Goal: Information Seeking & Learning: Learn about a topic

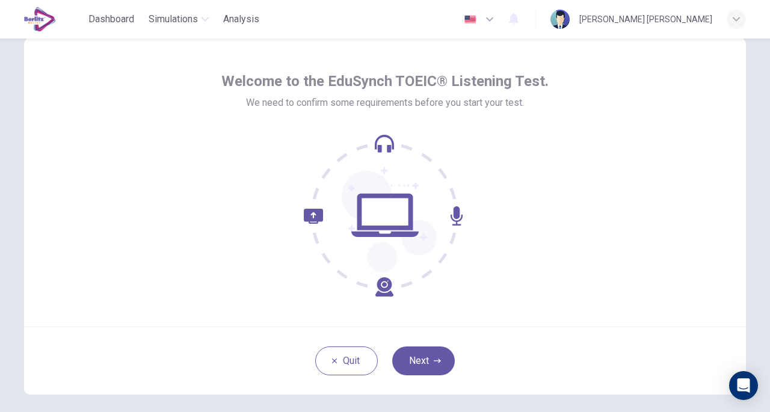
scroll to position [35, 0]
click at [422, 351] on button "Next" at bounding box center [423, 360] width 63 height 29
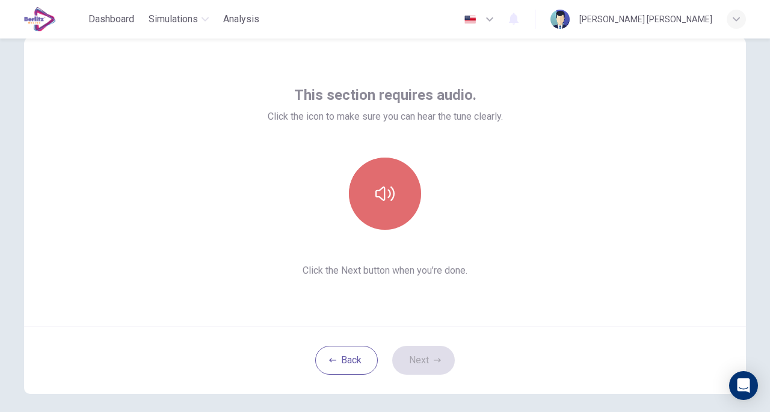
click at [384, 206] on button "button" at bounding box center [385, 194] width 72 height 72
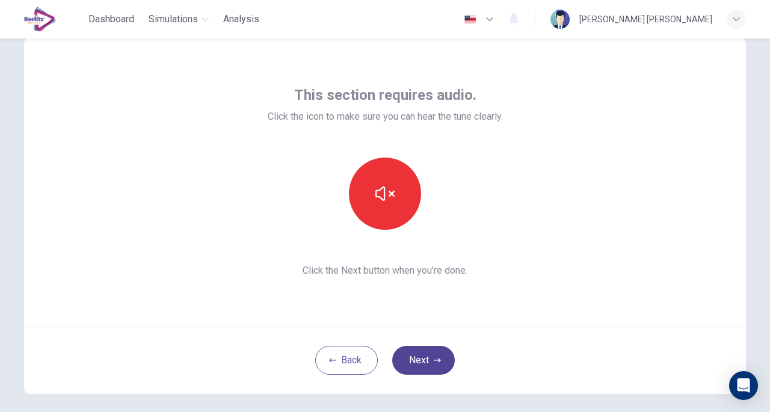
click at [428, 363] on button "Next" at bounding box center [423, 360] width 63 height 29
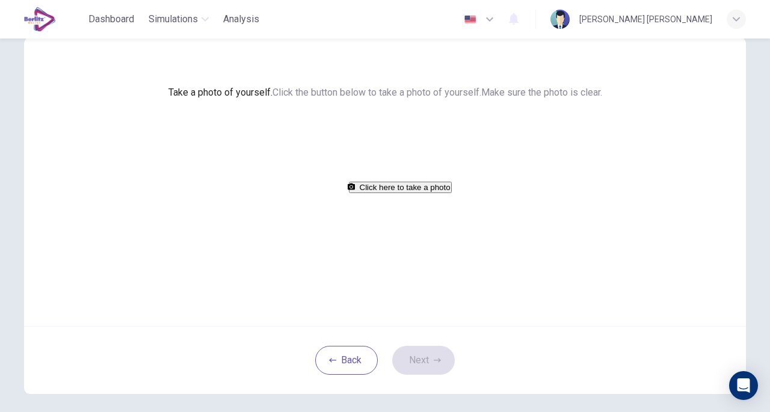
click at [395, 193] on button "Click here to take a photo" at bounding box center [400, 187] width 103 height 11
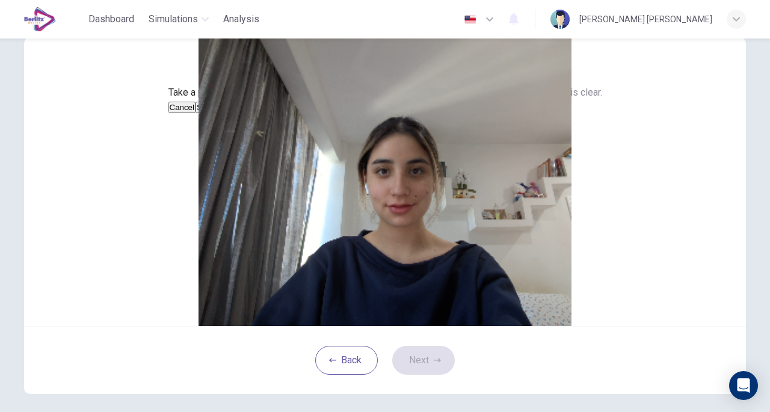
click at [196, 113] on button "Cancel" at bounding box center [182, 107] width 28 height 11
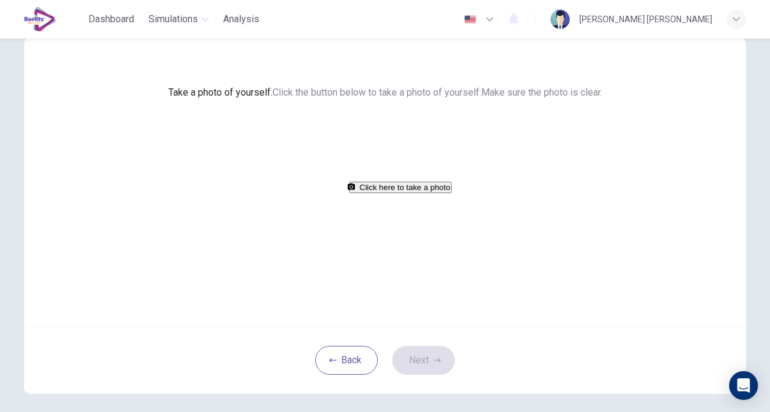
click at [399, 193] on button "Click here to take a photo" at bounding box center [400, 187] width 103 height 11
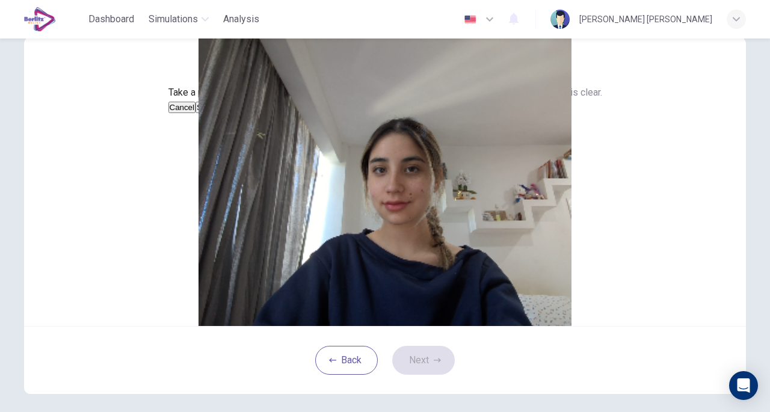
click at [196, 113] on button "Cancel" at bounding box center [182, 107] width 28 height 11
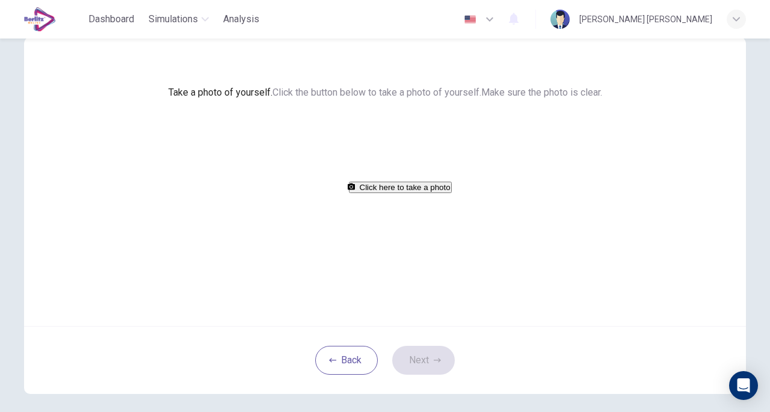
click at [412, 193] on button "Click here to take a photo" at bounding box center [400, 187] width 103 height 11
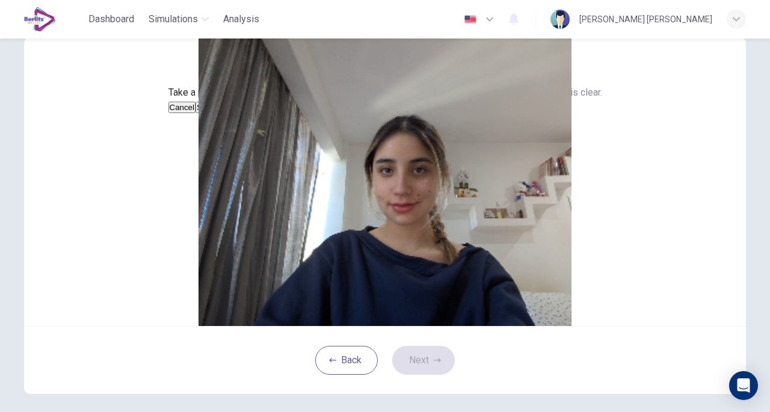
click at [196, 113] on button "Cancel" at bounding box center [182, 107] width 28 height 11
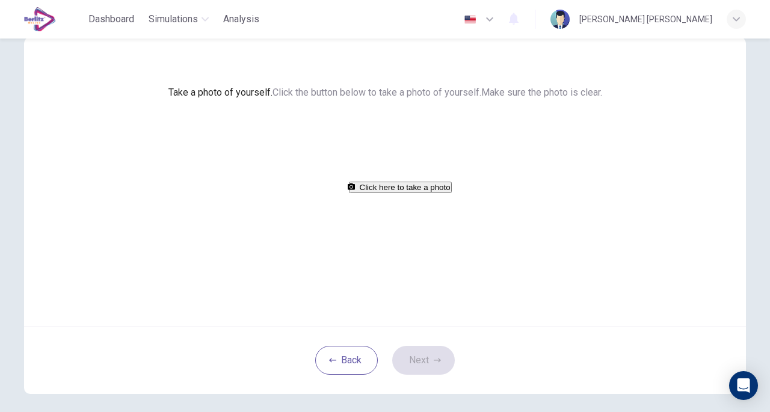
click at [395, 193] on button "Click here to take a photo" at bounding box center [400, 187] width 103 height 11
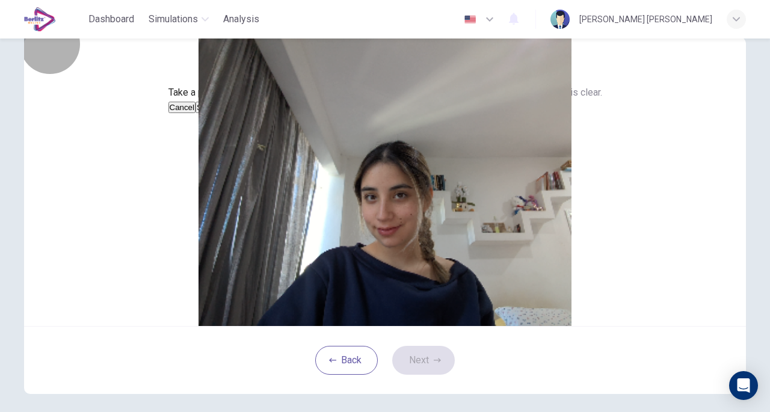
click at [216, 113] on button "Save" at bounding box center [205, 107] width 20 height 11
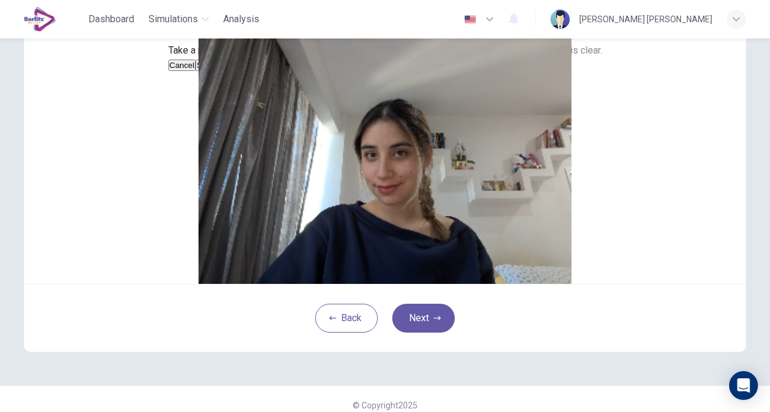
scroll to position [78, 0]
click at [437, 332] on button "Next" at bounding box center [423, 317] width 63 height 29
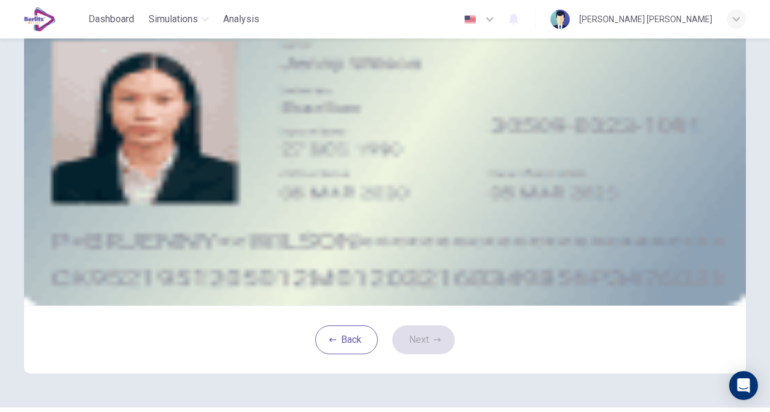
scroll to position [56, 0]
click at [115, 121] on button "take photo" at bounding box center [114, 114] width 2 height 11
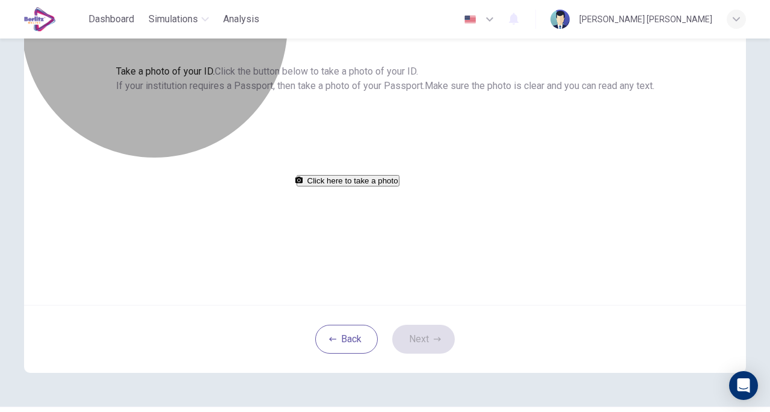
click at [399, 186] on button "Click here to take a photo" at bounding box center [348, 180] width 103 height 11
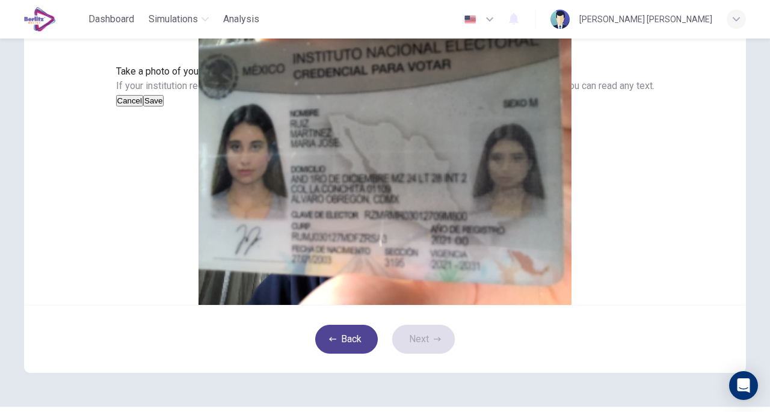
click at [355, 354] on button "Back" at bounding box center [346, 339] width 63 height 29
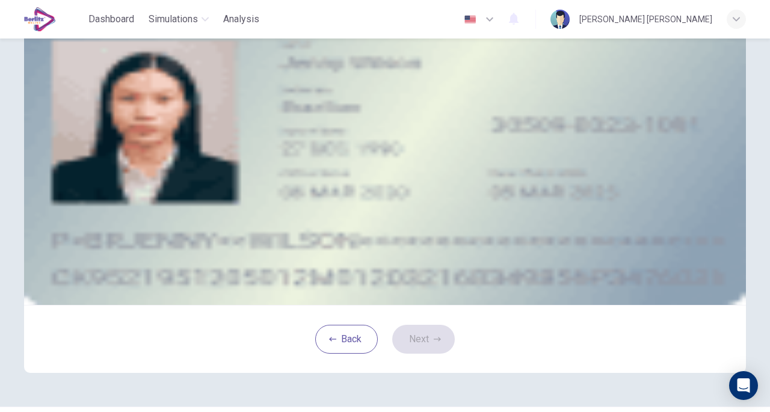
click at [115, 121] on button "take photo" at bounding box center [114, 114] width 2 height 11
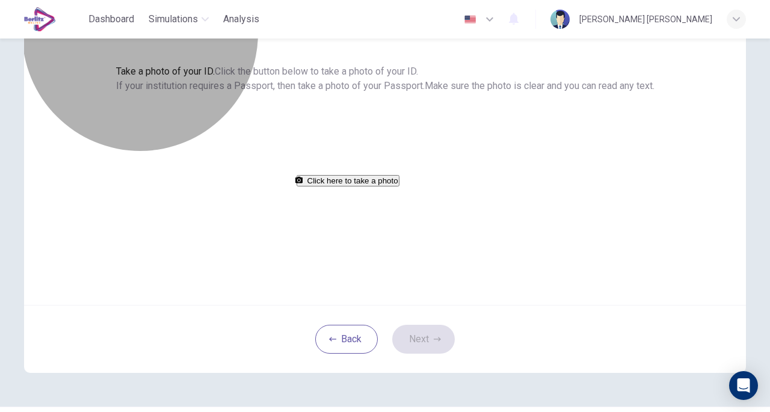
click at [399, 186] on button "Click here to take a photo" at bounding box center [348, 180] width 103 height 11
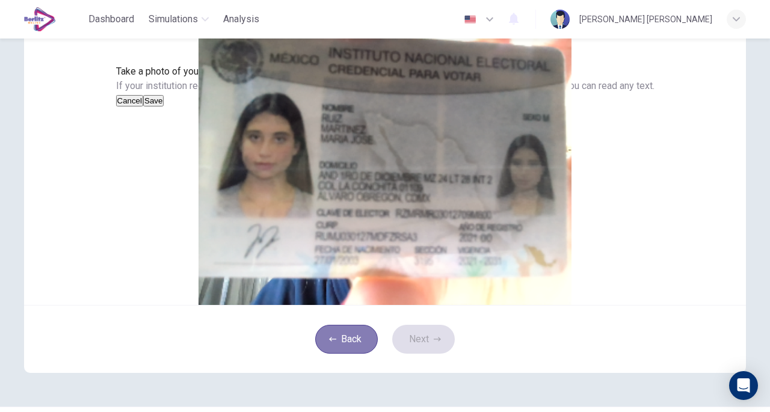
click at [340, 354] on button "Back" at bounding box center [346, 339] width 63 height 29
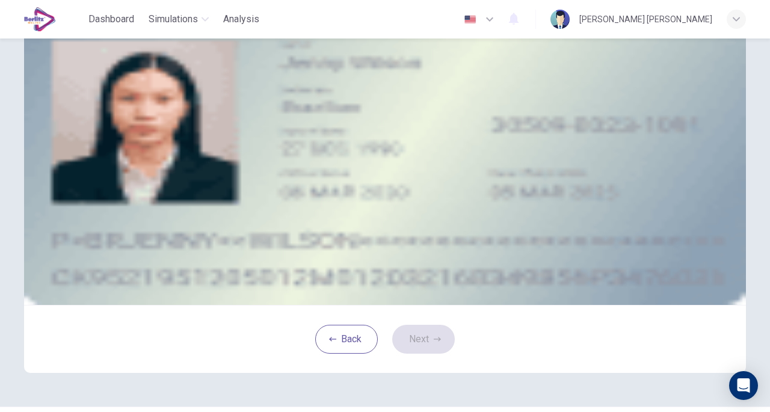
click at [484, 122] on div "Take a photo" at bounding box center [385, 115] width 544 height 14
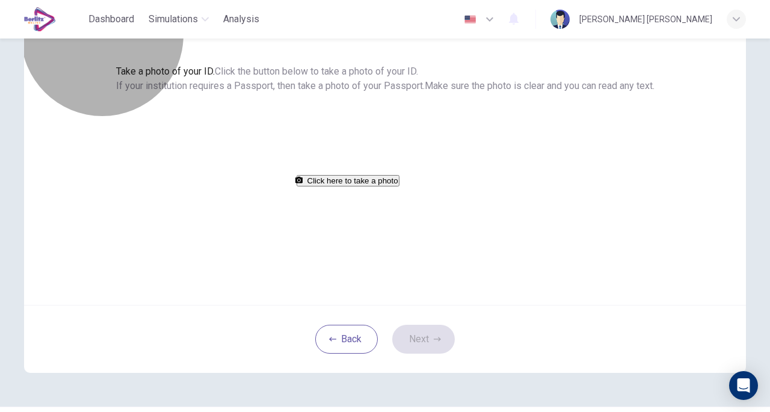
click at [387, 186] on button "Click here to take a photo" at bounding box center [348, 180] width 103 height 11
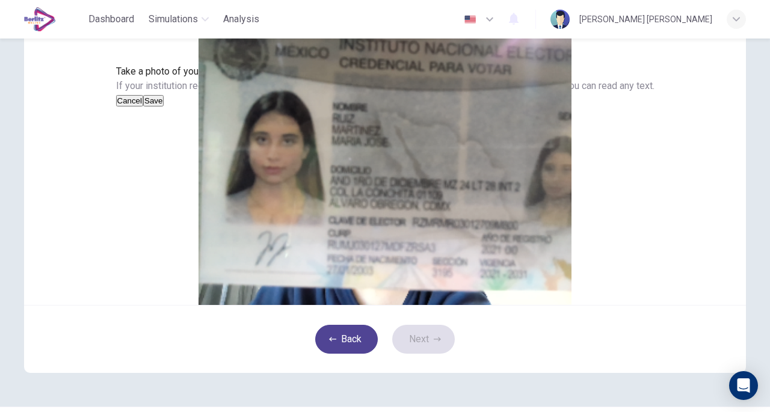
click at [354, 354] on button "Back" at bounding box center [346, 339] width 63 height 29
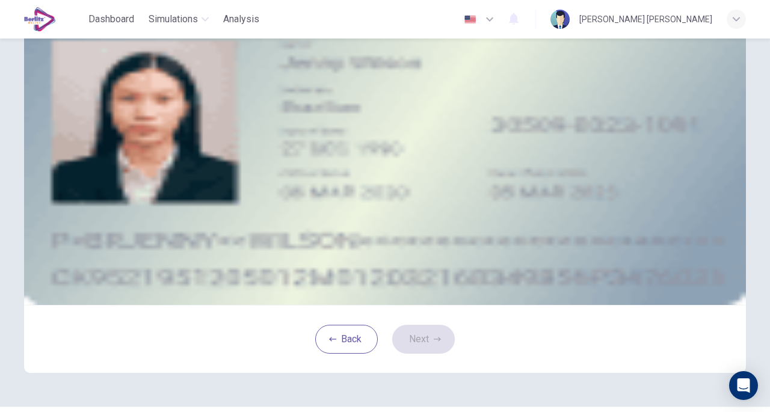
click at [115, 121] on button "take photo" at bounding box center [114, 114] width 2 height 11
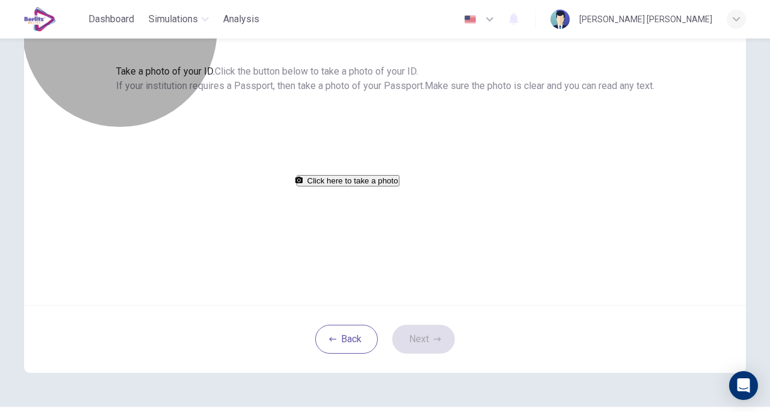
click at [399, 186] on button "Click here to take a photo" at bounding box center [348, 180] width 103 height 11
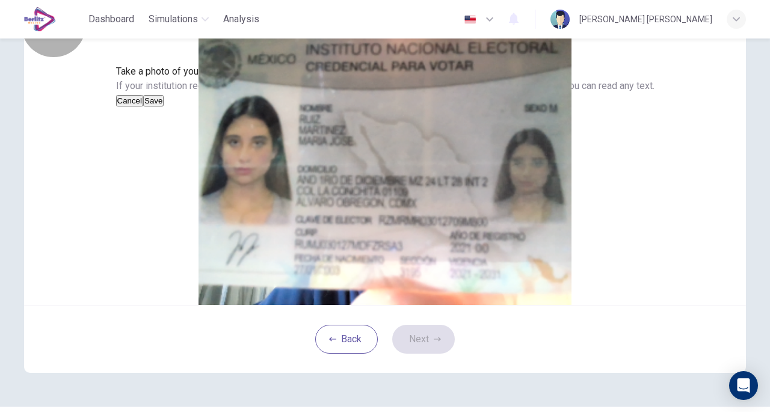
click at [164, 106] on button "Save" at bounding box center [153, 100] width 20 height 11
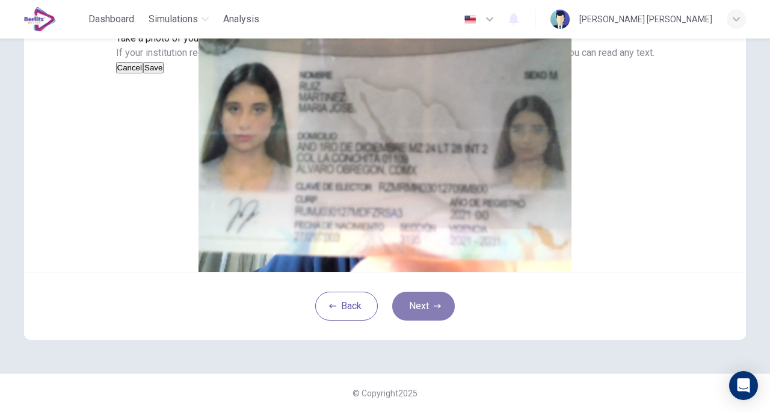
click at [427, 315] on button "Next" at bounding box center [423, 306] width 63 height 29
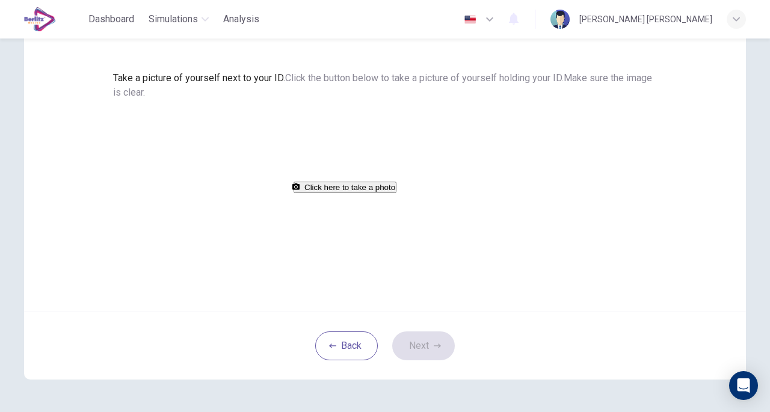
scroll to position [74, 0]
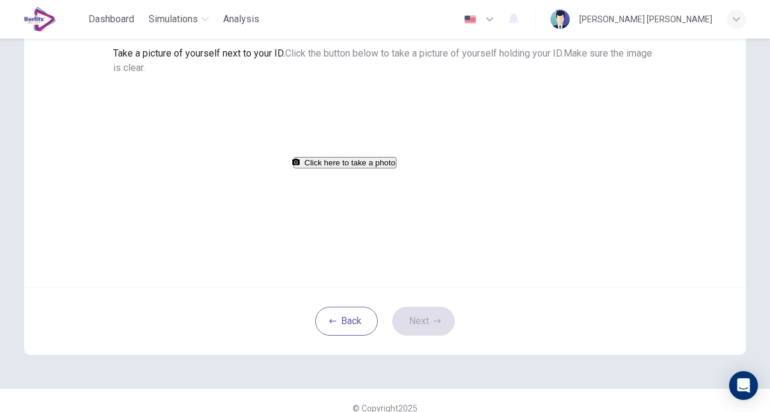
click at [396, 168] on button "Click here to take a photo" at bounding box center [345, 162] width 103 height 11
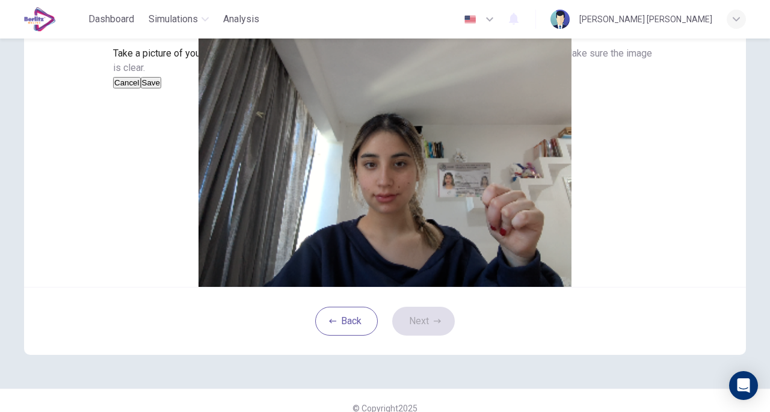
click at [141, 88] on button "Cancel" at bounding box center [127, 82] width 28 height 11
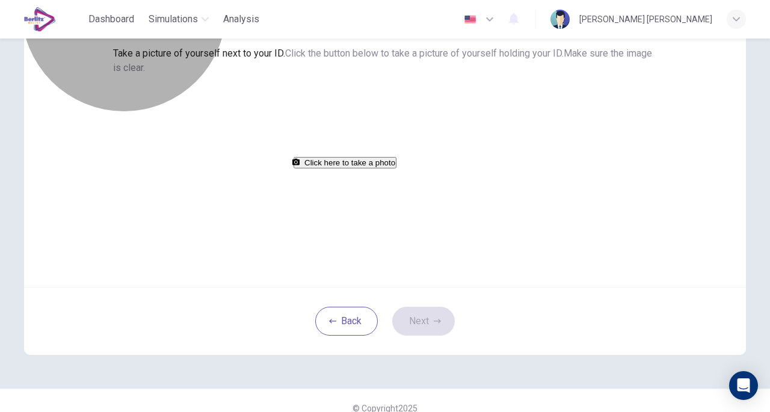
click at [396, 168] on button "Click here to take a photo" at bounding box center [345, 162] width 103 height 11
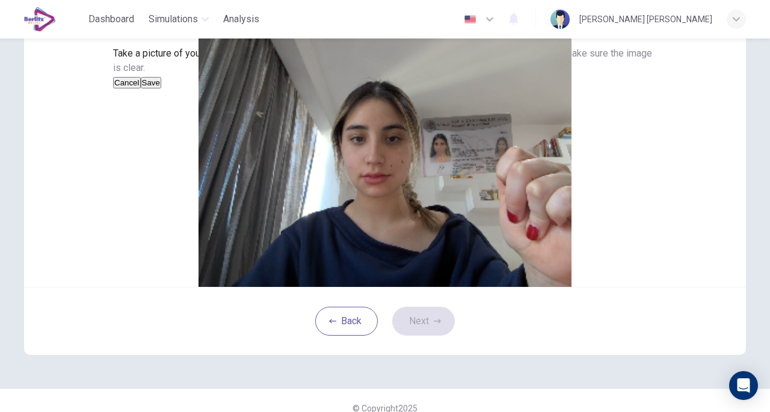
click at [161, 88] on button "Save" at bounding box center [151, 82] width 20 height 11
click at [404, 336] on button "Next" at bounding box center [423, 321] width 63 height 29
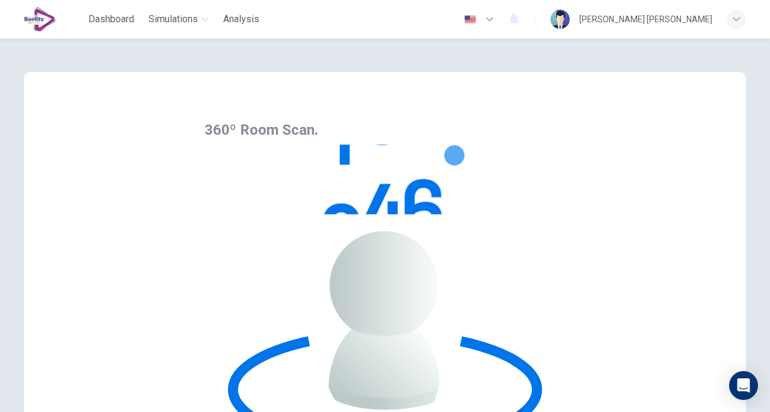
scroll to position [40, 0]
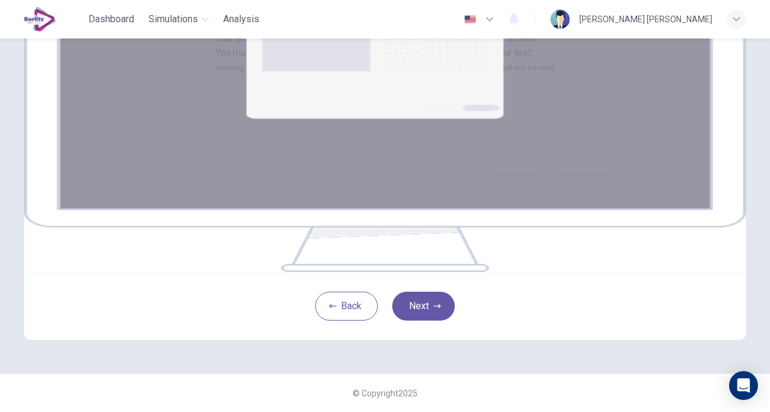
scroll to position [144, 0]
click at [422, 321] on button "Next" at bounding box center [423, 306] width 63 height 29
click at [428, 321] on button "Next" at bounding box center [423, 306] width 63 height 29
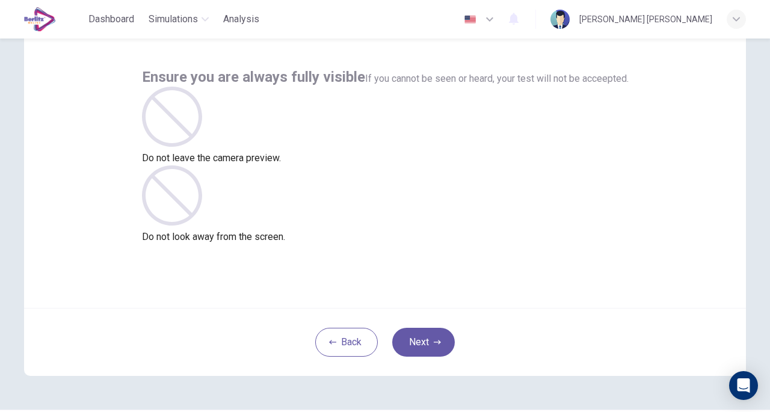
scroll to position [54, 0]
click at [411, 337] on button "Next" at bounding box center [423, 341] width 63 height 29
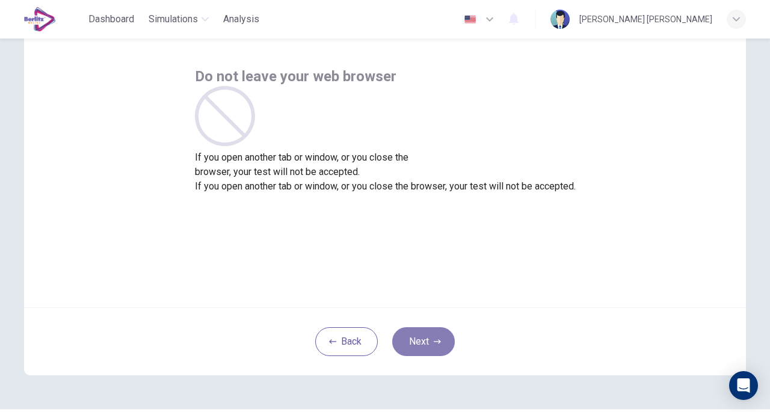
click at [411, 337] on button "Next" at bounding box center [423, 341] width 63 height 29
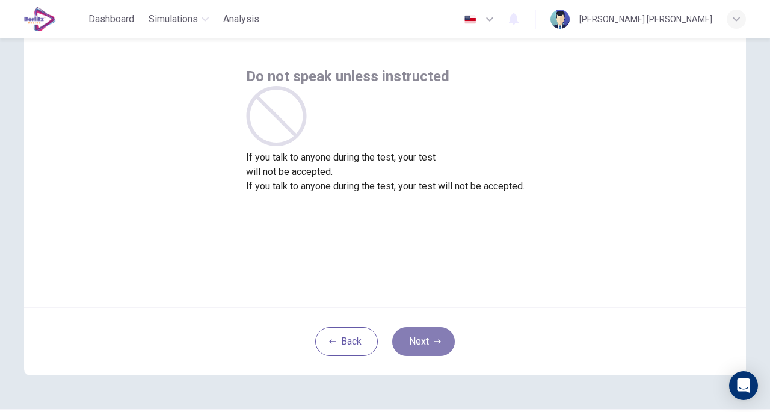
click at [411, 337] on button "Next" at bounding box center [423, 341] width 63 height 29
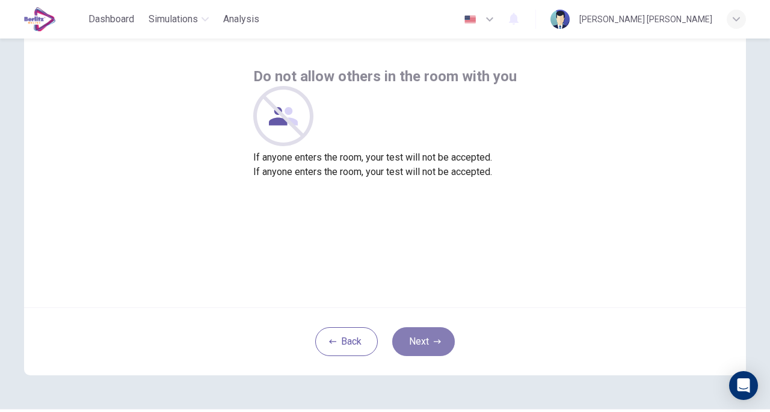
click at [411, 337] on button "Next" at bounding box center [423, 341] width 63 height 29
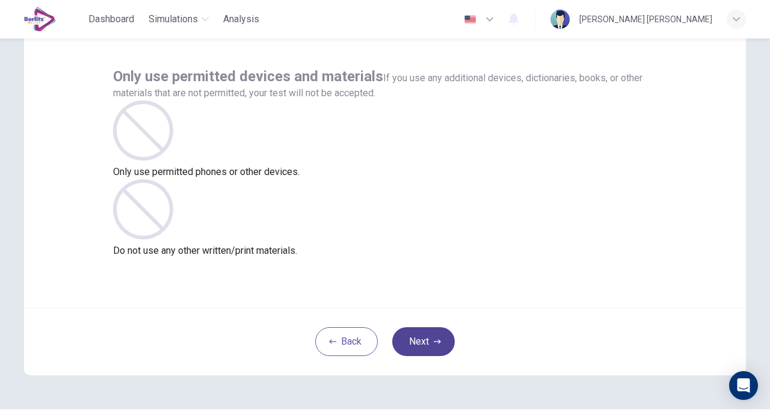
click at [418, 339] on button "Next" at bounding box center [423, 341] width 63 height 29
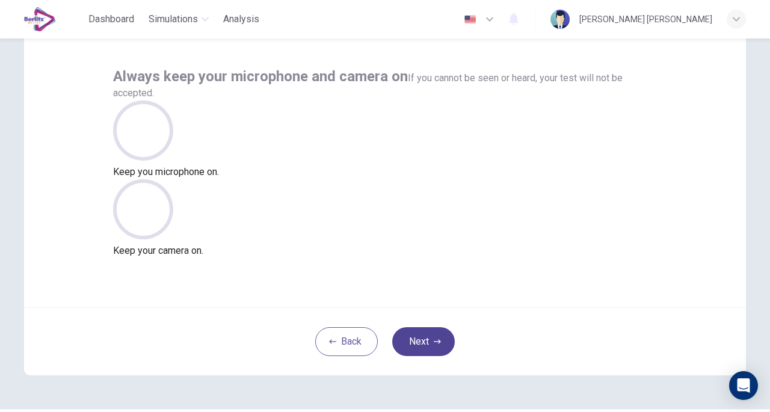
click at [426, 338] on button "Next" at bounding box center [423, 341] width 63 height 29
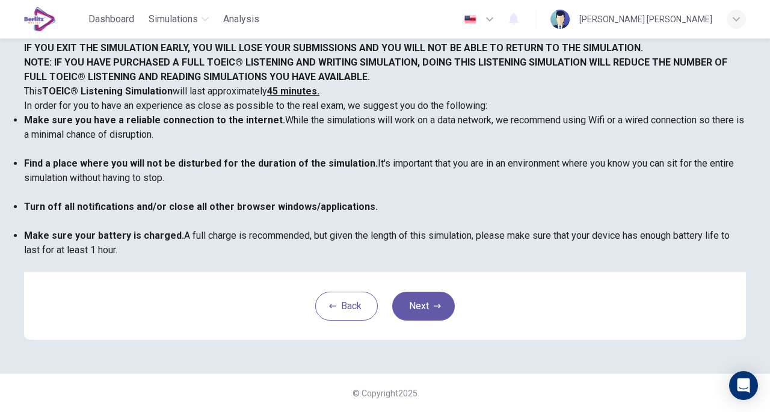
scroll to position [256, 0]
click at [418, 306] on button "Next" at bounding box center [423, 306] width 63 height 29
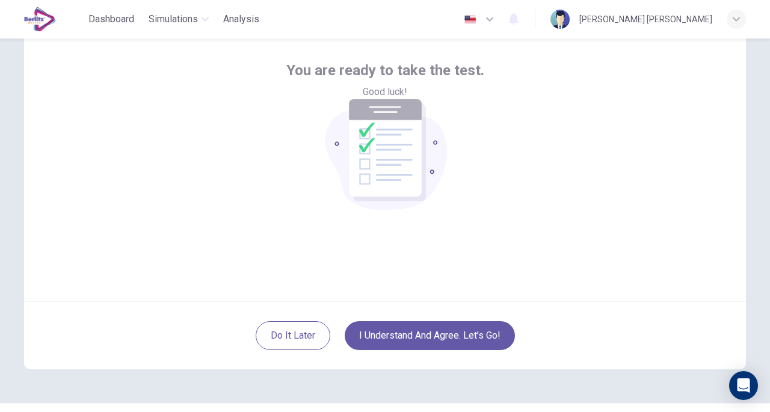
scroll to position [59, 0]
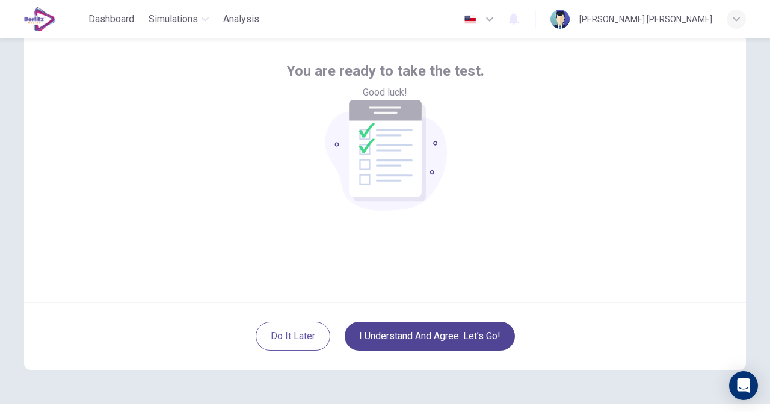
click at [421, 339] on button "I understand and agree. Let’s go!" at bounding box center [430, 336] width 170 height 29
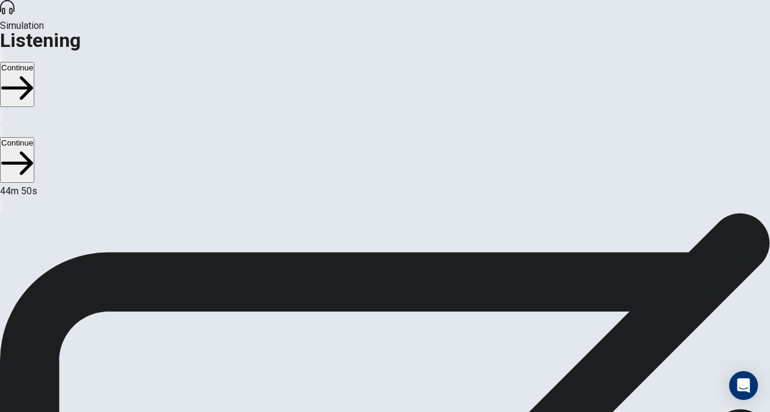
click at [33, 72] on icon "button" at bounding box center [17, 88] width 32 height 32
click at [34, 62] on button "Continue" at bounding box center [17, 84] width 34 height 45
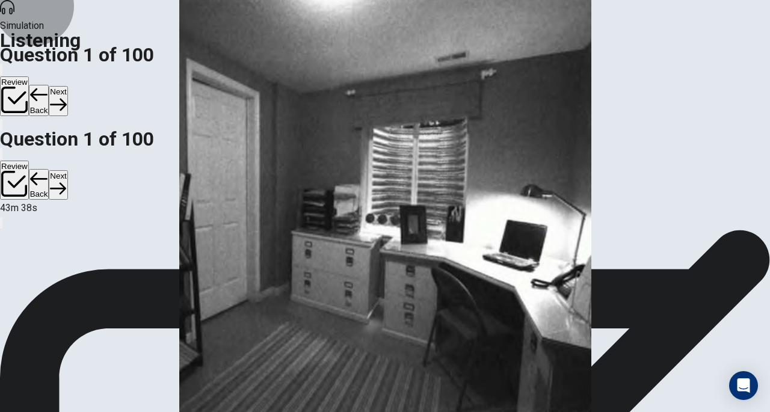
click at [67, 86] on button "Next" at bounding box center [58, 100] width 19 height 29
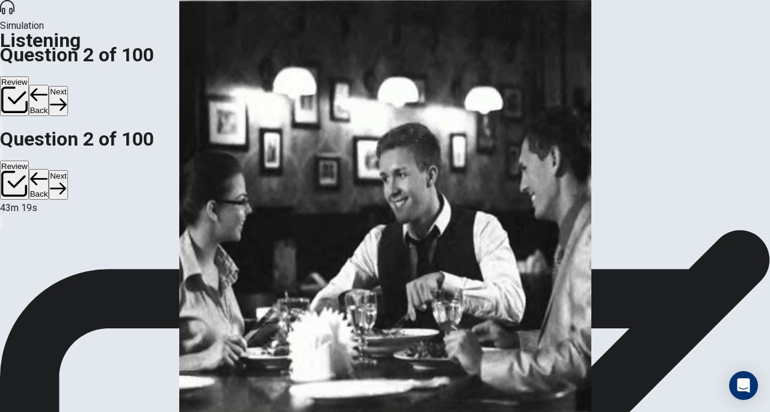
click at [67, 86] on button "Next" at bounding box center [58, 100] width 19 height 29
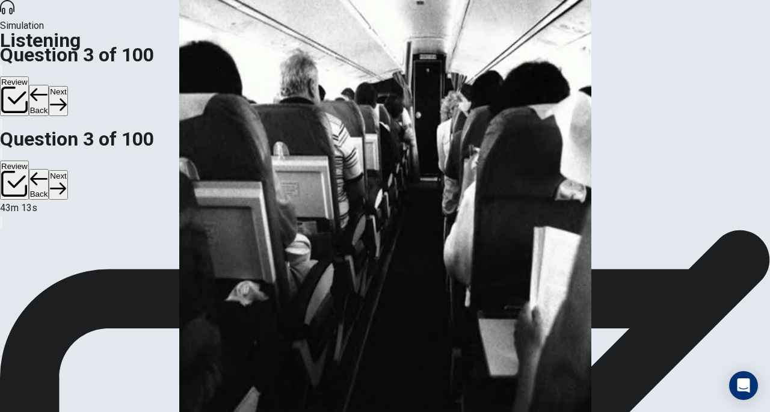
scroll to position [18, 0]
click at [66, 96] on icon "button" at bounding box center [58, 104] width 16 height 16
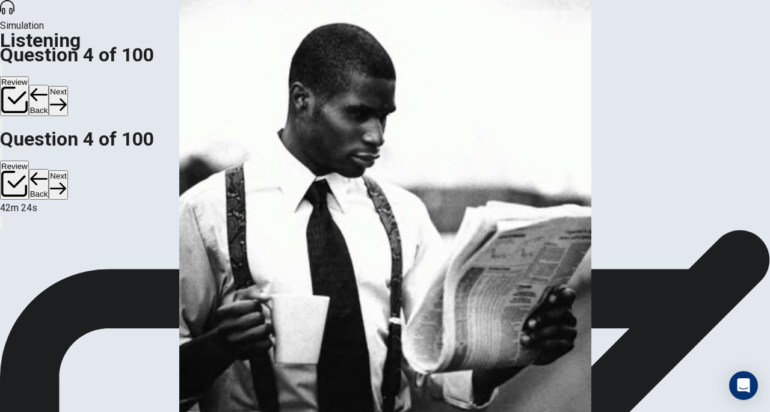
click at [67, 86] on button "Next" at bounding box center [58, 100] width 19 height 29
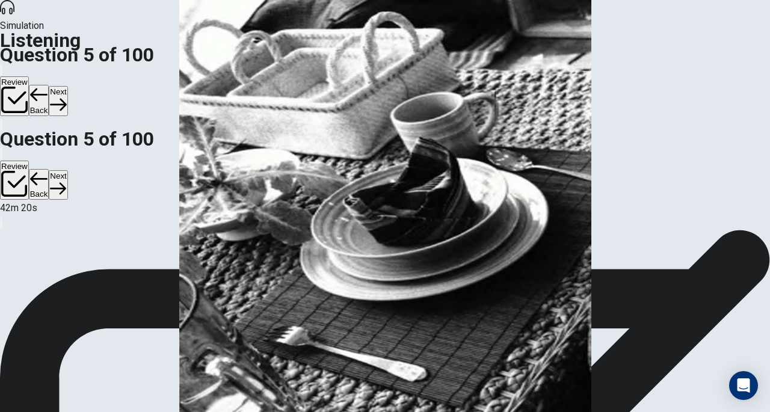
scroll to position [10, 0]
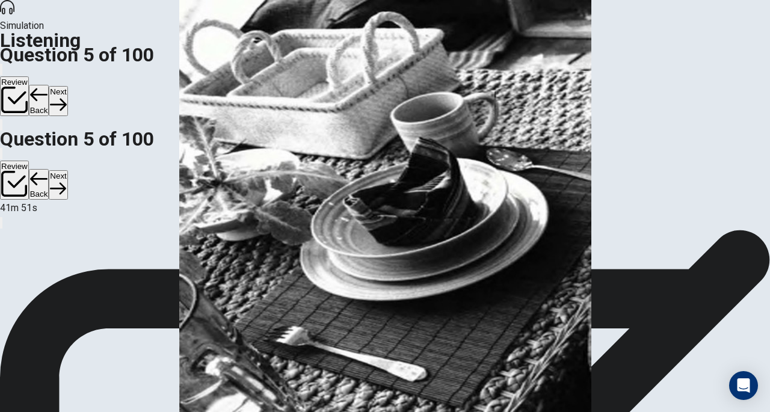
click at [66, 96] on icon "button" at bounding box center [58, 104] width 16 height 16
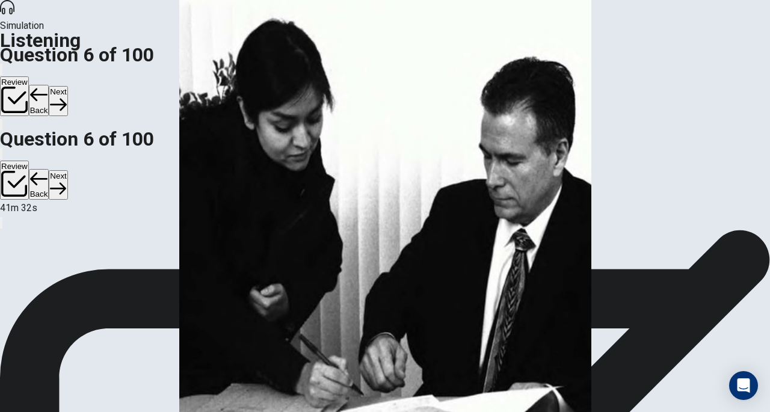
click at [66, 96] on icon "button" at bounding box center [58, 104] width 16 height 16
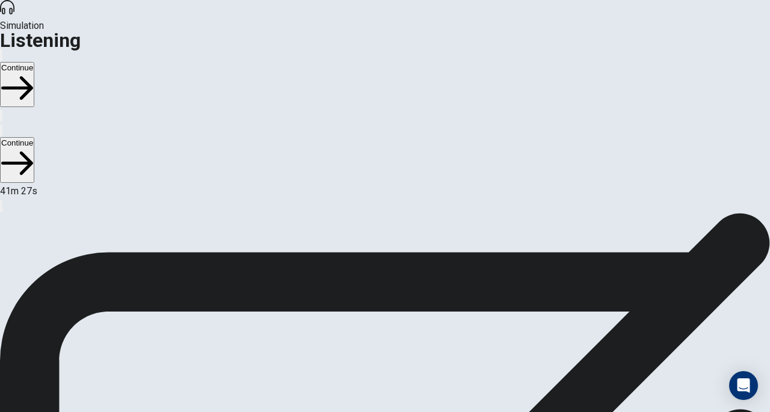
scroll to position [7, 0]
click at [34, 62] on button "Continue" at bounding box center [17, 84] width 34 height 45
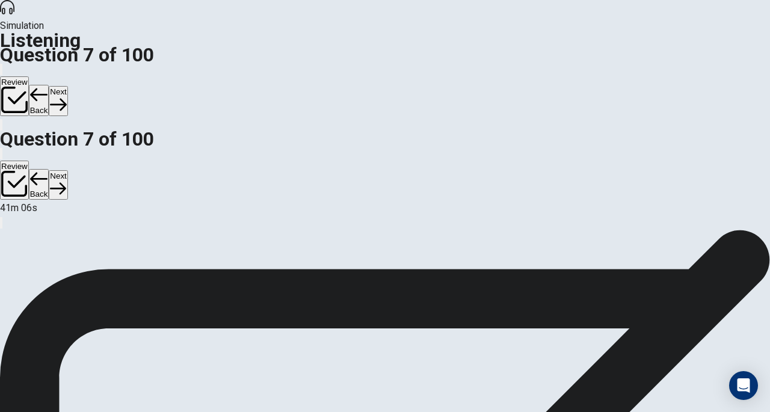
scroll to position [11, 0]
click at [49, 85] on button "Back" at bounding box center [39, 100] width 20 height 31
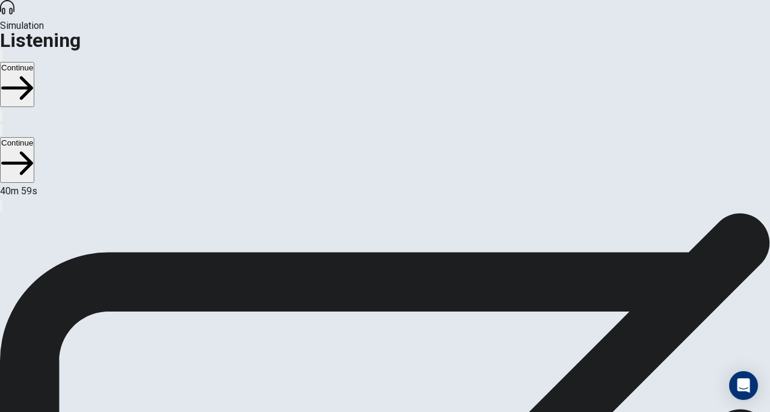
scroll to position [5, 0]
click at [34, 62] on button "Continue" at bounding box center [17, 84] width 34 height 45
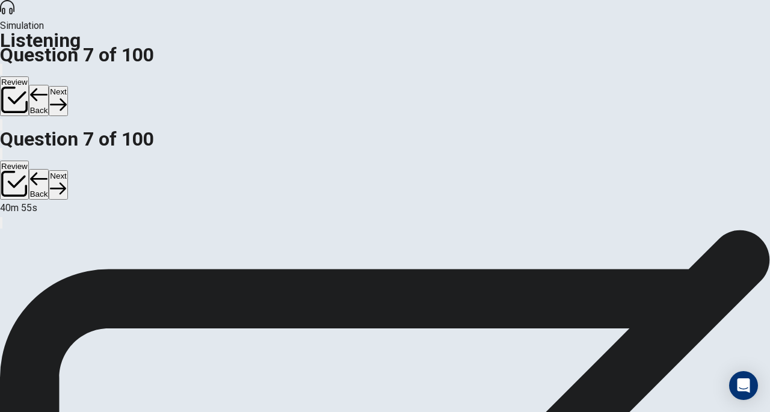
scroll to position [0, 0]
click at [67, 86] on button "Next" at bounding box center [58, 100] width 19 height 29
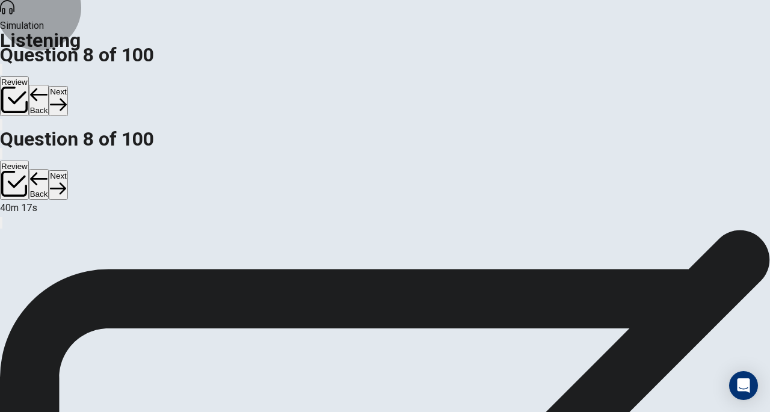
click at [67, 86] on button "Next" at bounding box center [58, 100] width 19 height 29
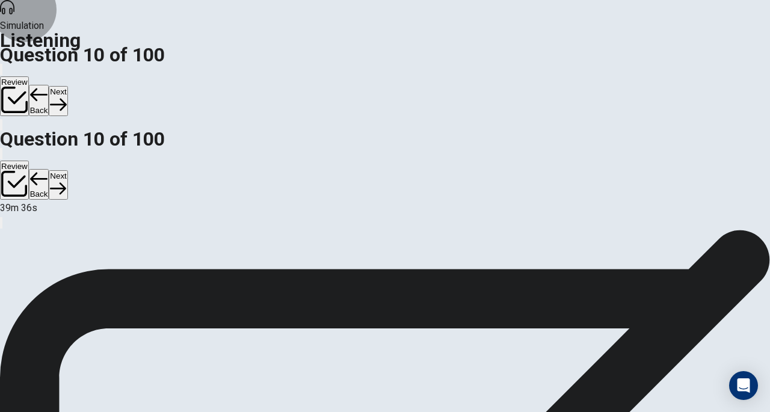
click at [67, 86] on button "Next" at bounding box center [58, 100] width 19 height 29
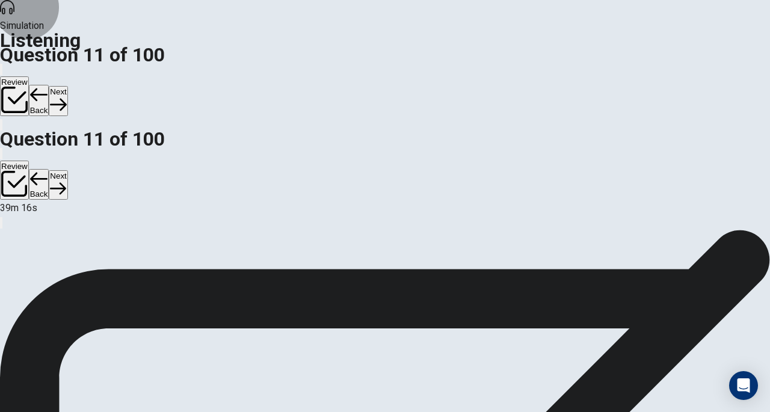
click at [67, 86] on button "Next" at bounding box center [58, 100] width 19 height 29
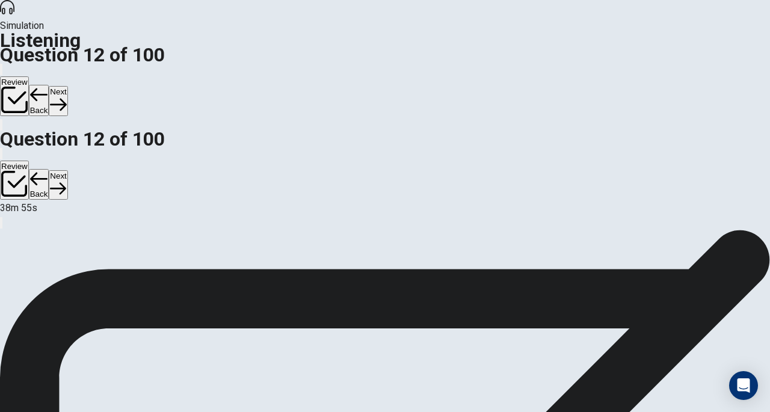
click at [67, 86] on button "Next" at bounding box center [58, 100] width 19 height 29
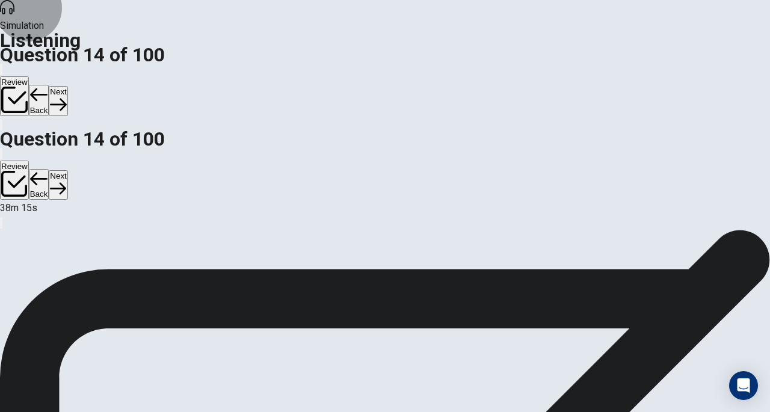
click at [67, 86] on button "Next" at bounding box center [58, 100] width 19 height 29
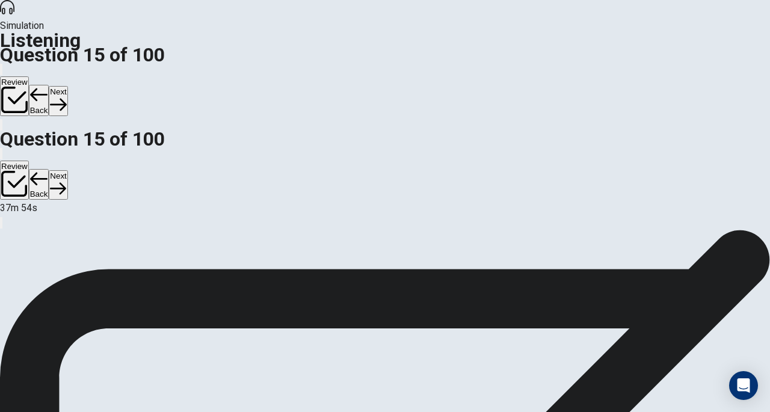
click at [66, 96] on icon "button" at bounding box center [58, 104] width 16 height 16
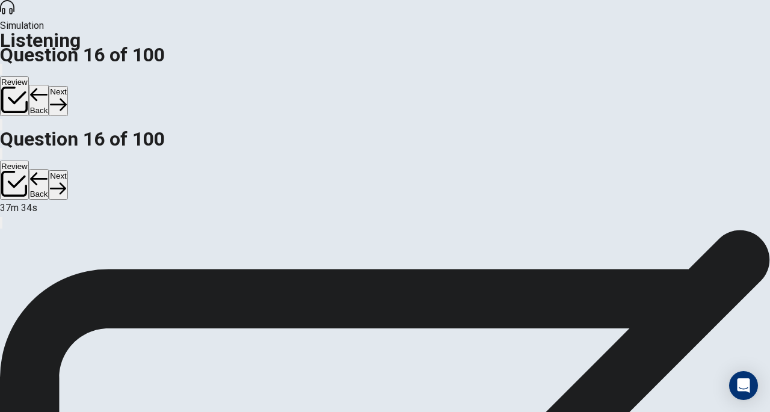
click at [67, 86] on button "Next" at bounding box center [58, 100] width 19 height 29
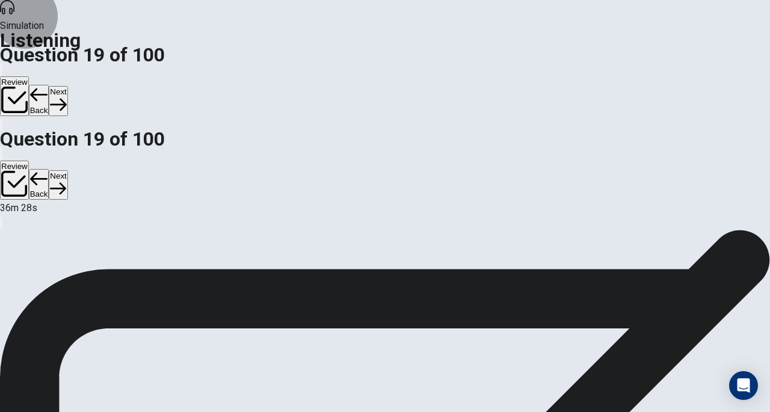
click at [67, 86] on button "Next" at bounding box center [58, 100] width 19 height 29
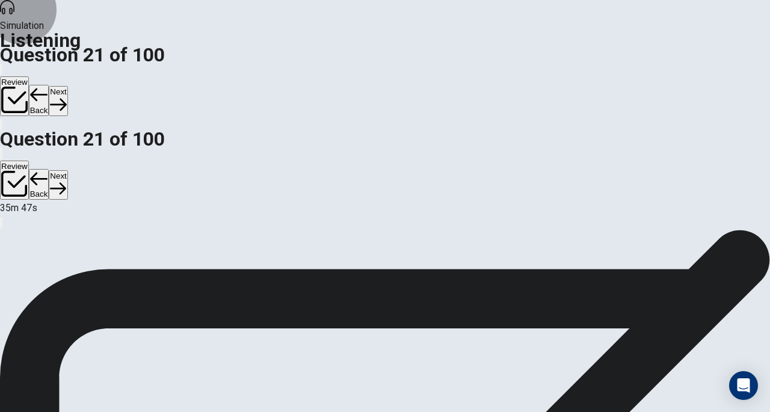
click at [67, 86] on button "Next" at bounding box center [58, 100] width 19 height 29
click at [66, 99] on icon "button" at bounding box center [58, 105] width 16 height 12
click at [67, 86] on button "Next" at bounding box center [58, 100] width 19 height 29
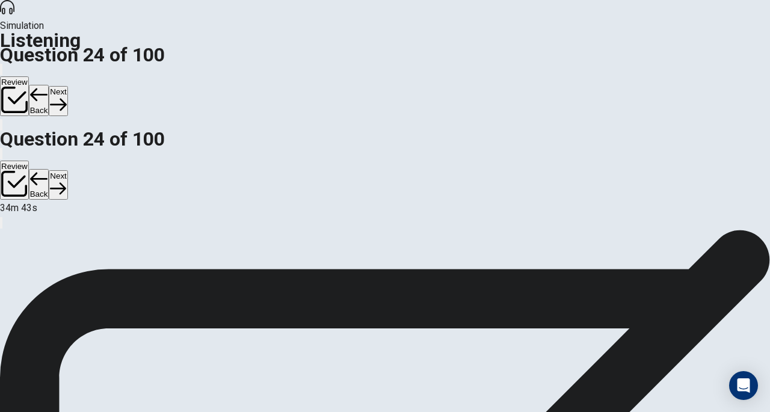
click at [67, 86] on button "Next" at bounding box center [58, 100] width 19 height 29
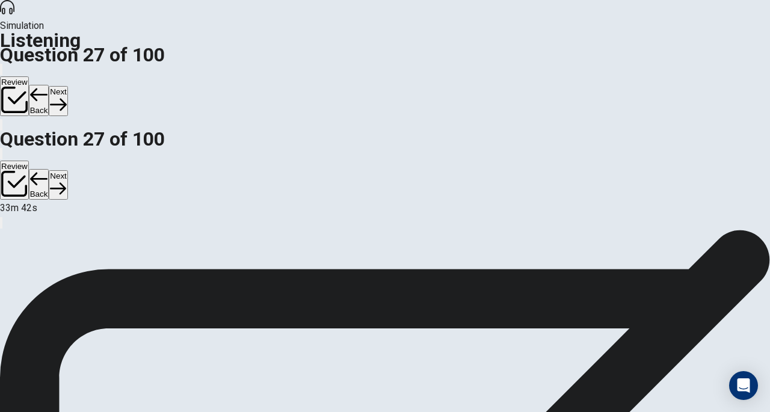
click at [67, 86] on button "Next" at bounding box center [58, 100] width 19 height 29
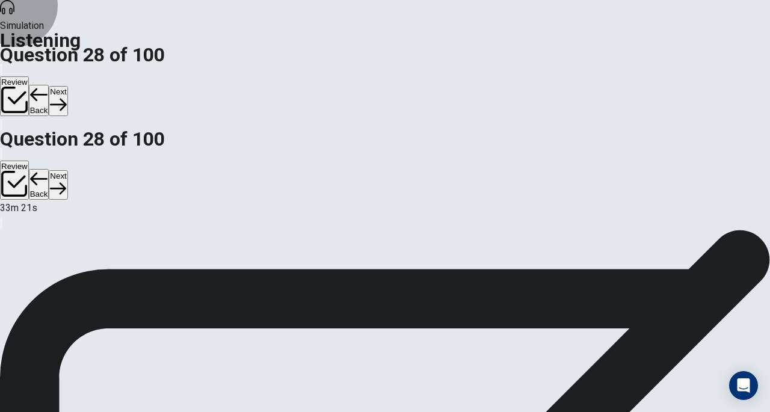
click at [67, 86] on button "Next" at bounding box center [58, 100] width 19 height 29
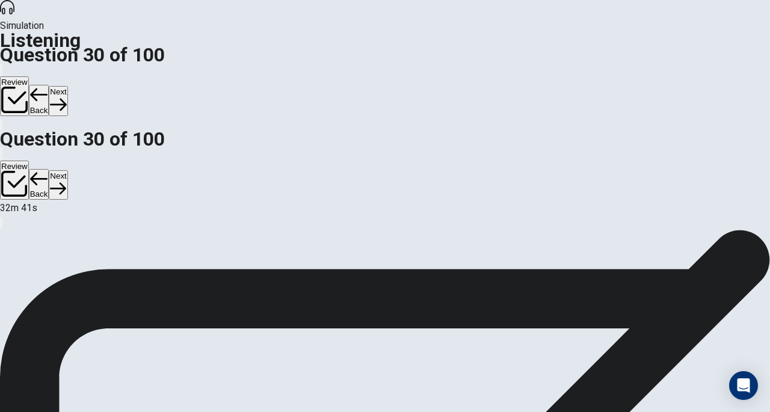
click at [67, 86] on button "Next" at bounding box center [58, 100] width 19 height 29
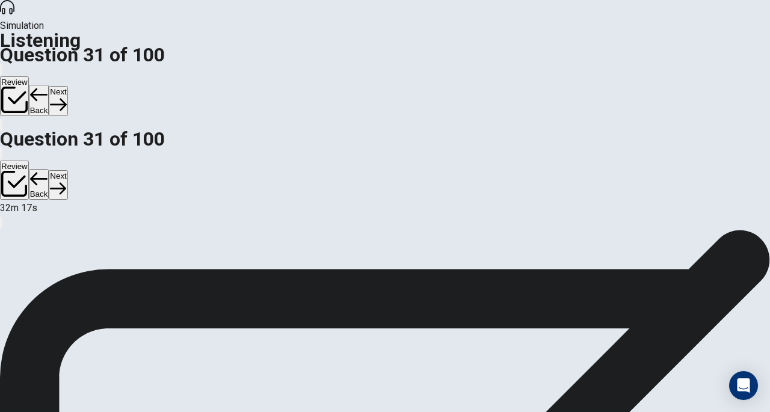
click at [67, 86] on button "Next" at bounding box center [58, 100] width 19 height 29
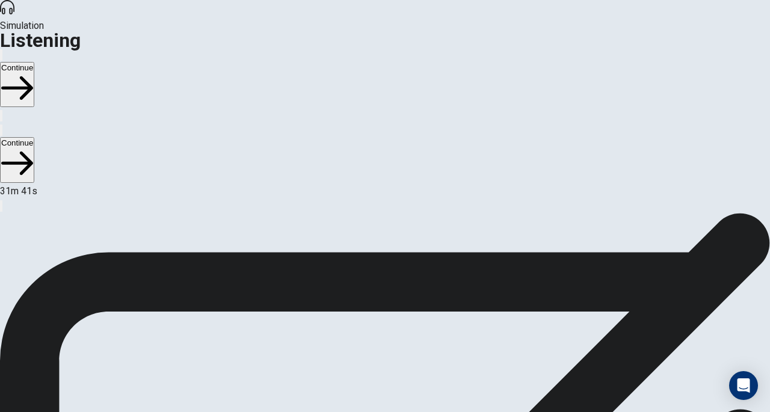
click at [33, 72] on icon "button" at bounding box center [17, 88] width 32 height 32
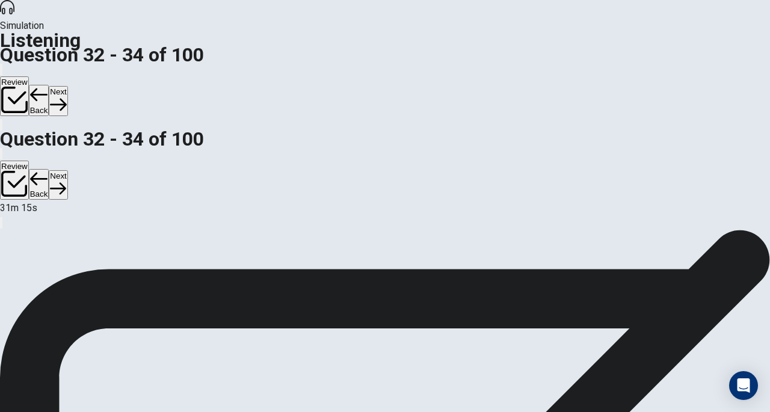
scroll to position [8, 0]
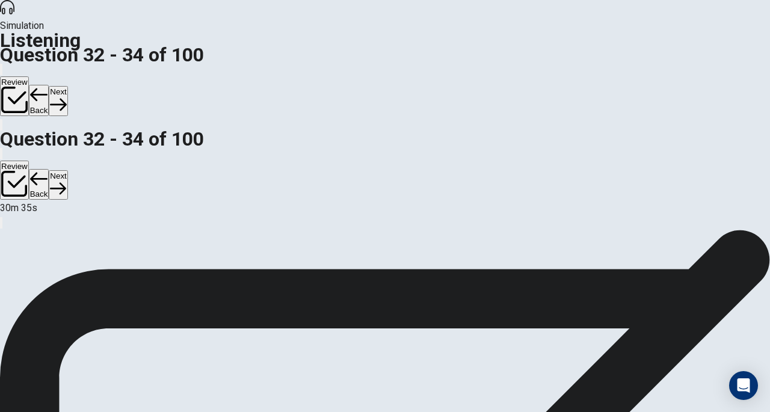
scroll to position [1, 0]
click at [67, 86] on button "Next" at bounding box center [58, 100] width 19 height 29
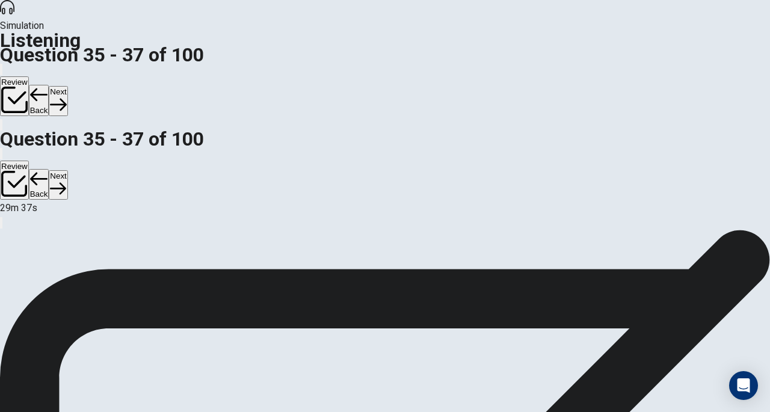
scroll to position [111, 0]
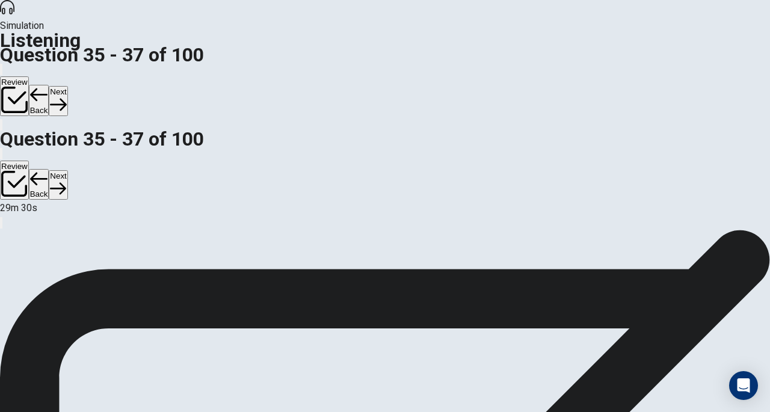
scroll to position [161, 0]
click at [67, 86] on button "Next" at bounding box center [58, 100] width 19 height 29
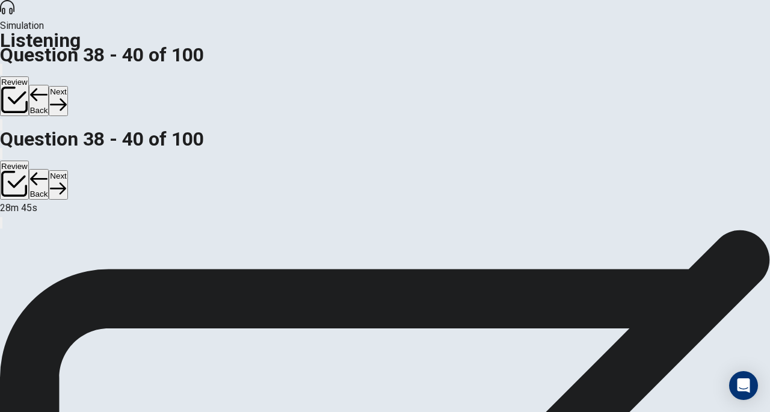
scroll to position [140, 0]
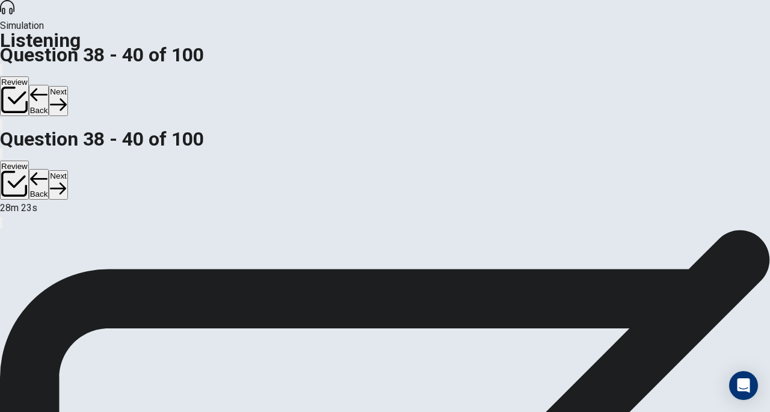
scroll to position [13, 0]
click at [67, 86] on button "Next" at bounding box center [58, 100] width 19 height 29
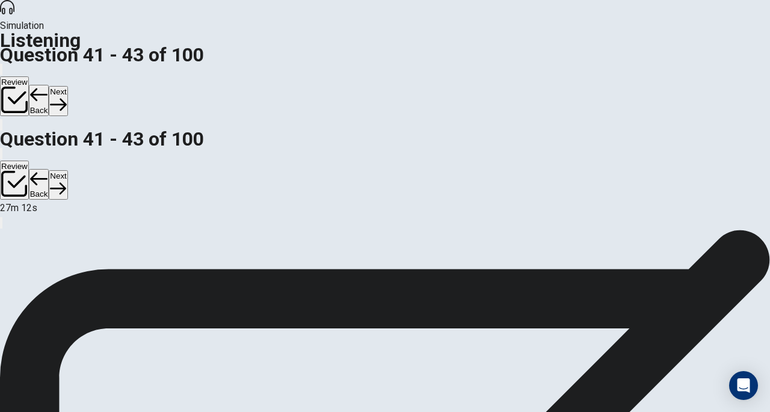
scroll to position [126, 0]
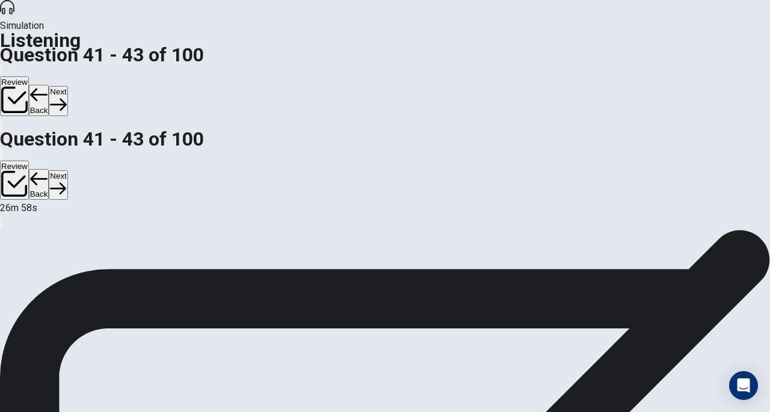
scroll to position [7, 0]
click at [67, 86] on button "Next" at bounding box center [58, 100] width 19 height 29
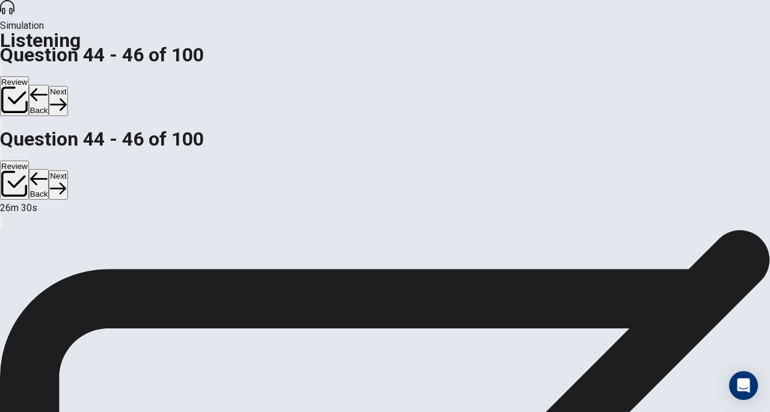
scroll to position [65, 0]
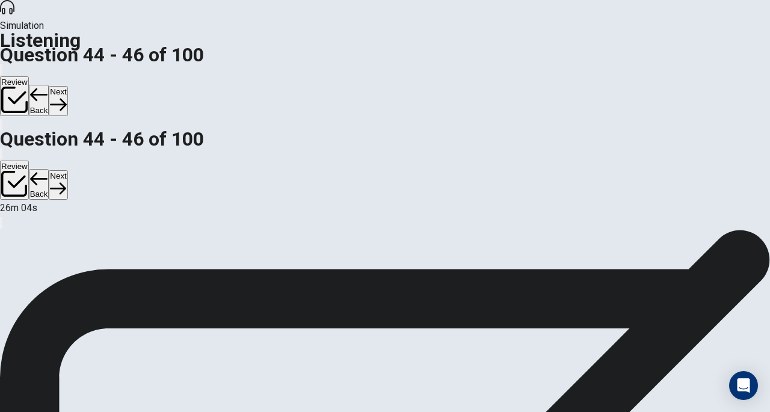
click at [67, 86] on button "Next" at bounding box center [58, 100] width 19 height 29
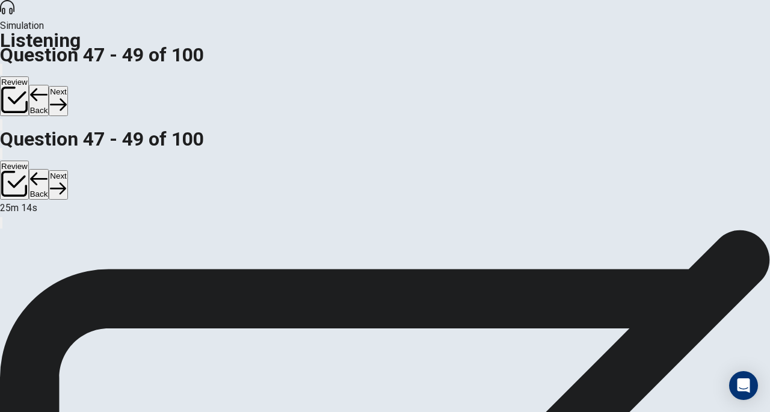
scroll to position [120, 0]
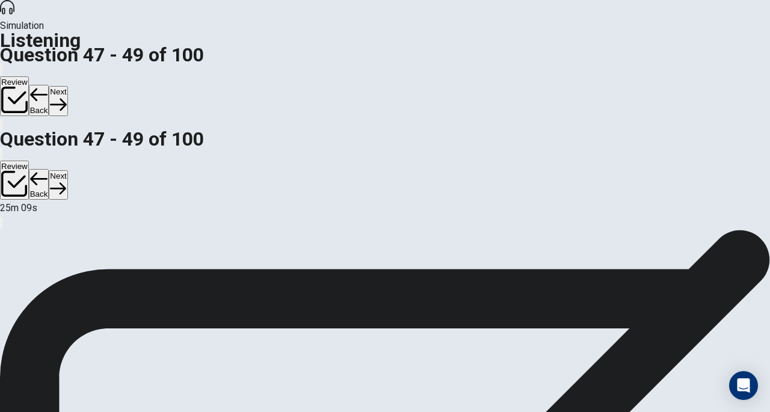
scroll to position [158, 0]
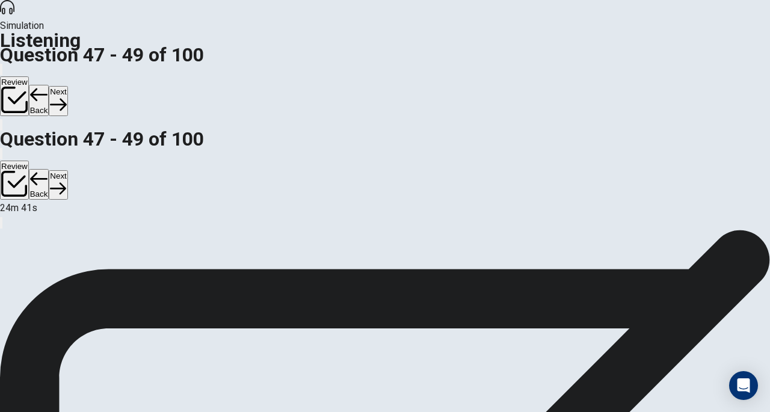
scroll to position [120, 0]
click at [67, 86] on button "Next" at bounding box center [58, 100] width 19 height 29
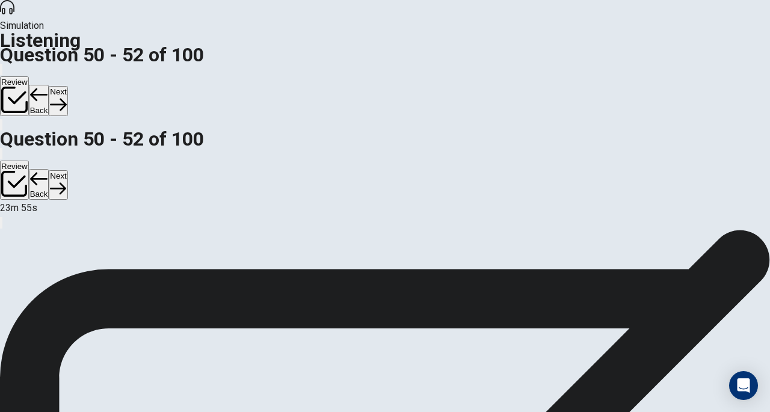
scroll to position [136, 0]
click at [67, 86] on button "Next" at bounding box center [58, 100] width 19 height 29
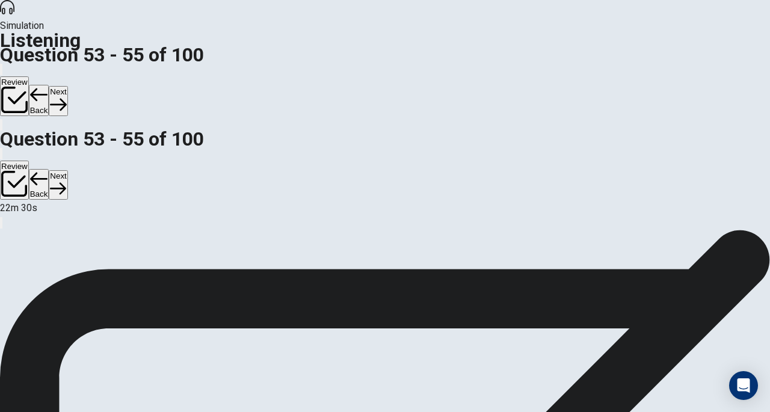
click at [67, 86] on button "Next" at bounding box center [58, 100] width 19 height 29
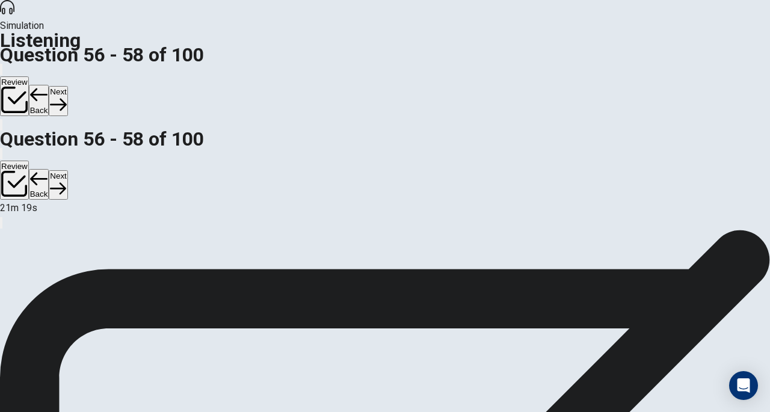
scroll to position [159, 0]
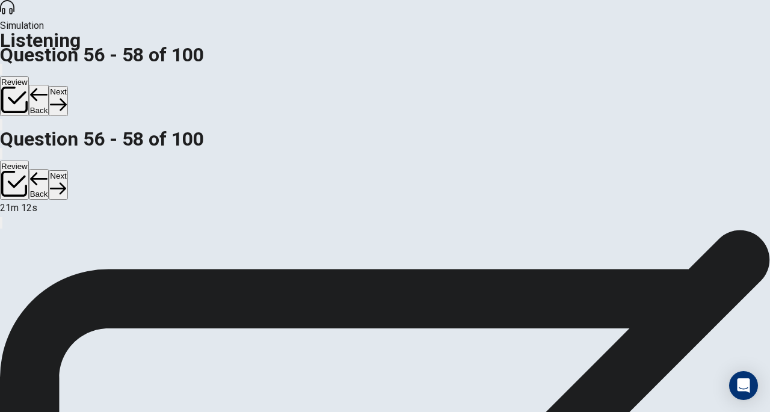
scroll to position [0, 0]
click at [67, 86] on button "Next" at bounding box center [58, 100] width 19 height 29
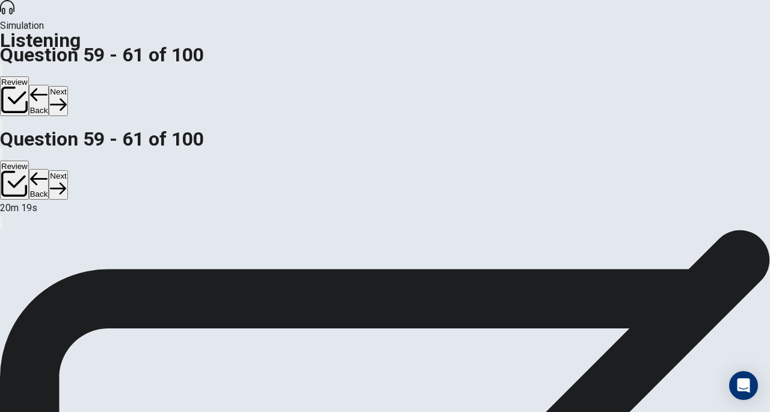
scroll to position [131, 0]
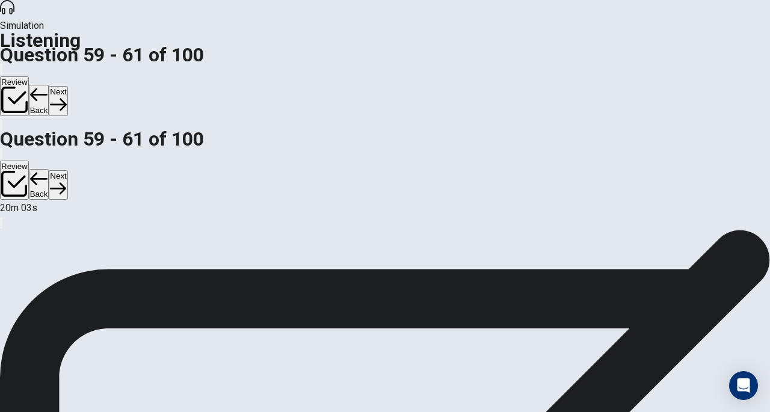
scroll to position [135, 0]
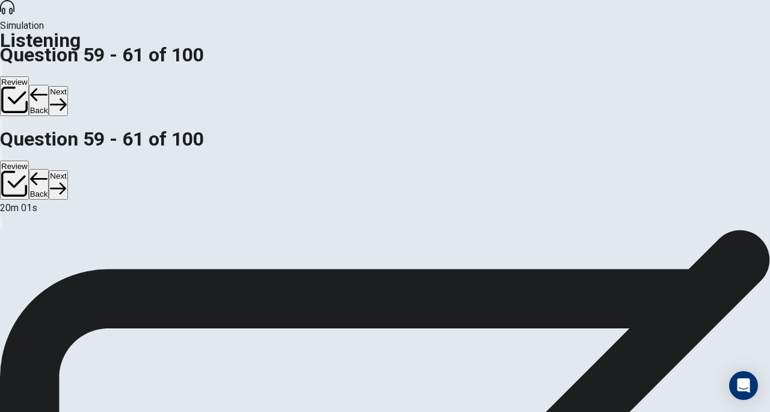
scroll to position [0, 0]
click at [66, 96] on icon "button" at bounding box center [58, 104] width 16 height 16
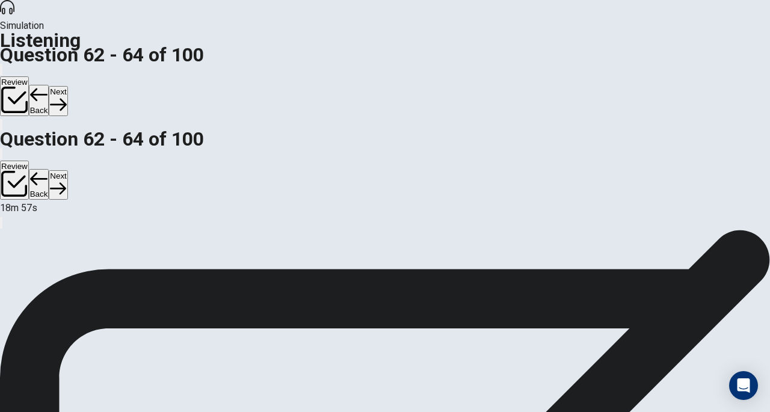
scroll to position [150, 0]
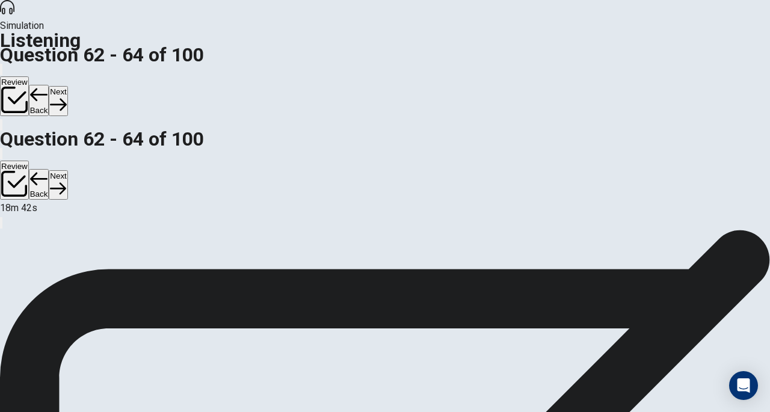
scroll to position [16, 0]
click at [67, 86] on button "Next" at bounding box center [58, 100] width 19 height 29
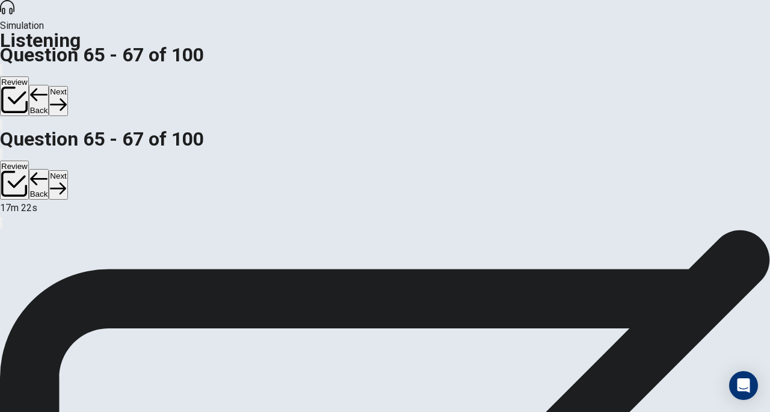
scroll to position [0, 0]
click at [67, 86] on button "Next" at bounding box center [58, 100] width 19 height 29
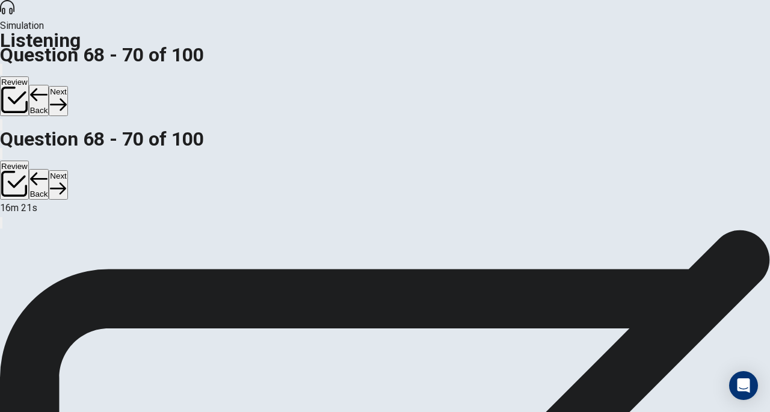
scroll to position [30, 0]
click at [67, 86] on button "Next" at bounding box center [58, 100] width 19 height 29
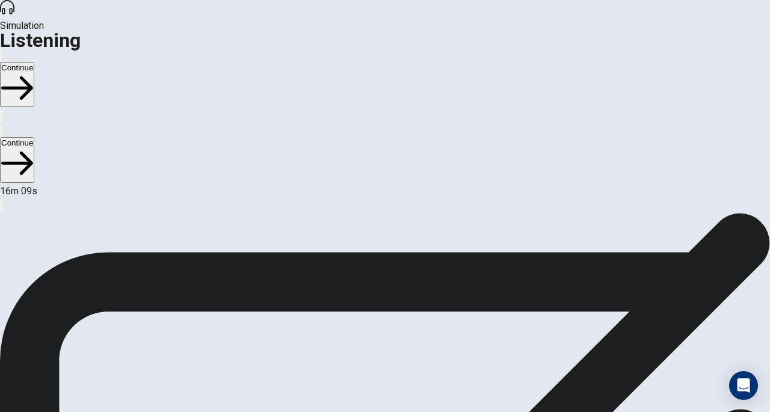
scroll to position [0, 0]
click at [34, 62] on button "Continue" at bounding box center [17, 84] width 34 height 45
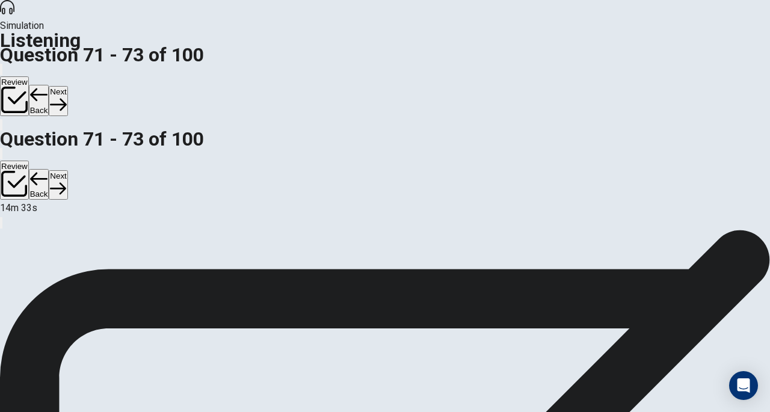
scroll to position [92, 0]
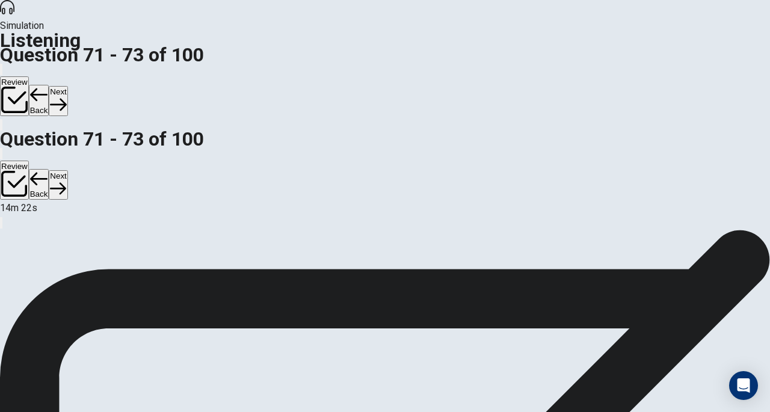
scroll to position [95, 0]
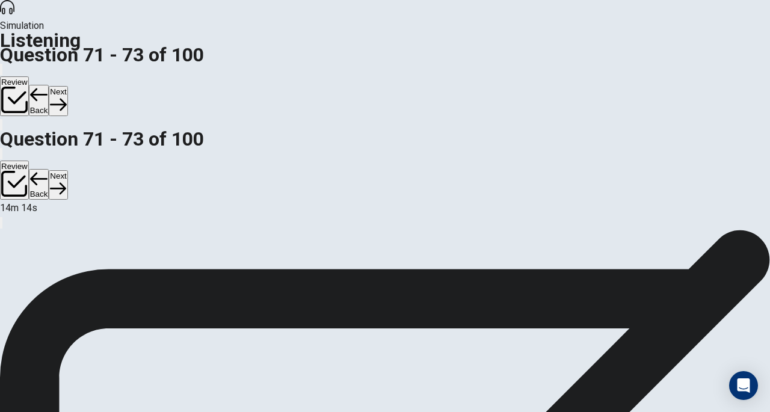
scroll to position [120, 0]
click at [67, 86] on button "Next" at bounding box center [58, 100] width 19 height 29
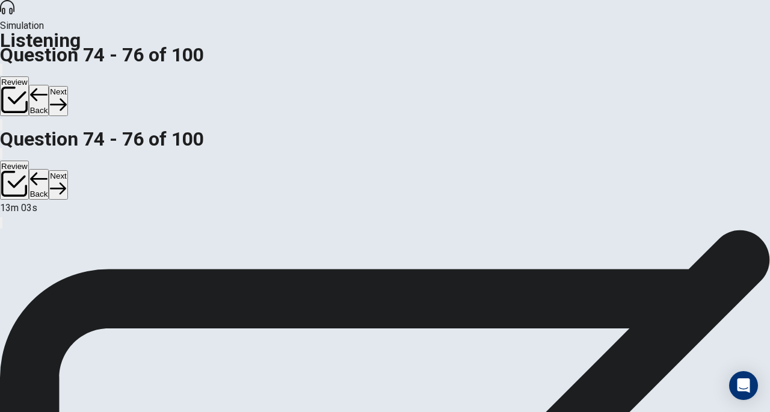
scroll to position [117, 0]
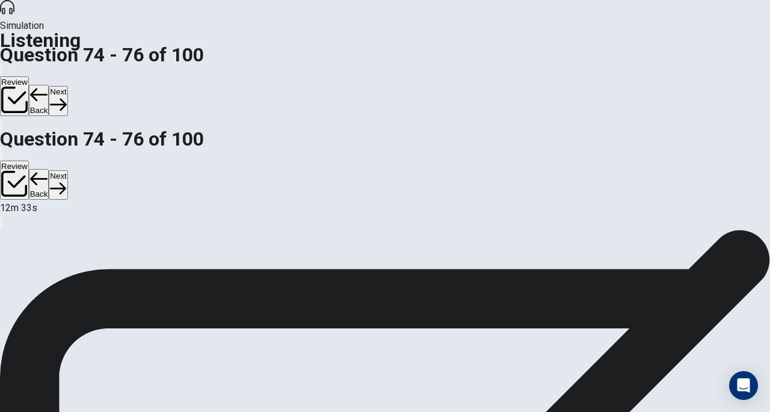
scroll to position [0, 0]
click at [67, 86] on button "Next" at bounding box center [58, 100] width 19 height 29
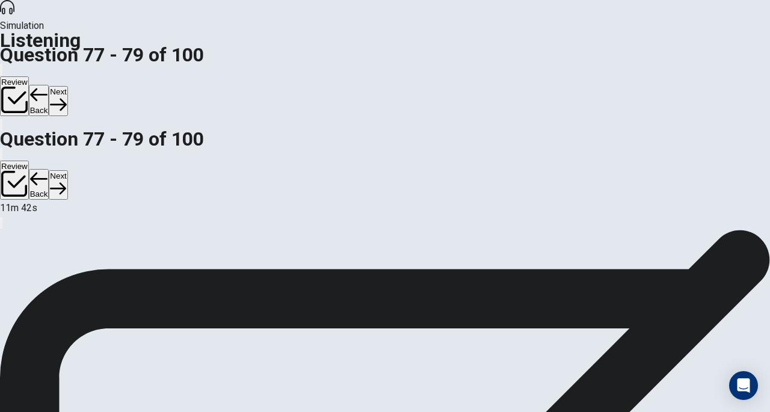
scroll to position [95, 0]
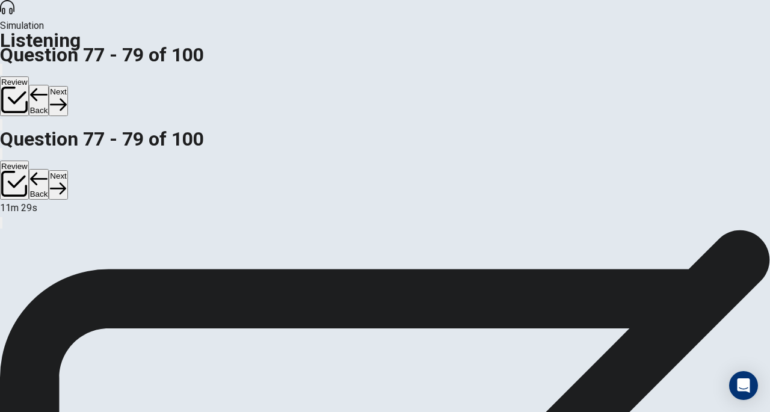
scroll to position [153, 0]
click at [67, 86] on button "Next" at bounding box center [58, 100] width 19 height 29
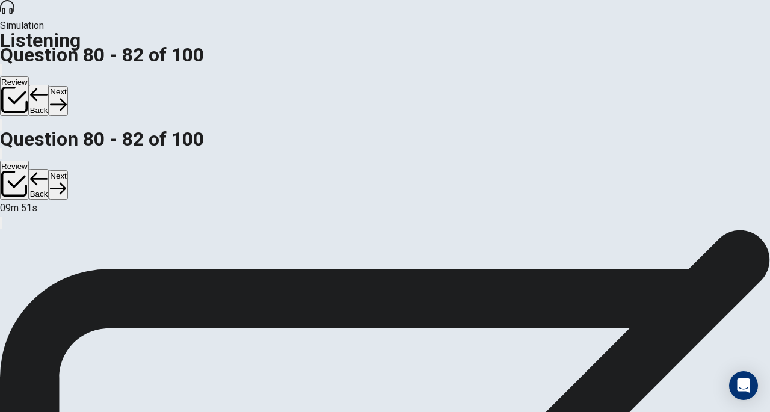
scroll to position [69, 0]
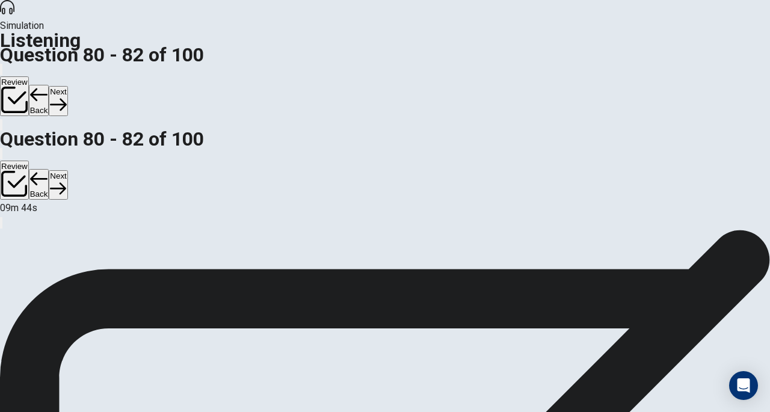
scroll to position [161, 0]
click at [67, 86] on button "Next" at bounding box center [58, 100] width 19 height 29
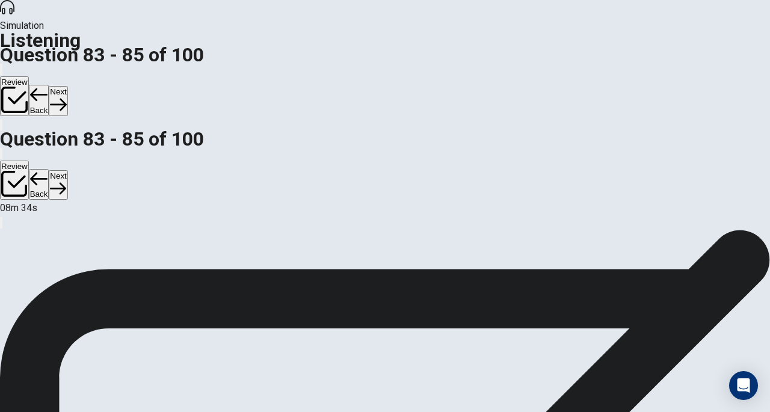
scroll to position [114, 0]
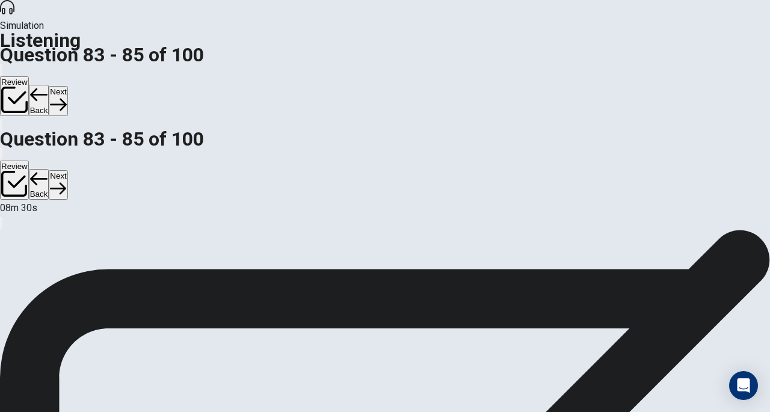
scroll to position [138, 0]
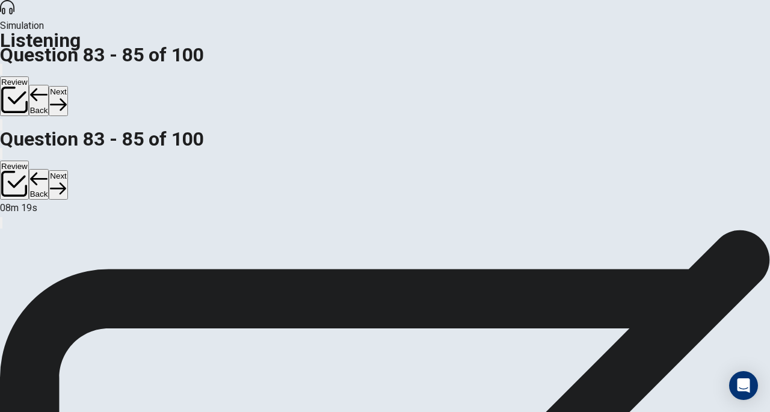
scroll to position [0, 0]
click at [67, 86] on button "Next" at bounding box center [58, 100] width 19 height 29
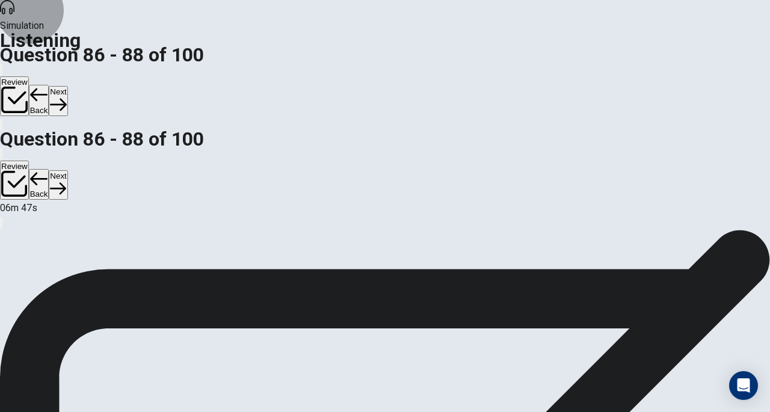
click at [67, 86] on button "Next" at bounding box center [58, 100] width 19 height 29
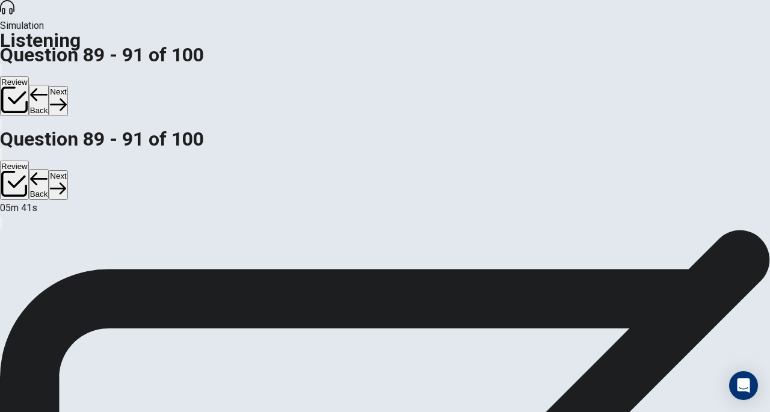
scroll to position [135, 0]
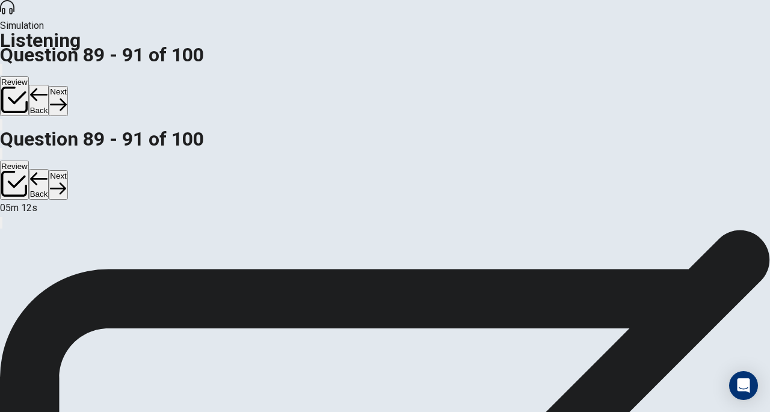
click at [67, 86] on button "Next" at bounding box center [58, 100] width 19 height 29
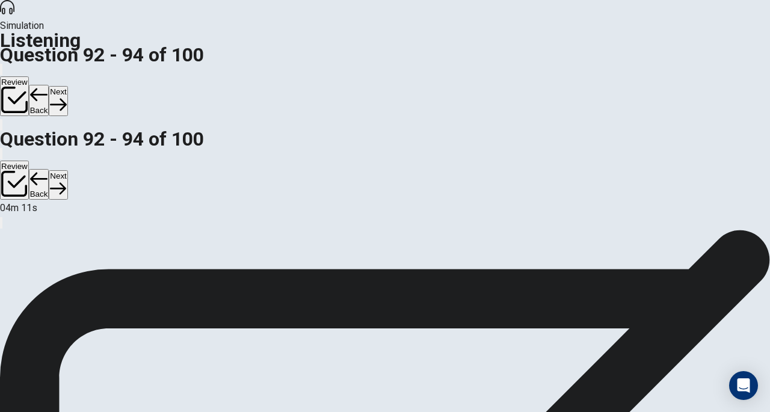
scroll to position [82, 0]
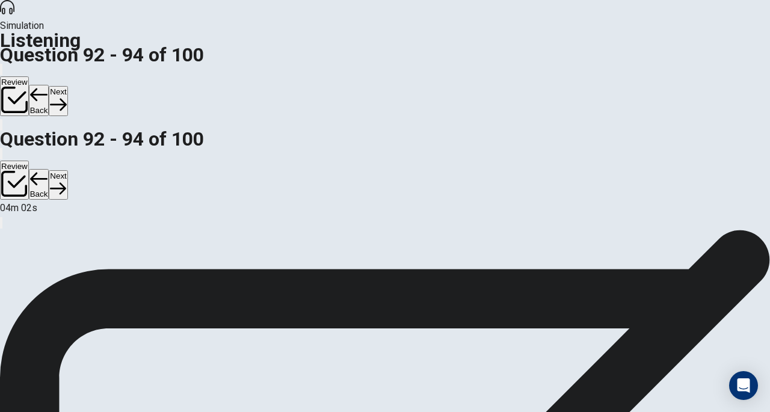
scroll to position [143, 0]
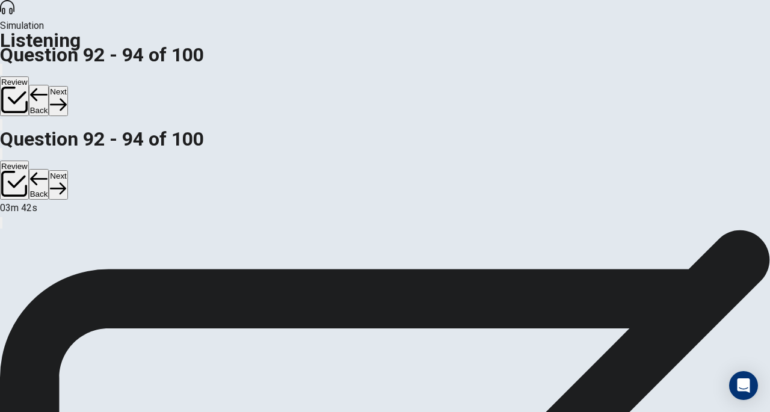
scroll to position [0, 0]
click at [67, 86] on button "Next" at bounding box center [58, 100] width 19 height 29
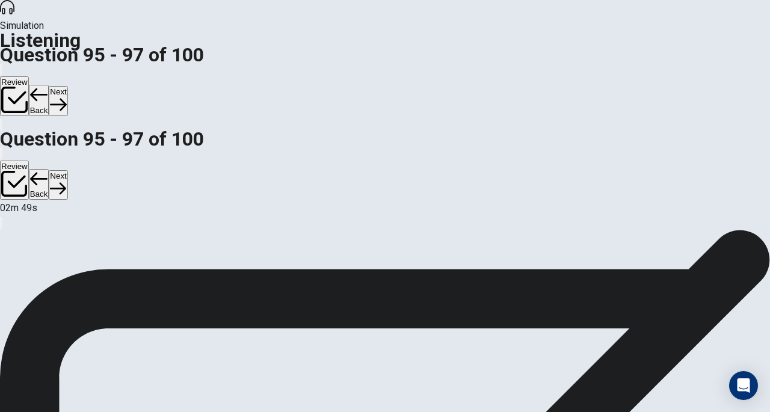
scroll to position [96, 0]
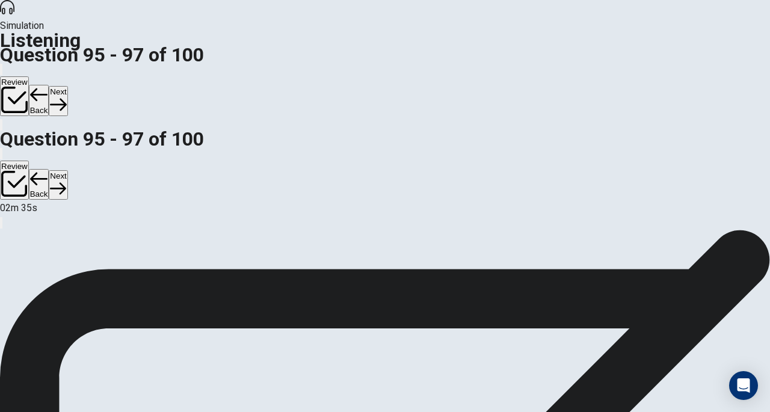
scroll to position [119, 0]
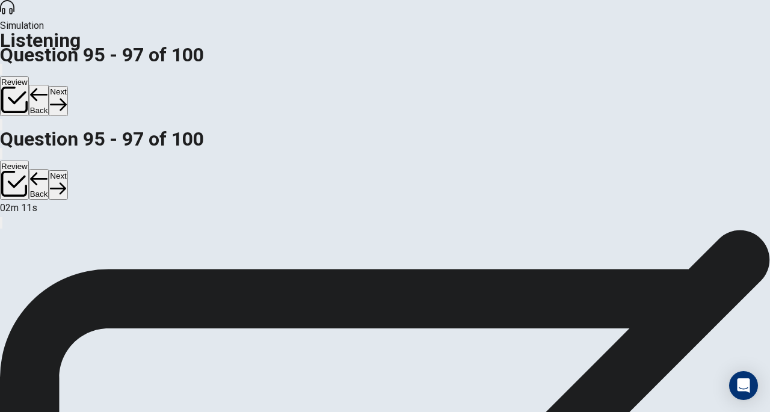
scroll to position [0, 0]
click at [67, 86] on button "Next" at bounding box center [58, 100] width 19 height 29
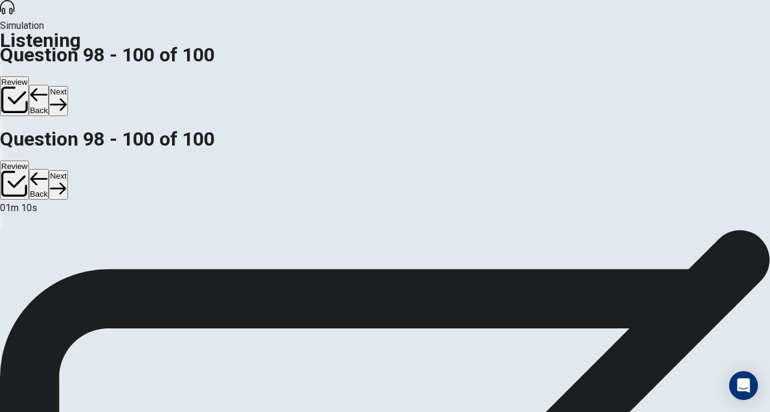
scroll to position [109, 0]
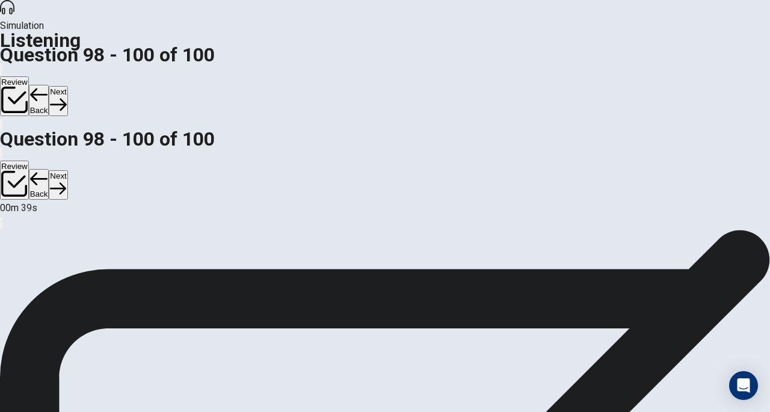
click at [66, 96] on icon "button" at bounding box center [58, 104] width 16 height 16
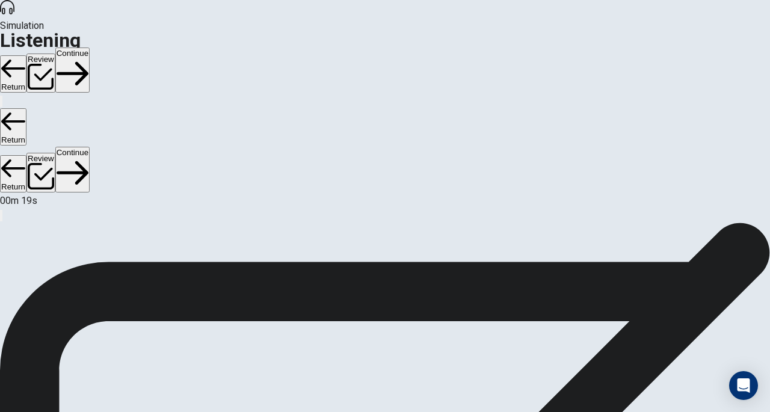
scroll to position [128, 0]
click at [90, 48] on button "Continue" at bounding box center [72, 70] width 34 height 45
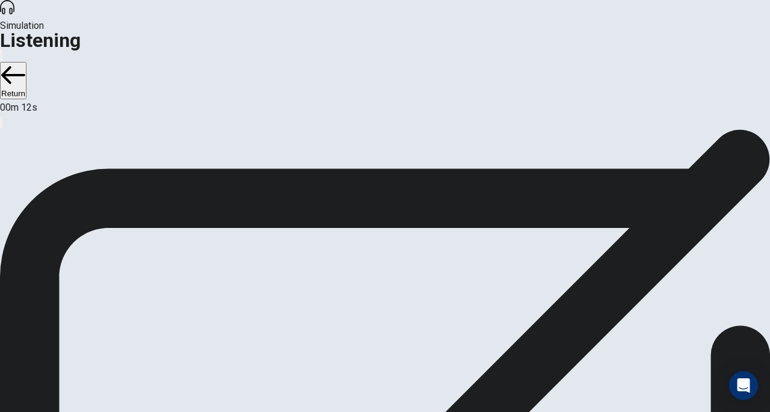
scroll to position [40, 0]
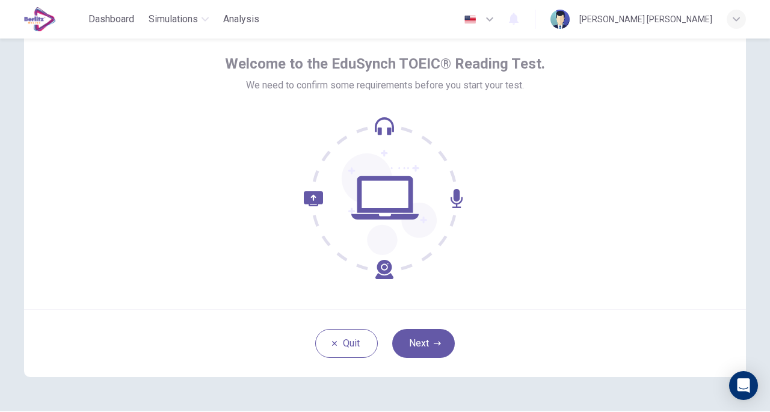
scroll to position [49, 0]
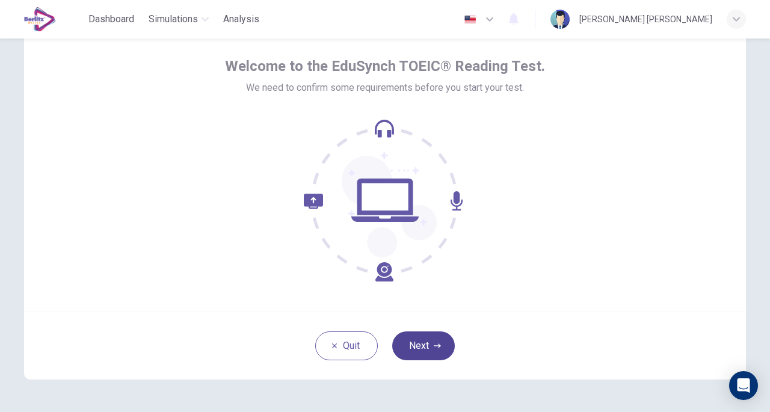
click at [434, 348] on icon "button" at bounding box center [437, 345] width 7 height 7
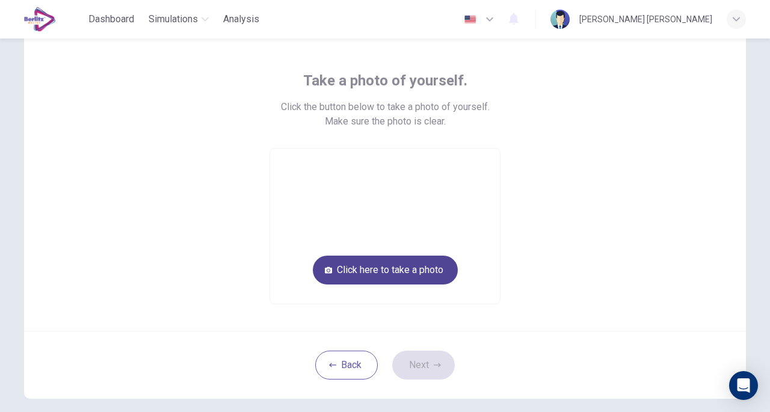
click at [393, 265] on button "Click here to take a photo" at bounding box center [385, 270] width 145 height 29
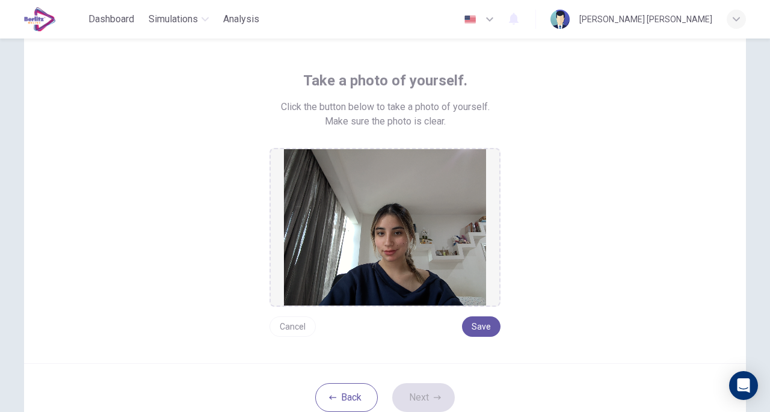
click at [309, 326] on button "Cancel" at bounding box center [292, 326] width 46 height 20
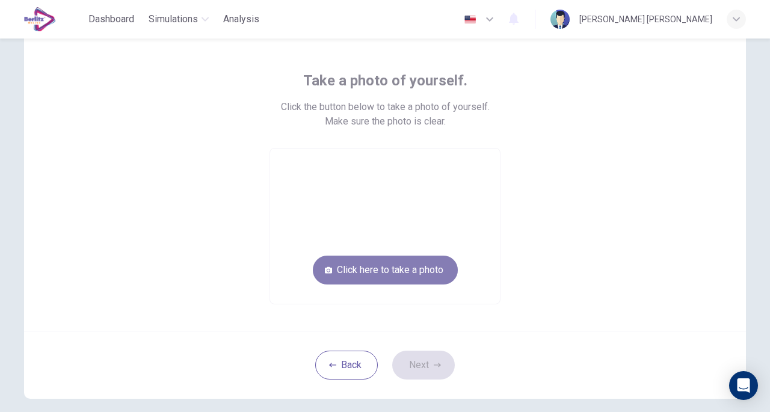
click at [398, 266] on button "Click here to take a photo" at bounding box center [385, 270] width 145 height 29
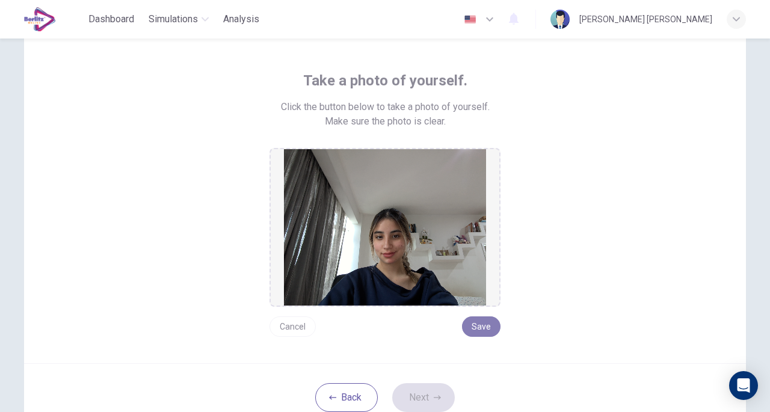
click at [490, 327] on button "Save" at bounding box center [481, 326] width 38 height 20
click at [423, 386] on button "Next" at bounding box center [423, 397] width 63 height 29
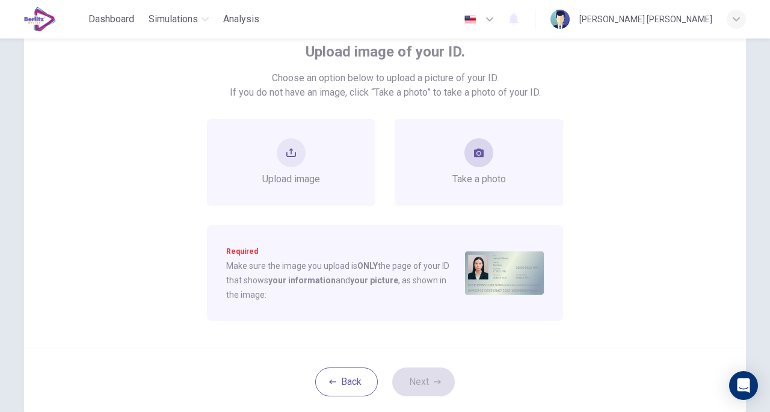
scroll to position [112, 0]
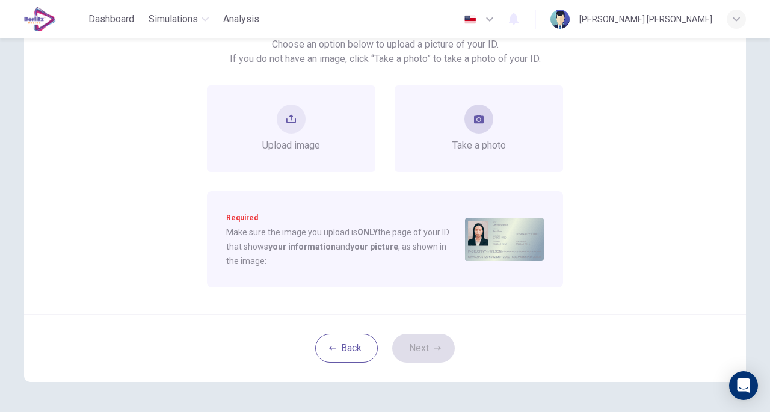
click at [469, 141] on span "Take a photo" at bounding box center [479, 145] width 54 height 14
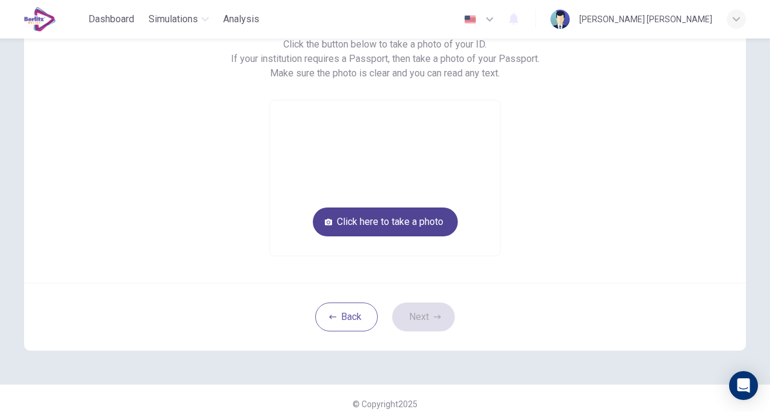
click at [385, 222] on button "Click here to take a photo" at bounding box center [385, 222] width 145 height 29
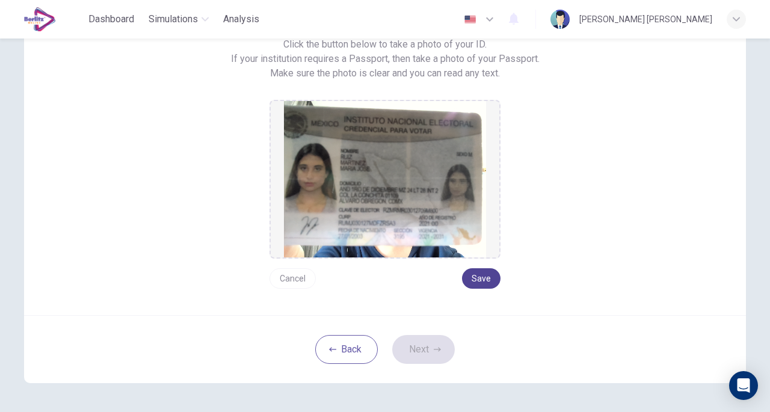
click at [485, 279] on button "Save" at bounding box center [481, 278] width 38 height 20
click at [433, 339] on button "Next" at bounding box center [423, 349] width 63 height 29
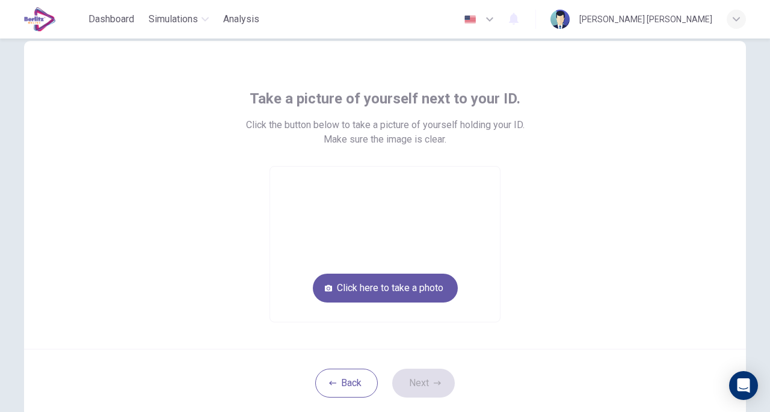
scroll to position [31, 0]
click at [413, 283] on button "Click here to take a photo" at bounding box center [385, 288] width 145 height 29
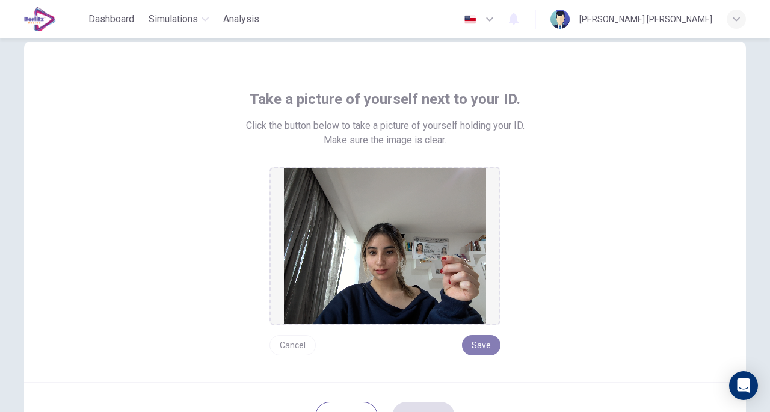
click at [484, 340] on button "Save" at bounding box center [481, 345] width 38 height 20
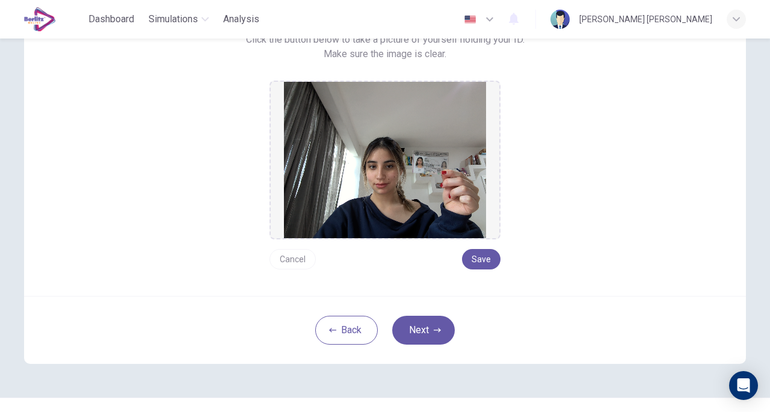
scroll to position [117, 0]
click at [439, 325] on button "Next" at bounding box center [423, 329] width 63 height 29
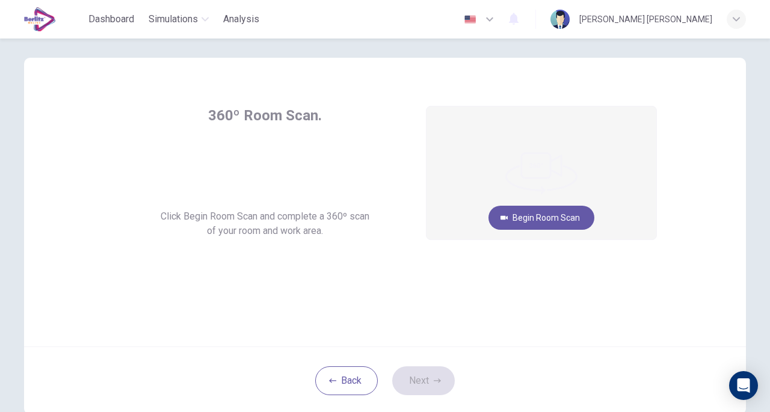
scroll to position [15, 0]
click at [539, 216] on button "Begin Room Scan" at bounding box center [541, 217] width 106 height 24
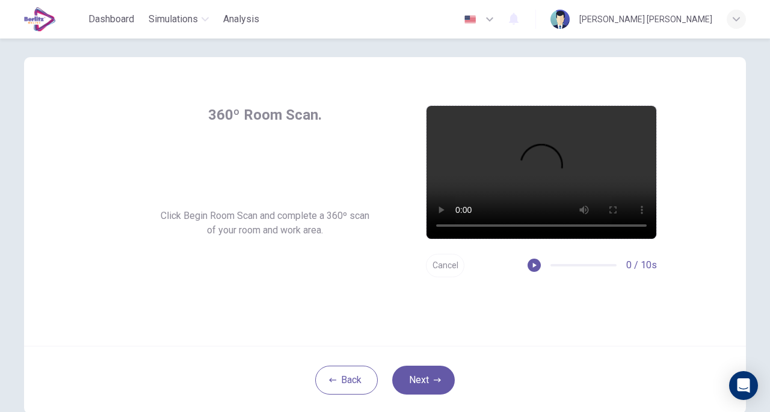
click at [443, 270] on button "Cancel" at bounding box center [445, 265] width 38 height 23
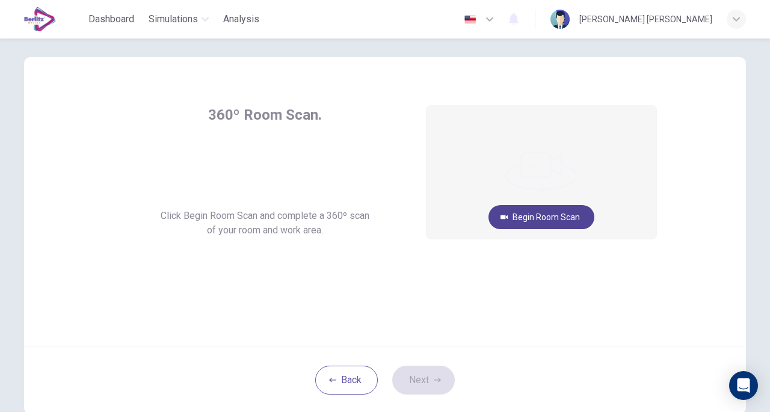
click at [540, 218] on button "Begin Room Scan" at bounding box center [541, 217] width 106 height 24
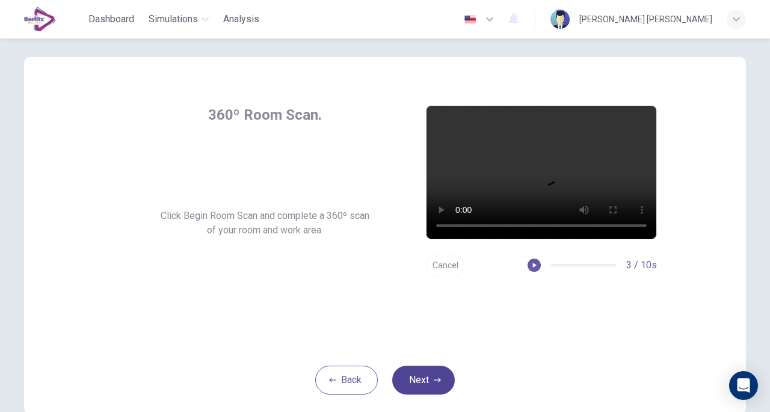
click at [422, 381] on button "Next" at bounding box center [423, 380] width 63 height 29
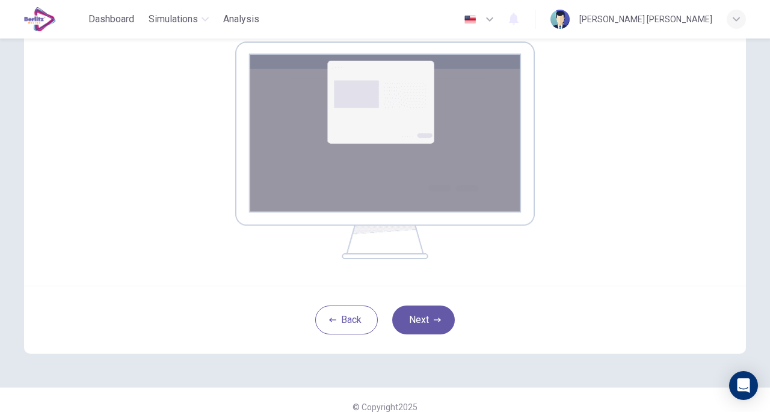
scroll to position [199, 0]
click at [439, 316] on button "Next" at bounding box center [423, 319] width 63 height 29
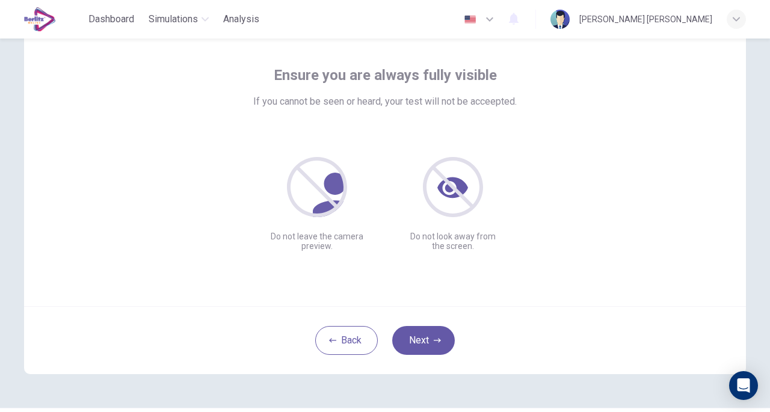
scroll to position [55, 0]
click at [443, 336] on button "Next" at bounding box center [423, 339] width 63 height 29
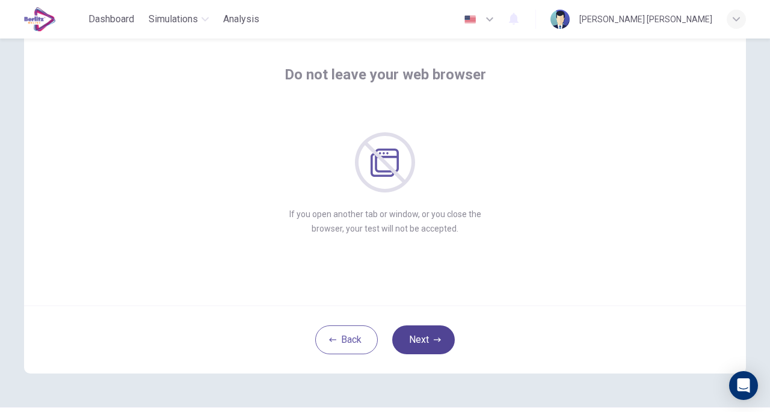
click at [446, 339] on button "Next" at bounding box center [423, 339] width 63 height 29
click at [440, 339] on button "Next" at bounding box center [423, 339] width 63 height 29
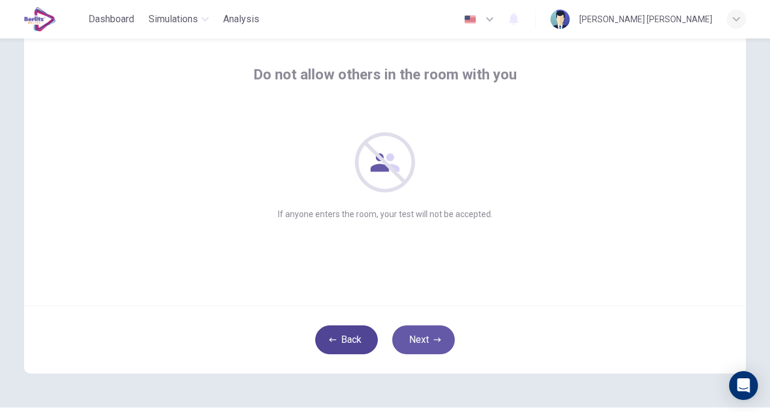
click at [351, 333] on button "Back" at bounding box center [346, 339] width 63 height 29
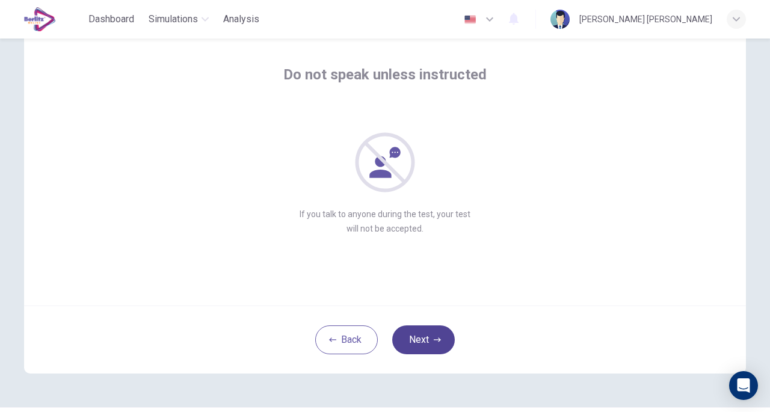
click at [434, 336] on icon "button" at bounding box center [437, 339] width 7 height 7
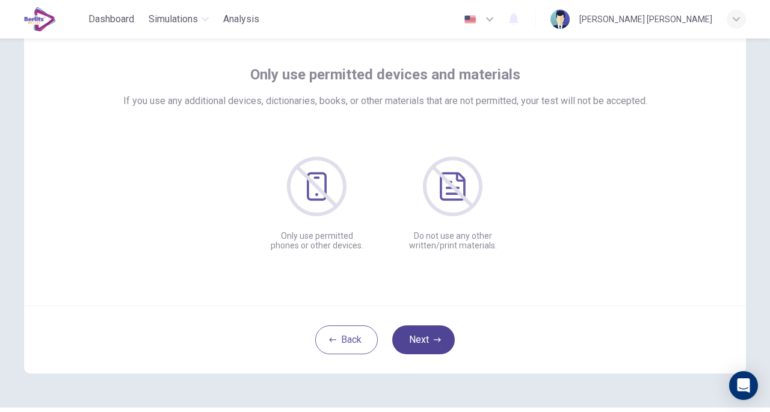
click at [434, 336] on icon "button" at bounding box center [437, 339] width 7 height 7
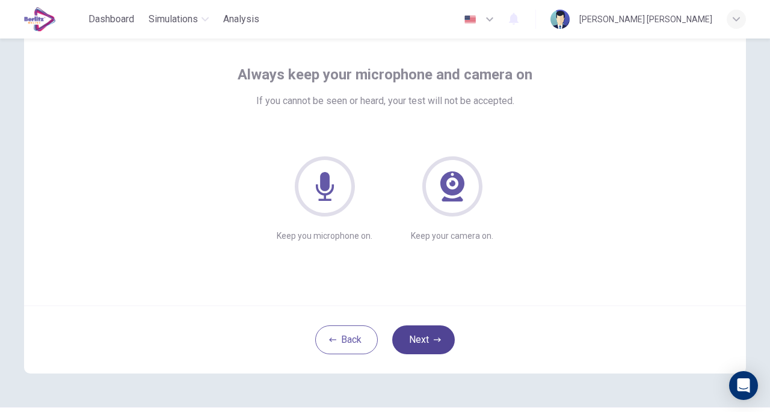
click at [434, 339] on icon "button" at bounding box center [437, 339] width 7 height 7
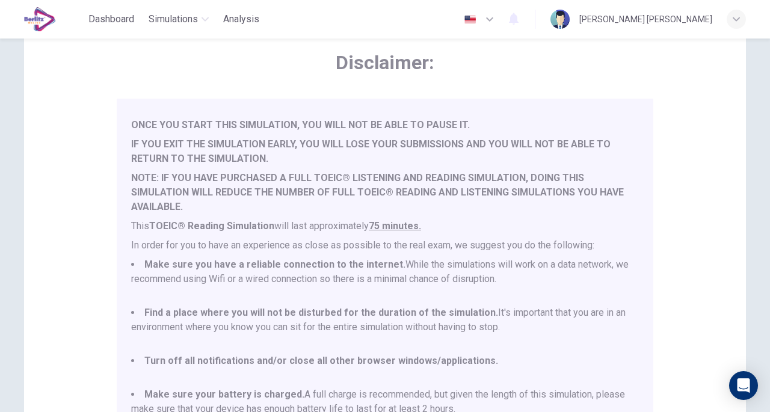
scroll to position [31, 0]
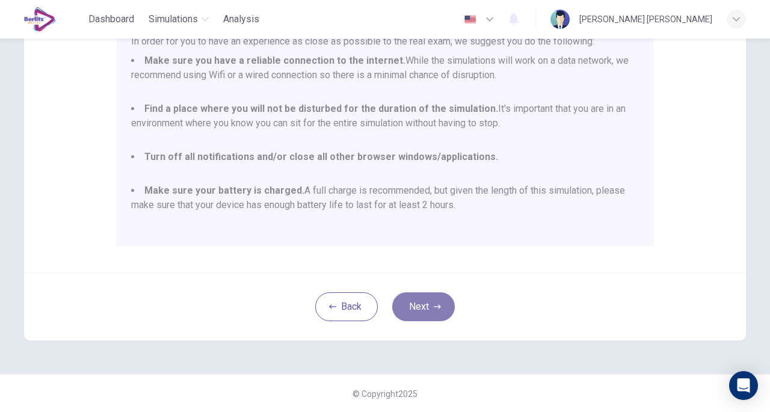
click at [428, 307] on button "Next" at bounding box center [423, 306] width 63 height 29
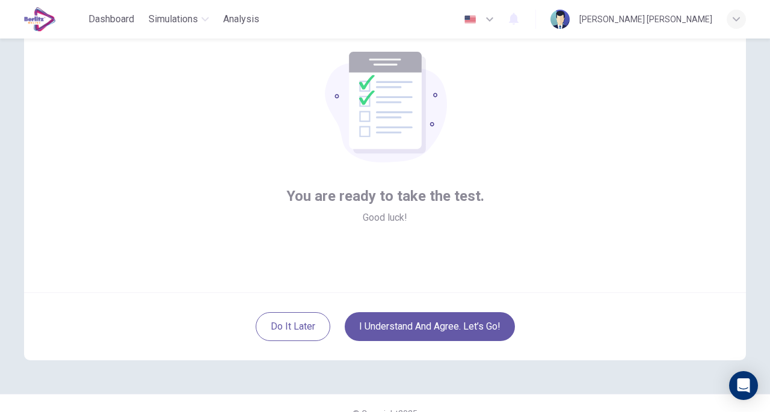
scroll to position [66, 0]
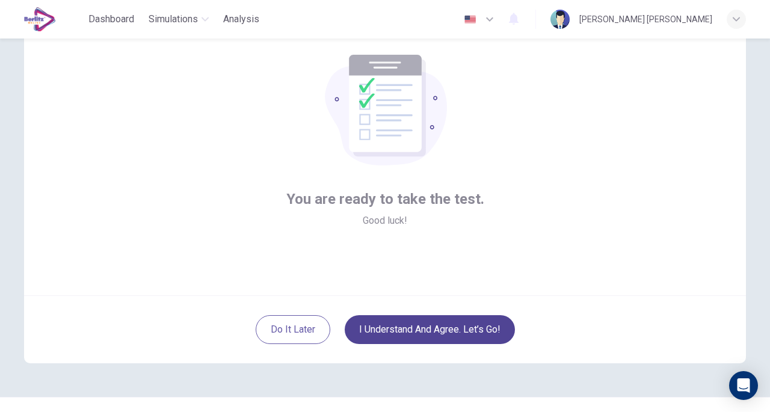
click at [434, 334] on button "I understand and agree. Let’s go!" at bounding box center [430, 329] width 170 height 29
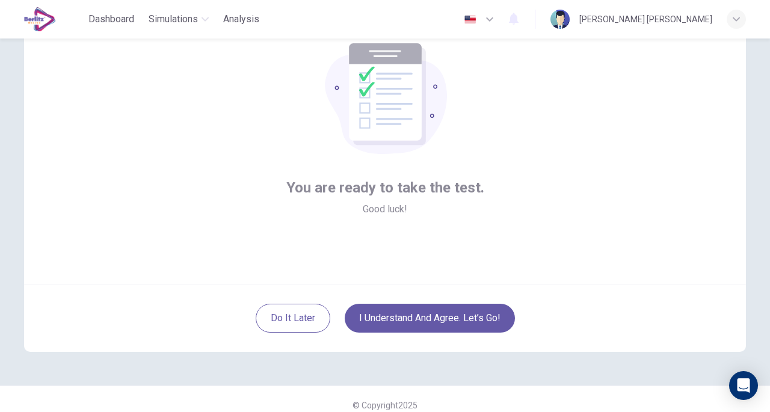
scroll to position [78, 0]
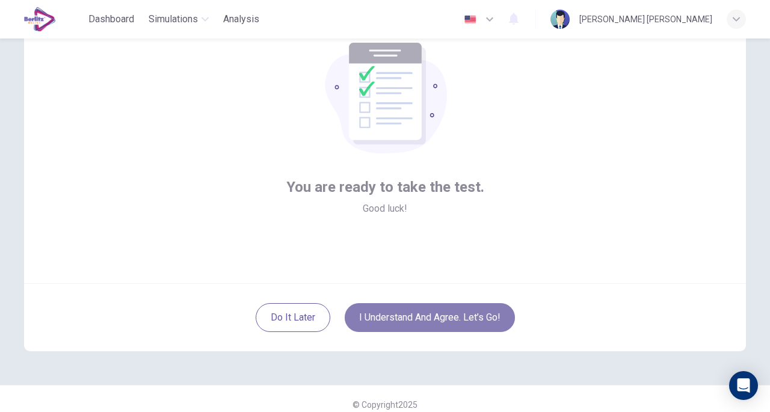
click at [488, 318] on button "I understand and agree. Let’s go!" at bounding box center [430, 317] width 170 height 29
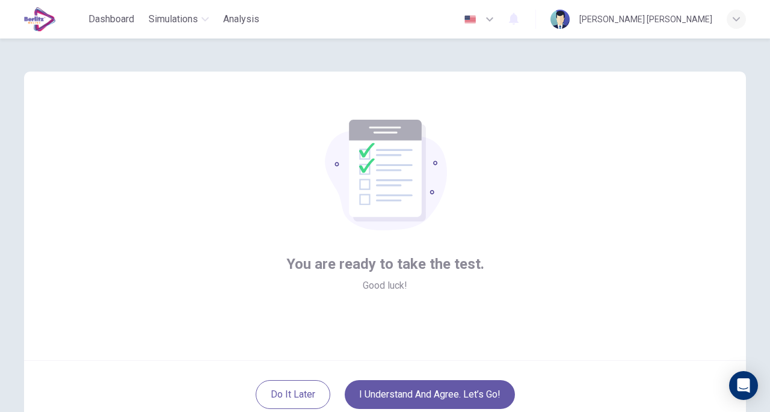
scroll to position [88, 0]
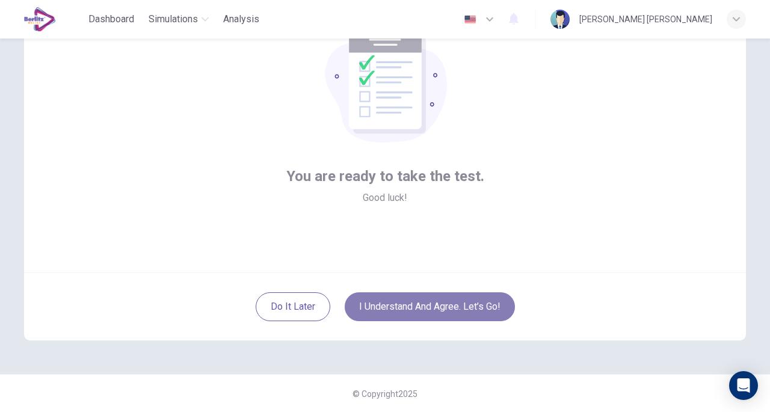
click at [417, 308] on button "I understand and agree. Let’s go!" at bounding box center [430, 306] width 170 height 29
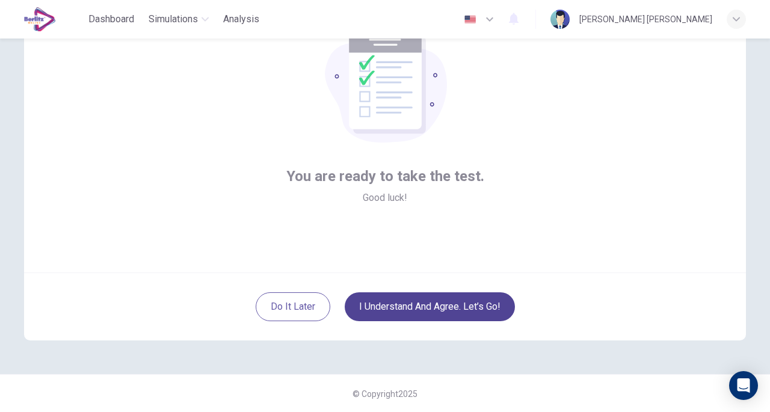
click at [467, 315] on button "I understand and agree. Let’s go!" at bounding box center [430, 306] width 170 height 29
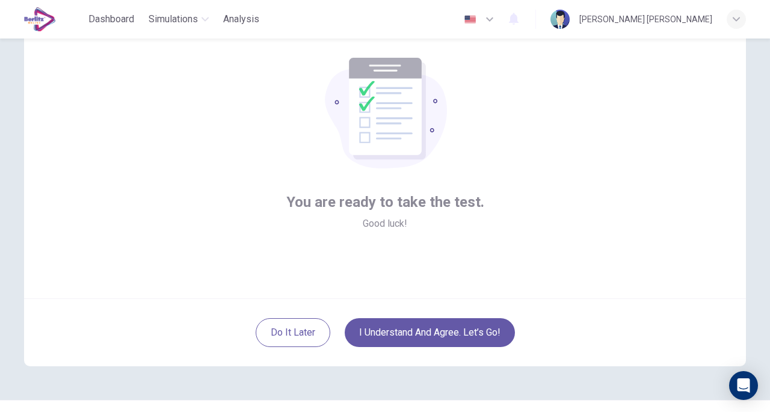
scroll to position [82, 0]
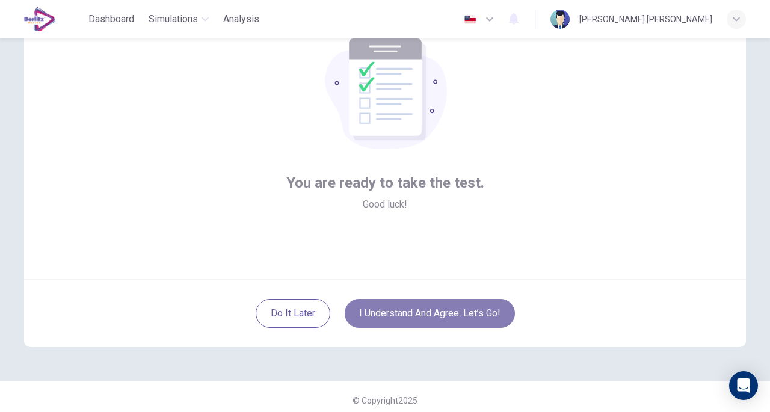
click at [426, 318] on button "I understand and agree. Let’s go!" at bounding box center [430, 313] width 170 height 29
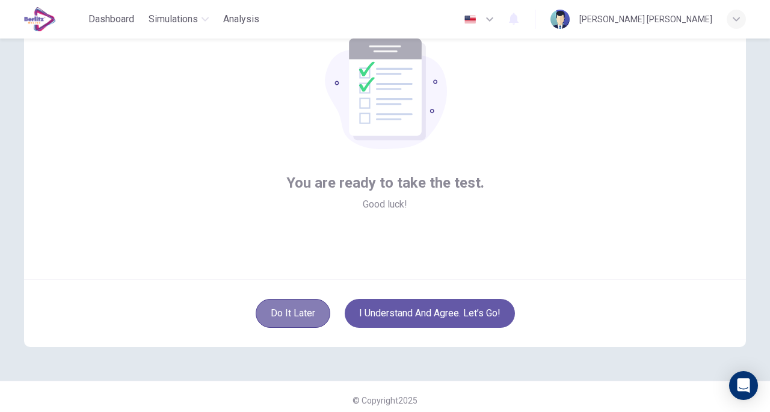
click at [303, 310] on button "Do it later" at bounding box center [293, 313] width 75 height 29
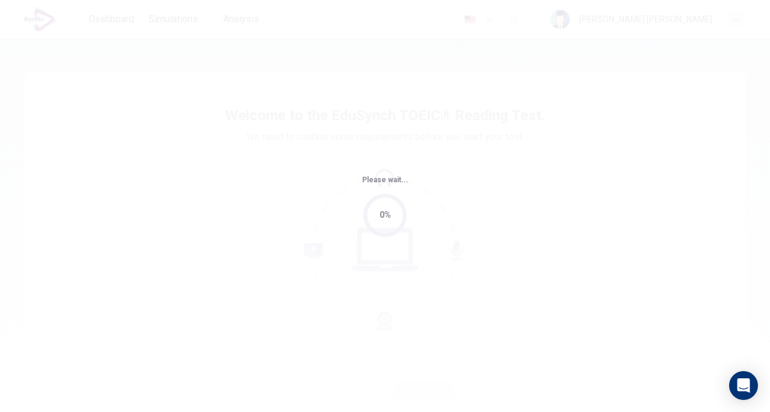
click at [445, 91] on div "Please wait... 0%" at bounding box center [385, 206] width 770 height 412
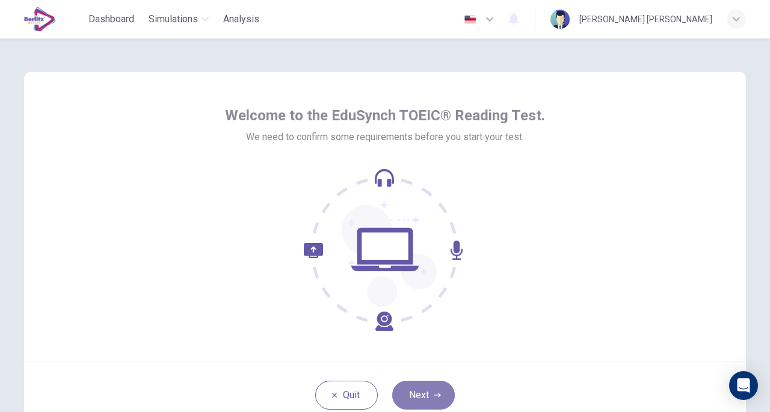
click at [421, 393] on button "Next" at bounding box center [423, 395] width 63 height 29
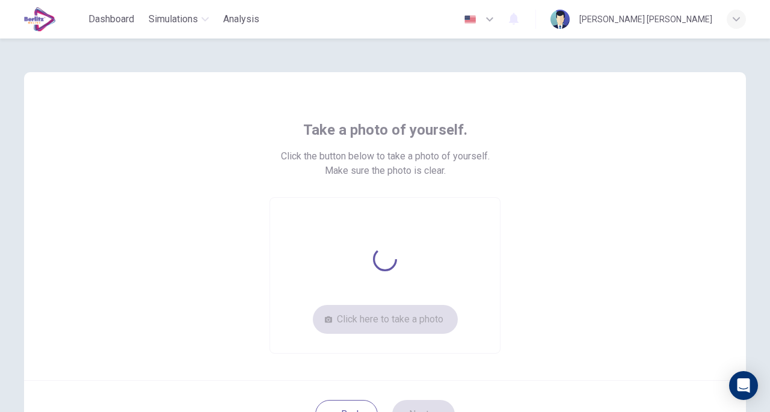
scroll to position [55, 0]
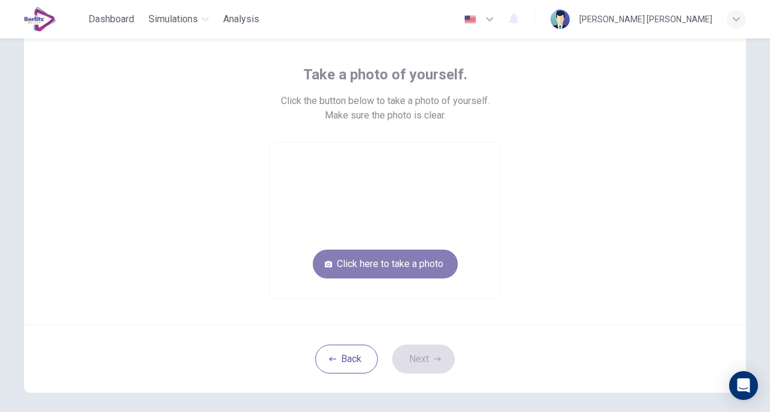
click at [436, 259] on button "Click here to take a photo" at bounding box center [385, 264] width 145 height 29
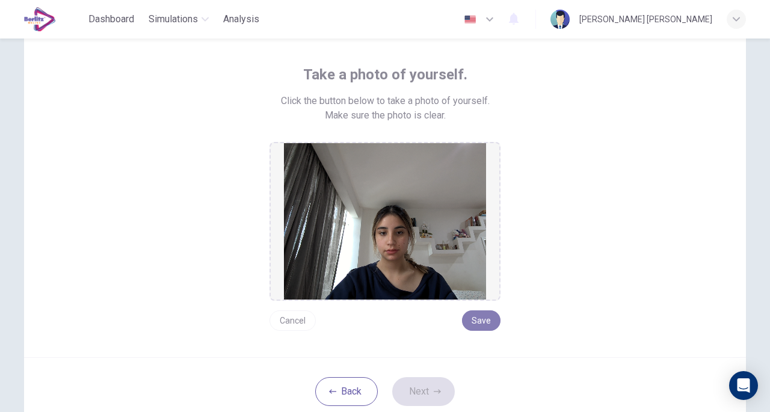
click at [480, 321] on button "Save" at bounding box center [481, 320] width 38 height 20
click at [428, 386] on button "Next" at bounding box center [423, 391] width 63 height 29
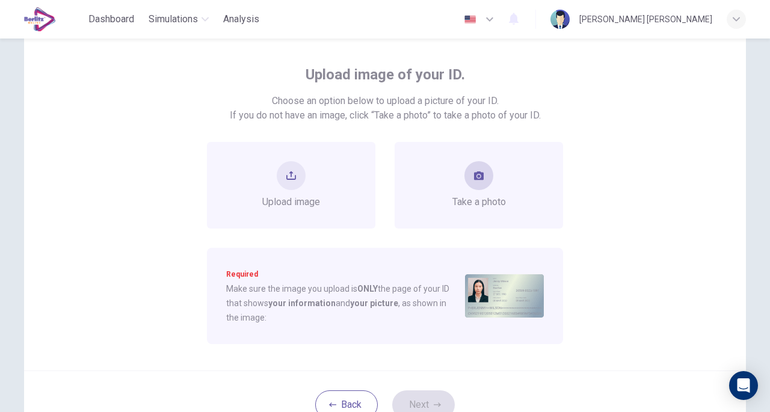
click at [468, 195] on span "Take a photo" at bounding box center [479, 202] width 54 height 14
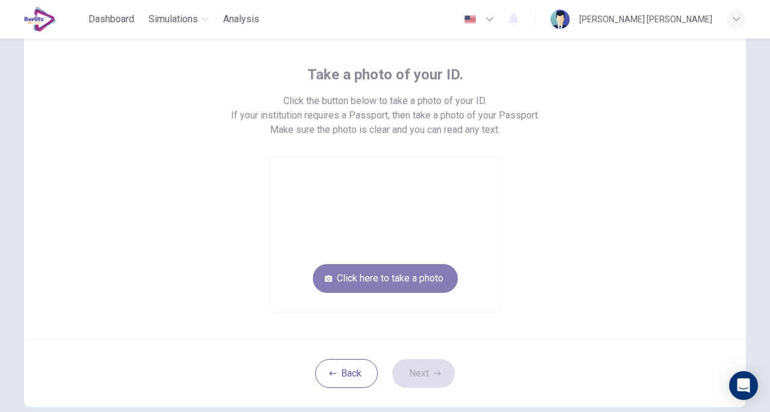
click at [436, 279] on button "Click here to take a photo" at bounding box center [385, 278] width 145 height 29
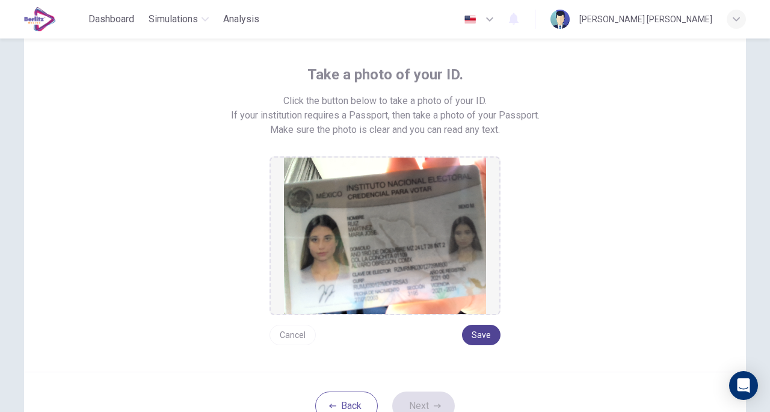
click at [481, 331] on button "Save" at bounding box center [481, 335] width 38 height 20
click at [436, 398] on button "Next" at bounding box center [423, 406] width 63 height 29
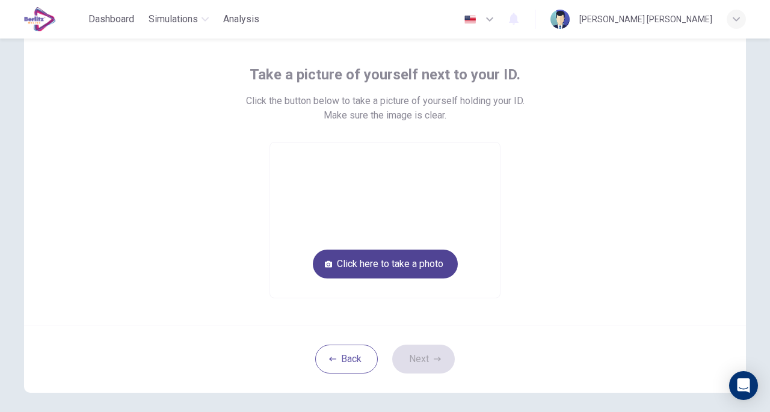
click at [436, 268] on button "Click here to take a photo" at bounding box center [385, 264] width 145 height 29
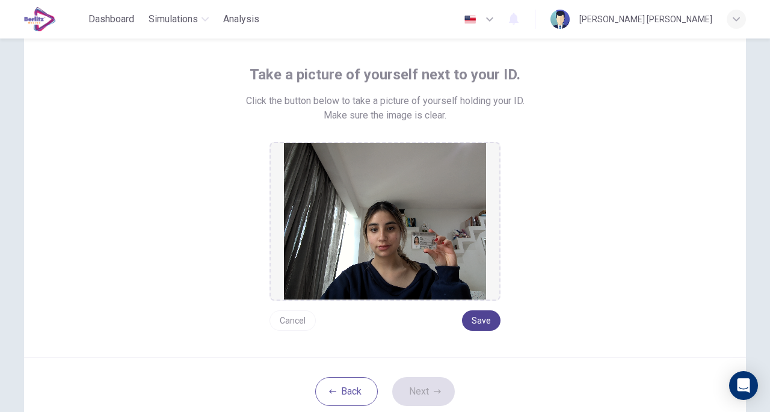
click at [490, 315] on button "Save" at bounding box center [481, 320] width 38 height 20
click at [429, 385] on button "Next" at bounding box center [423, 391] width 63 height 29
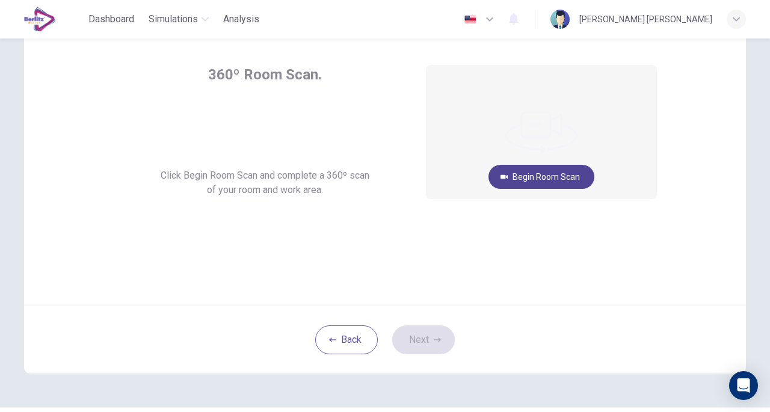
click at [529, 185] on button "Begin Room Scan" at bounding box center [541, 177] width 106 height 24
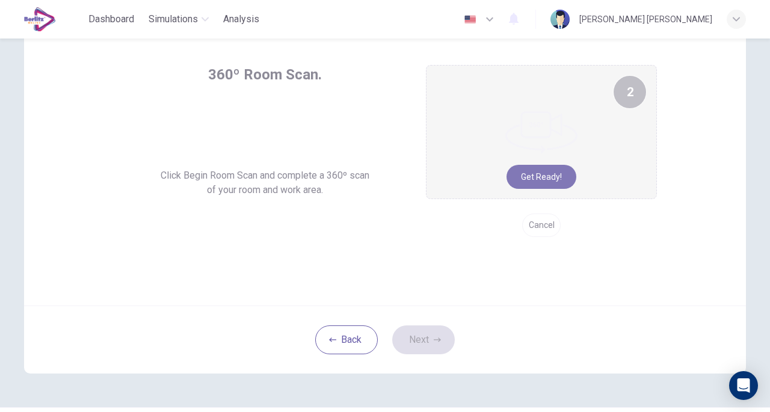
scroll to position [32, 0]
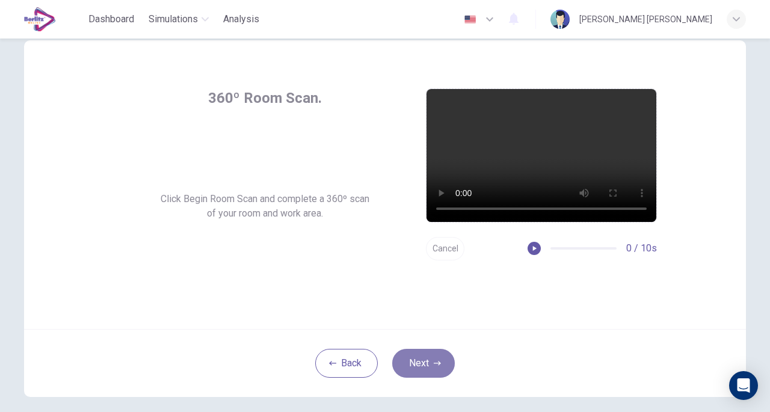
click at [429, 359] on button "Next" at bounding box center [423, 363] width 63 height 29
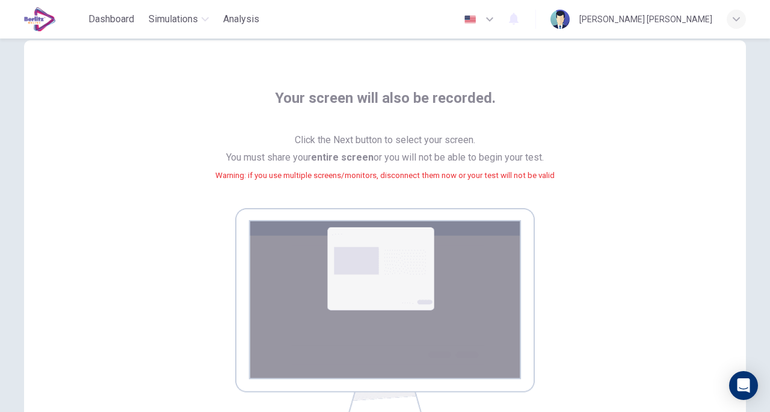
scroll to position [212, 0]
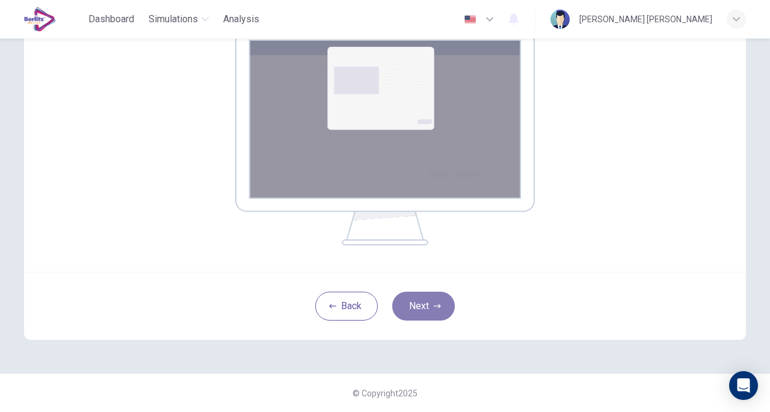
click at [425, 304] on button "Next" at bounding box center [423, 306] width 63 height 29
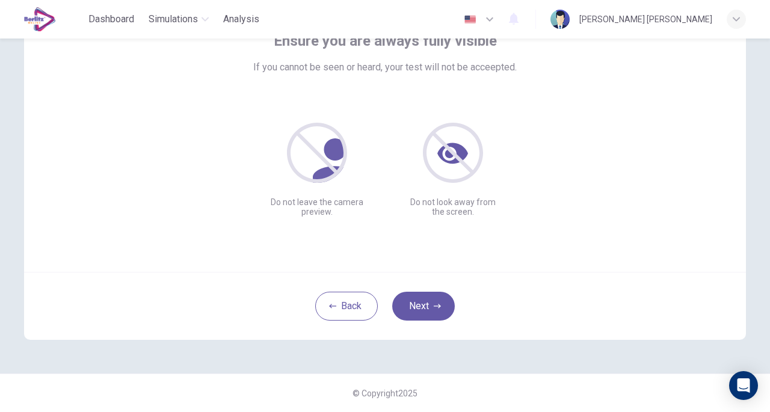
scroll to position [88, 0]
click at [432, 311] on button "Next" at bounding box center [423, 306] width 63 height 29
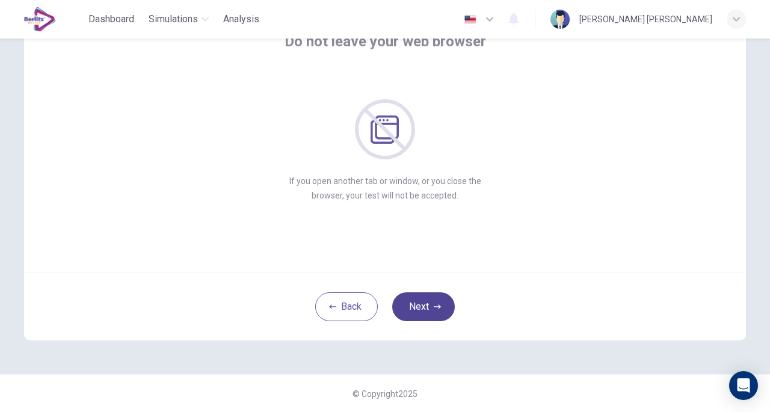
click at [432, 311] on button "Next" at bounding box center [423, 306] width 63 height 29
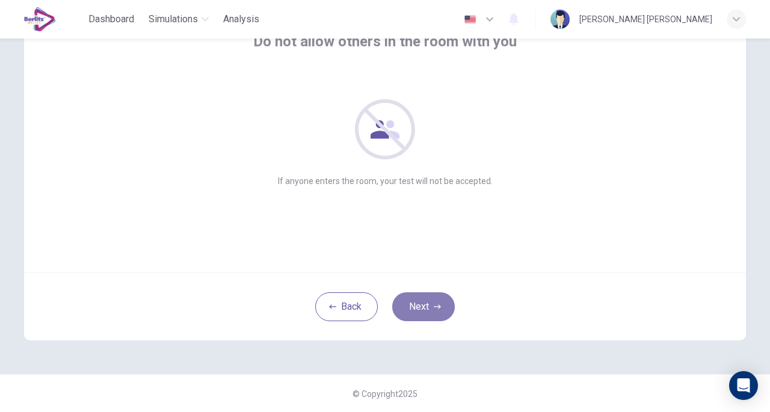
click at [432, 311] on button "Next" at bounding box center [423, 306] width 63 height 29
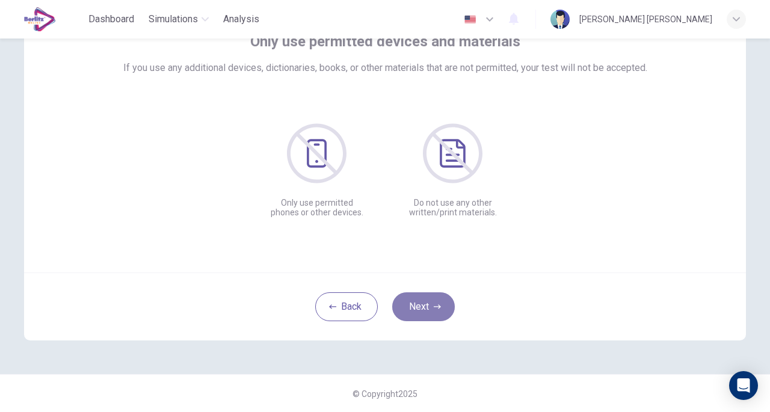
click at [432, 311] on button "Next" at bounding box center [423, 306] width 63 height 29
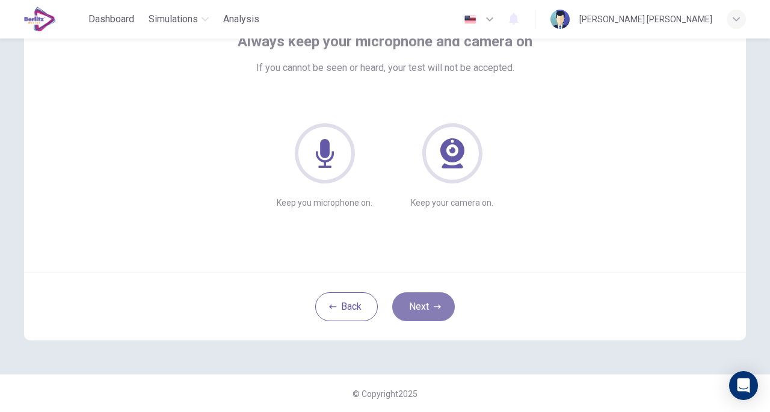
click at [432, 311] on button "Next" at bounding box center [423, 306] width 63 height 29
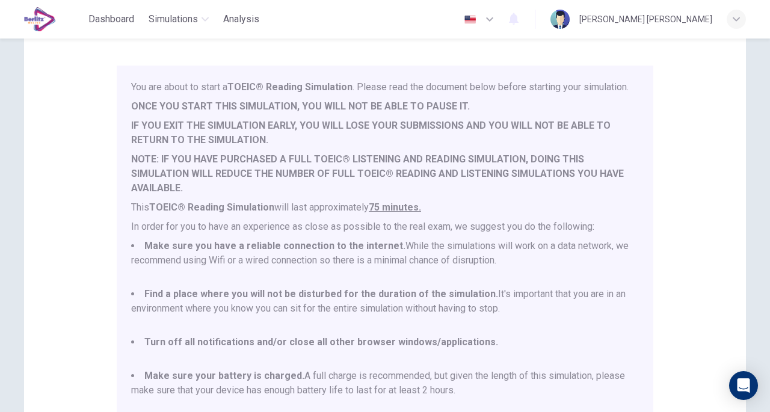
scroll to position [31, 0]
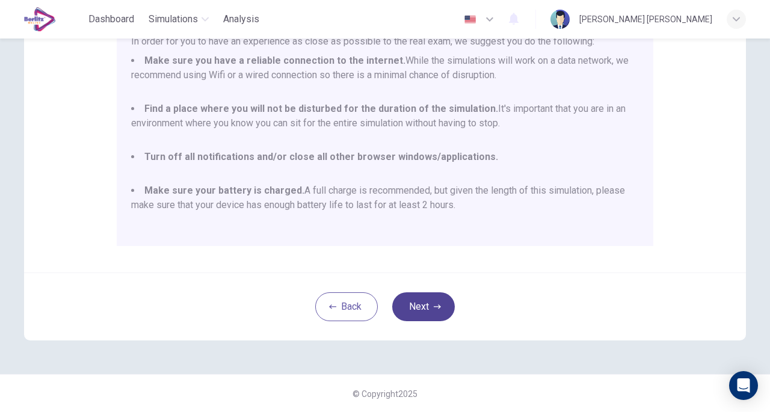
click at [437, 303] on icon "button" at bounding box center [437, 306] width 7 height 7
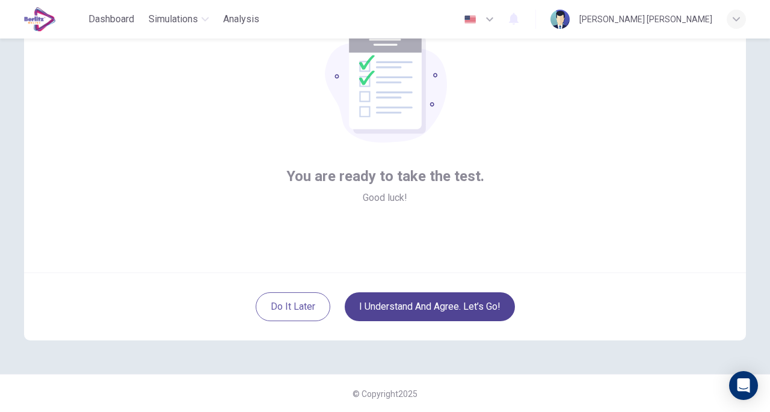
click at [453, 305] on button "I understand and agree. Let’s go!" at bounding box center [430, 306] width 170 height 29
click at [440, 304] on button "I understand and agree. Let’s go!" at bounding box center [430, 306] width 170 height 29
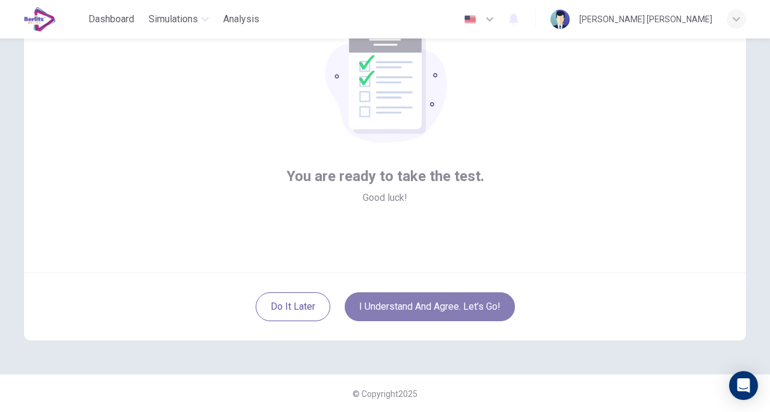
click at [467, 298] on button "I understand and agree. Let’s go!" at bounding box center [430, 306] width 170 height 29
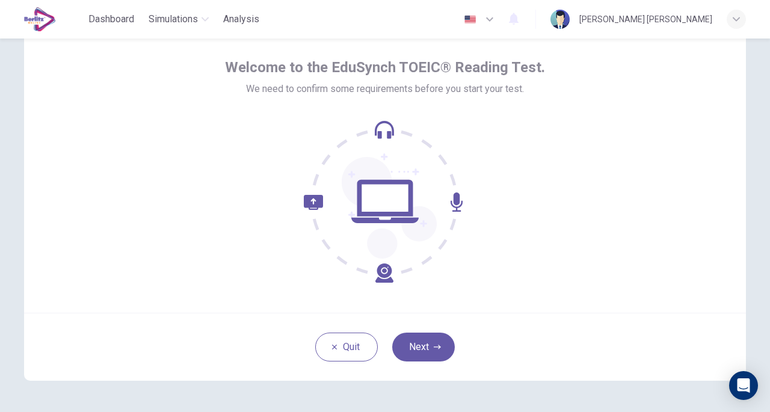
scroll to position [50, 0]
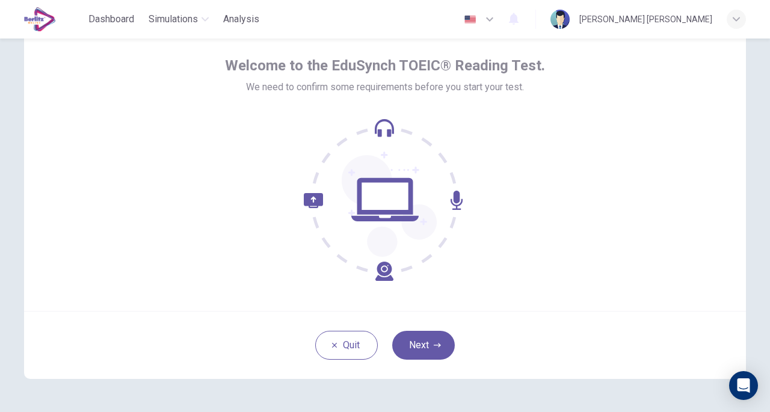
click at [742, 114] on div "Welcome to the EduSynch TOEIC® Reading Test. We need to confirm some requiremen…" at bounding box center [385, 166] width 722 height 289
click at [434, 345] on icon "button" at bounding box center [437, 345] width 7 height 4
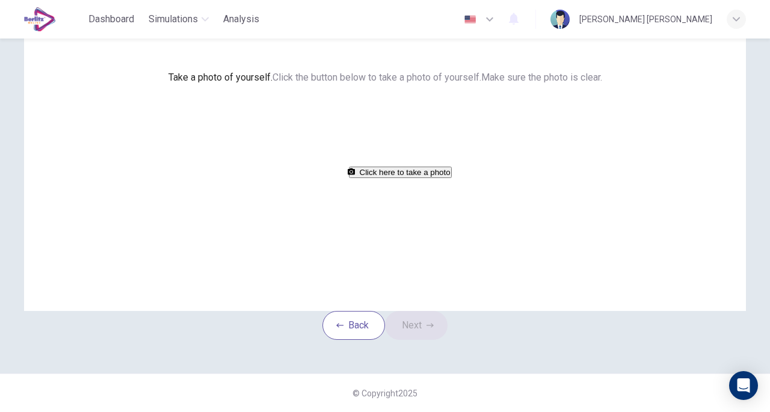
click at [406, 178] on button "Click here to take a photo" at bounding box center [400, 172] width 103 height 11
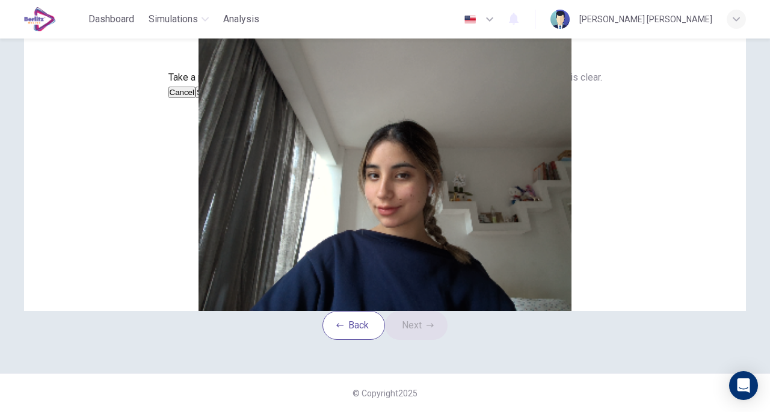
click at [216, 98] on button "Save" at bounding box center [205, 92] width 20 height 11
click at [429, 340] on button "Next" at bounding box center [416, 325] width 63 height 29
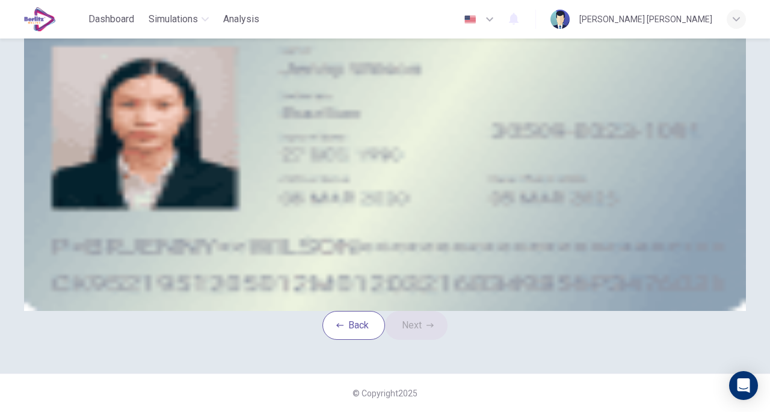
click at [500, 129] on div "Take a photo" at bounding box center [385, 121] width 544 height 15
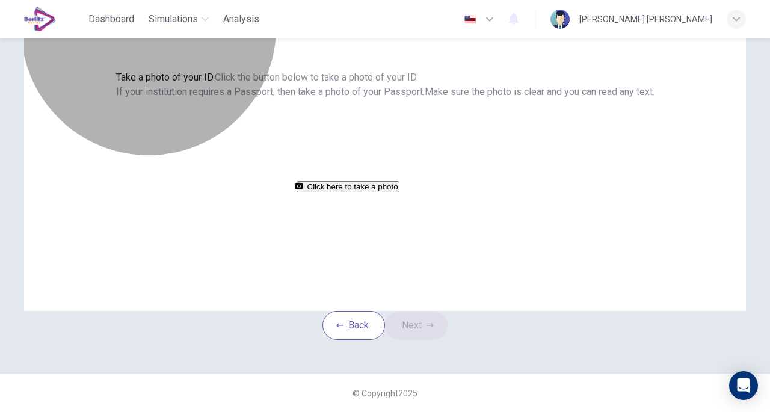
click at [399, 192] on button "Click here to take a photo" at bounding box center [348, 186] width 103 height 11
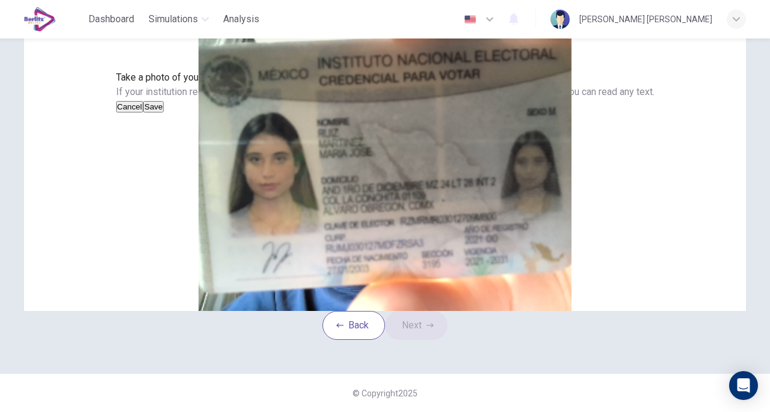
click at [164, 112] on button "Save" at bounding box center [153, 106] width 20 height 11
click at [423, 340] on button "Next" at bounding box center [416, 325] width 63 height 29
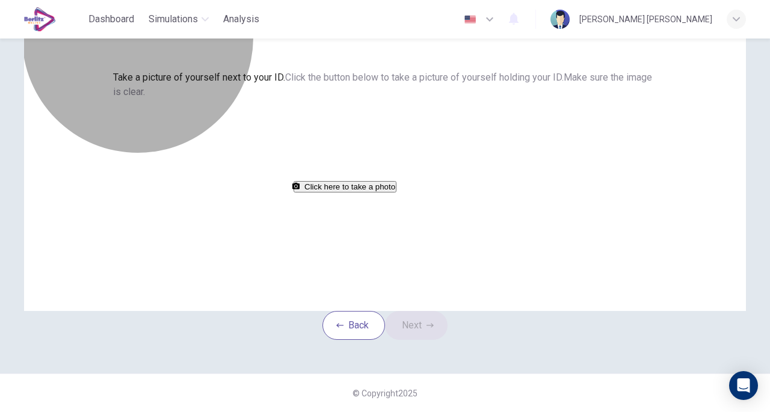
click at [396, 192] on button "Click here to take a photo" at bounding box center [345, 186] width 103 height 11
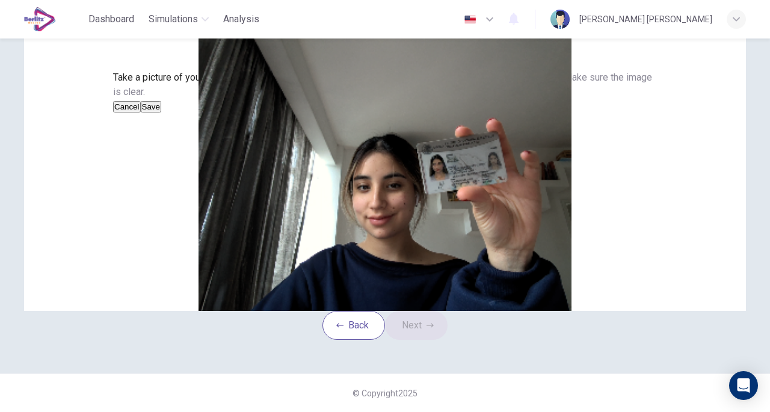
click at [161, 112] on button "Save" at bounding box center [151, 106] width 20 height 11
click at [429, 340] on button "Next" at bounding box center [416, 325] width 63 height 29
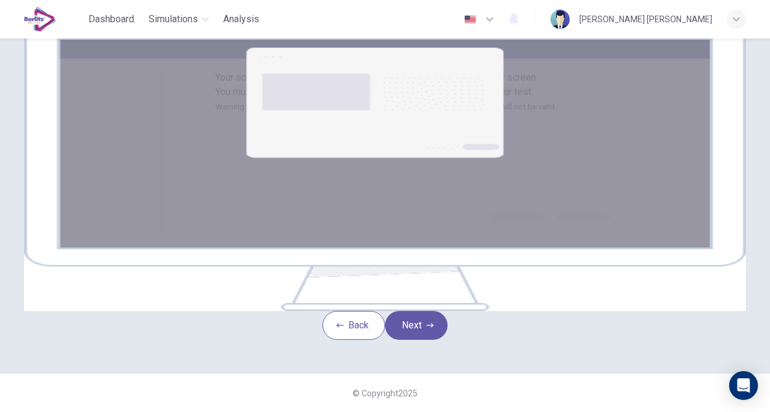
scroll to position [212, 0]
click at [425, 311] on button "Next" at bounding box center [416, 325] width 63 height 29
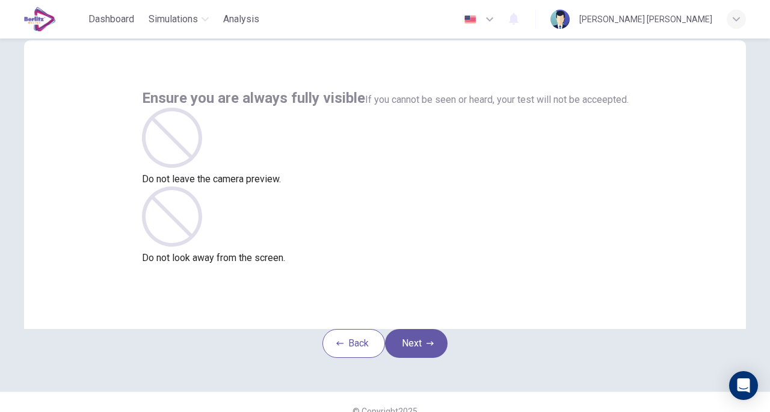
scroll to position [88, 0]
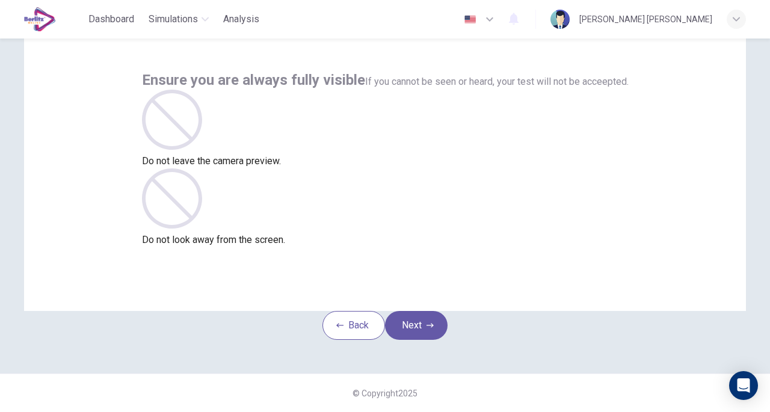
click at [438, 311] on div "Back Next" at bounding box center [384, 325] width 125 height 29
click at [432, 322] on icon "button" at bounding box center [429, 325] width 7 height 7
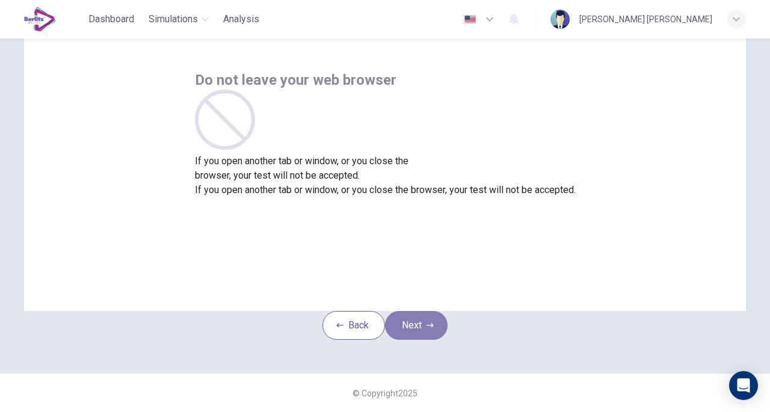
click at [434, 311] on button "Next" at bounding box center [416, 325] width 63 height 29
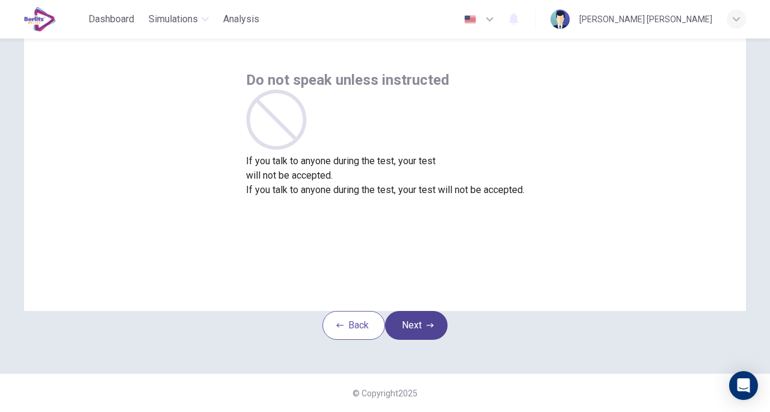
click at [434, 311] on button "Next" at bounding box center [416, 325] width 63 height 29
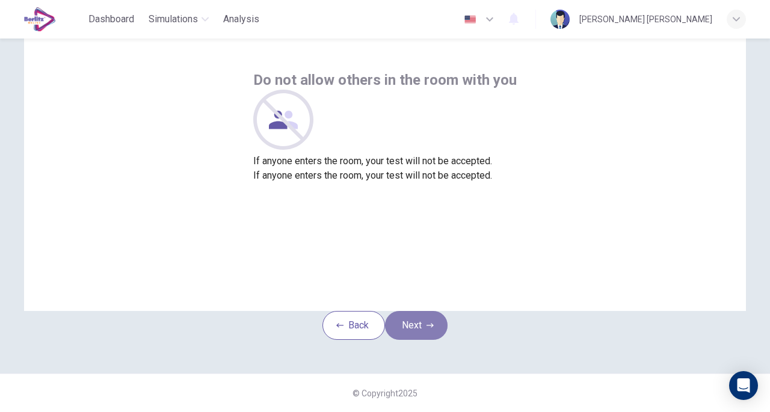
click at [434, 311] on button "Next" at bounding box center [416, 325] width 63 height 29
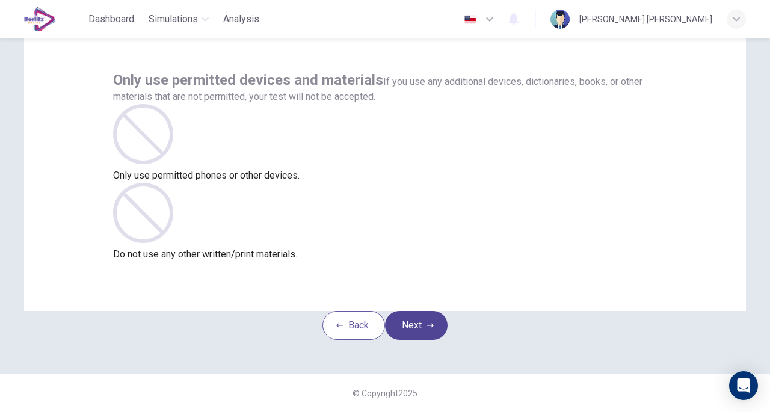
click at [434, 311] on button "Next" at bounding box center [416, 325] width 63 height 29
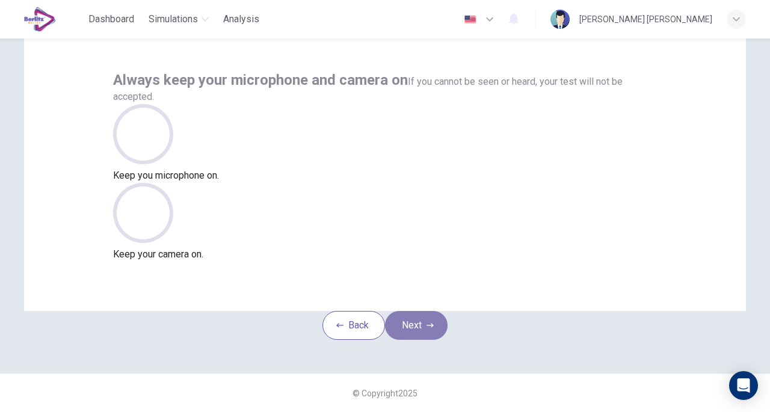
click at [434, 311] on button "Next" at bounding box center [416, 325] width 63 height 29
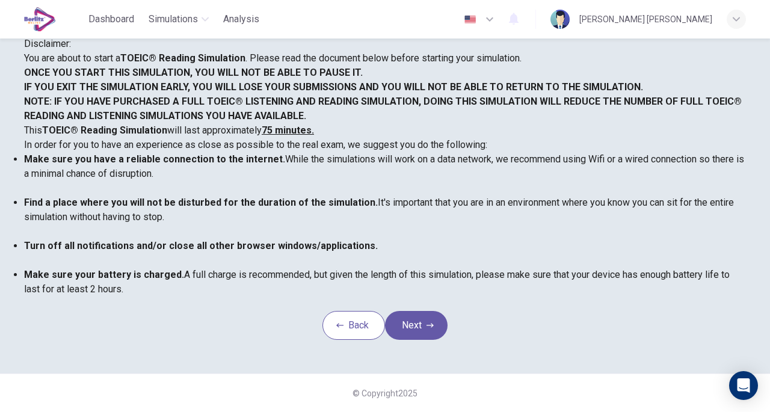
scroll to position [31, 0]
click at [434, 311] on button "Next" at bounding box center [416, 325] width 63 height 29
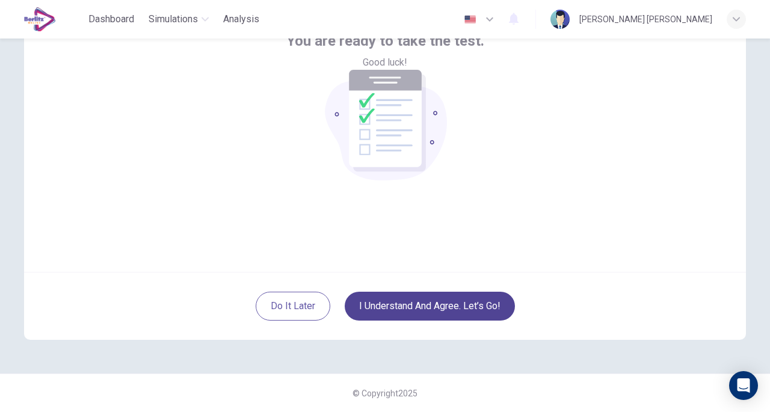
scroll to position [88, 0]
click at [434, 310] on button "I understand and agree. Let’s go!" at bounding box center [430, 306] width 170 height 29
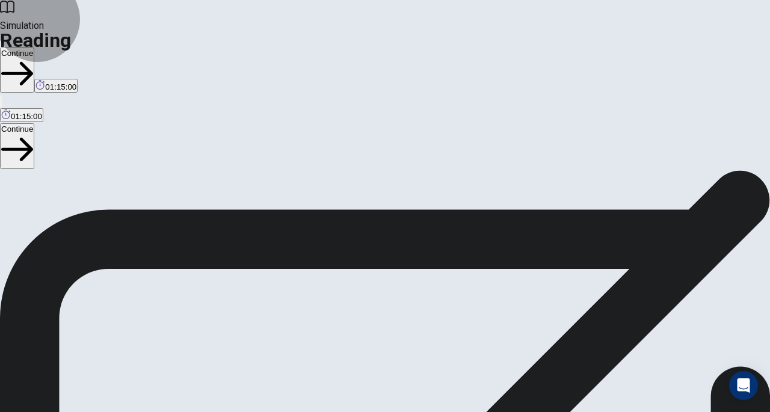
click at [34, 48] on button "Continue" at bounding box center [17, 70] width 34 height 45
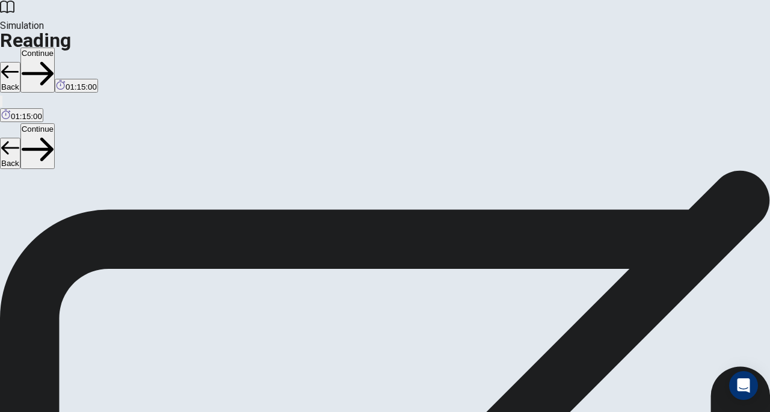
click at [54, 62] on icon "button" at bounding box center [38, 74] width 32 height 24
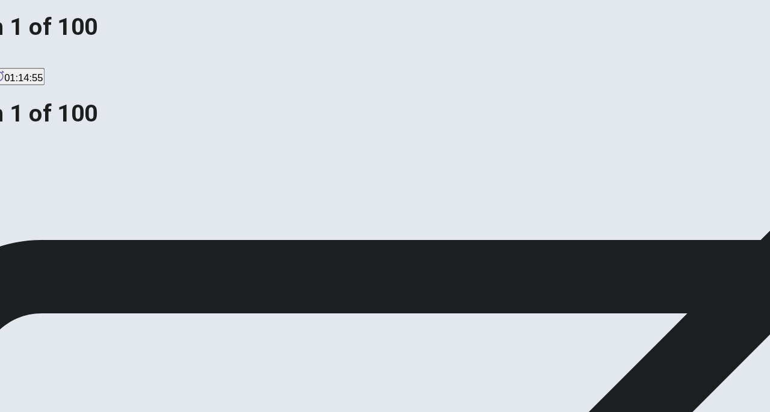
scroll to position [48, 0]
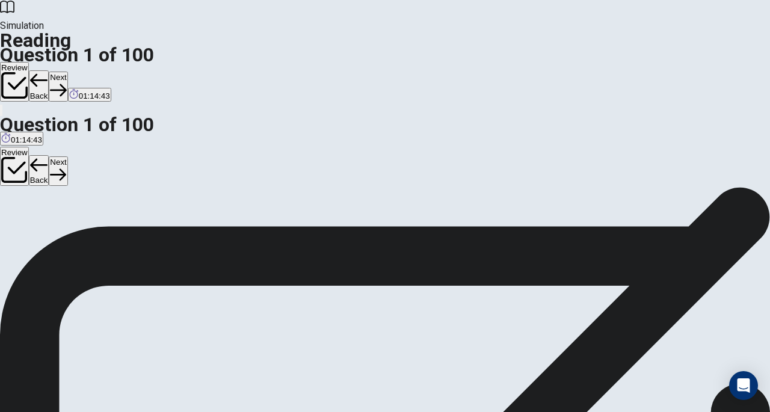
click at [67, 72] on button "Next" at bounding box center [58, 86] width 19 height 29
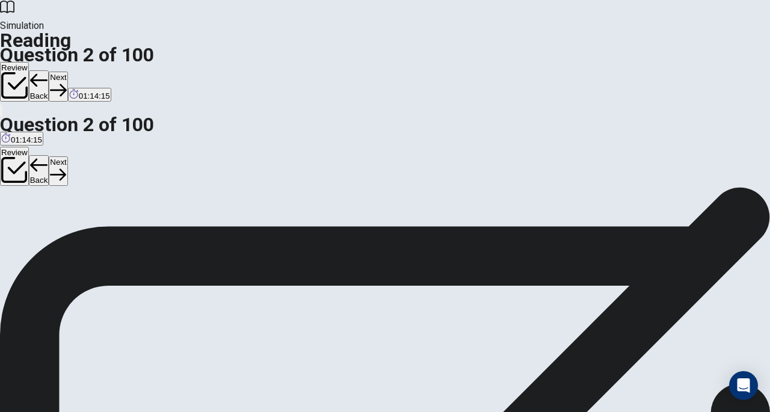
click at [67, 72] on button "Next" at bounding box center [58, 86] width 19 height 29
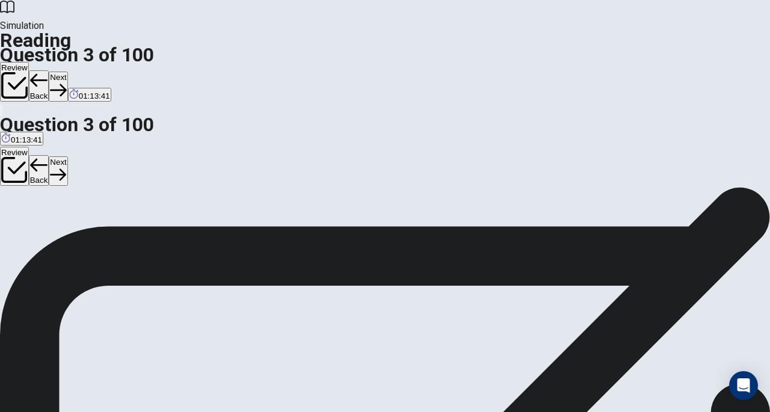
click at [67, 72] on button "Next" at bounding box center [58, 86] width 19 height 29
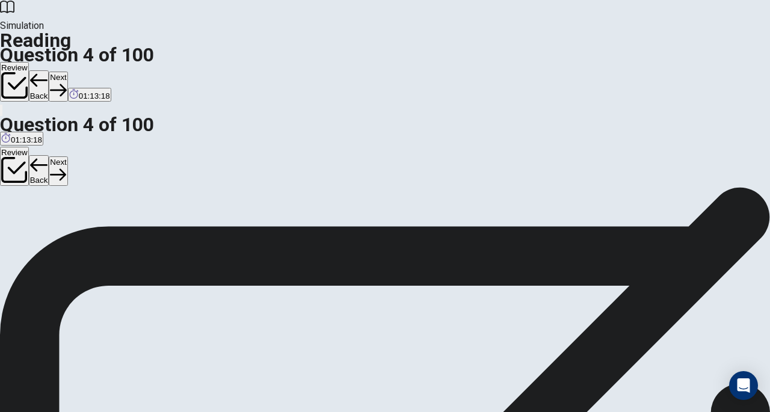
click at [67, 72] on button "Next" at bounding box center [58, 86] width 19 height 29
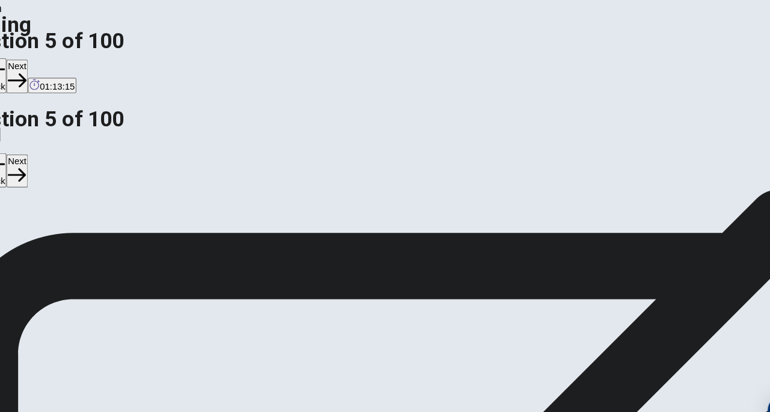
scroll to position [8, 0]
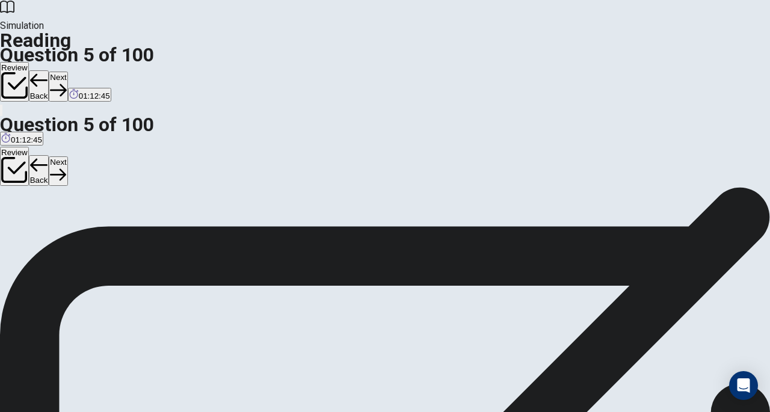
click at [67, 72] on button "Next" at bounding box center [58, 86] width 19 height 29
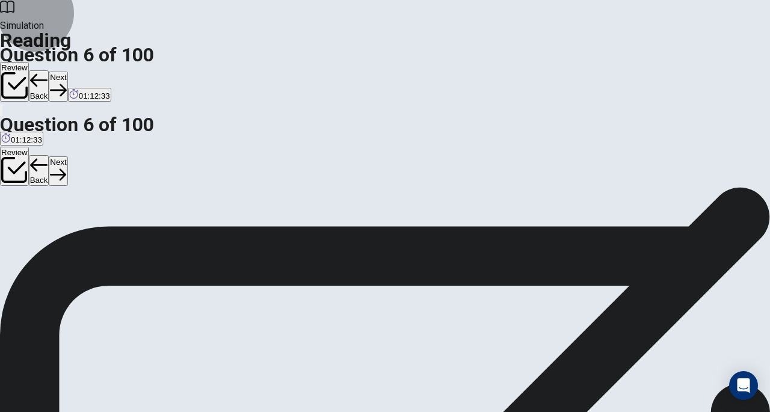
click at [66, 82] on icon "button" at bounding box center [58, 90] width 16 height 16
click at [67, 72] on button "Next" at bounding box center [58, 86] width 19 height 29
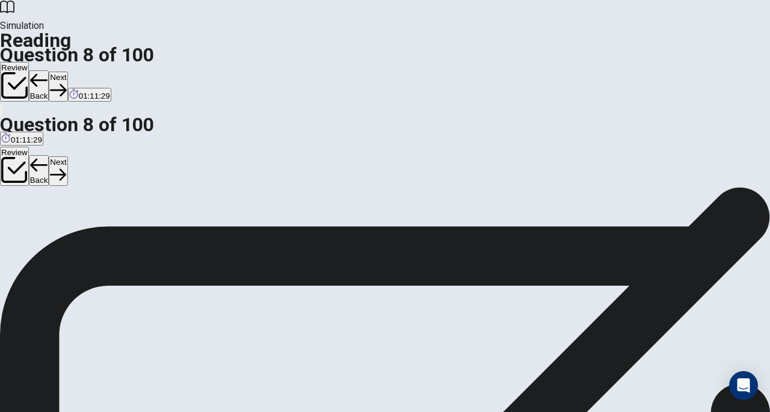
click at [67, 72] on button "Next" at bounding box center [58, 86] width 19 height 29
drag, startPoint x: 279, startPoint y: 150, endPoint x: 336, endPoint y: 315, distance: 175.0
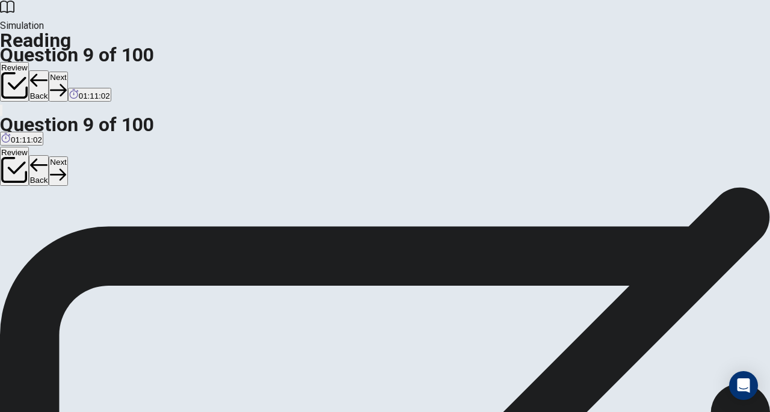
click at [67, 72] on button "Next" at bounding box center [58, 86] width 19 height 29
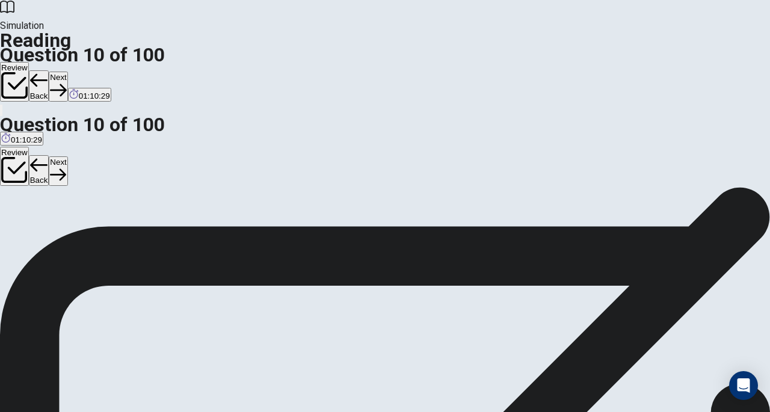
click at [66, 82] on icon "button" at bounding box center [58, 90] width 16 height 16
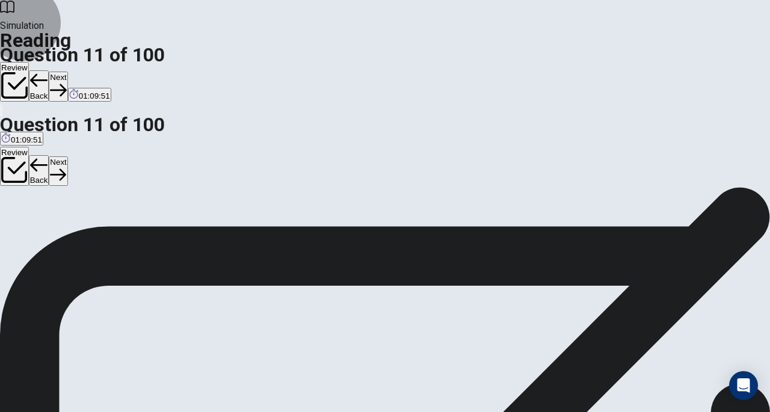
click at [67, 72] on button "Next" at bounding box center [58, 86] width 19 height 29
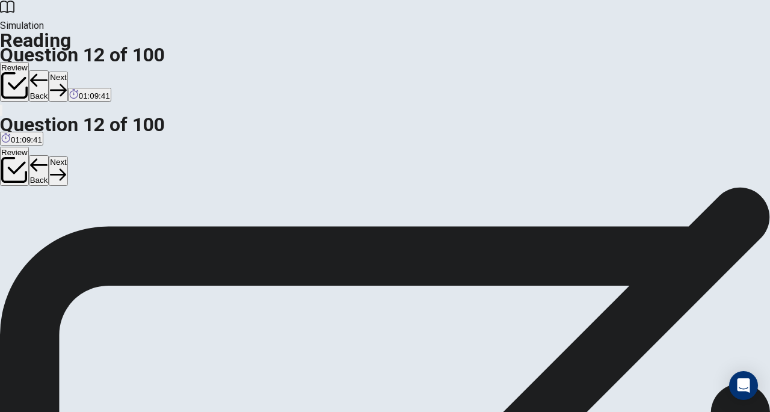
click at [67, 72] on button "Next" at bounding box center [58, 86] width 19 height 29
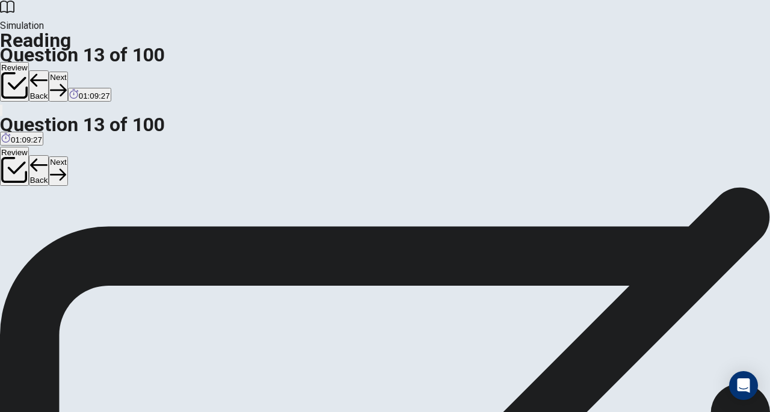
click at [66, 82] on icon "button" at bounding box center [58, 90] width 16 height 16
click at [66, 84] on icon "button" at bounding box center [58, 90] width 16 height 12
click at [67, 72] on button "Next" at bounding box center [58, 86] width 19 height 29
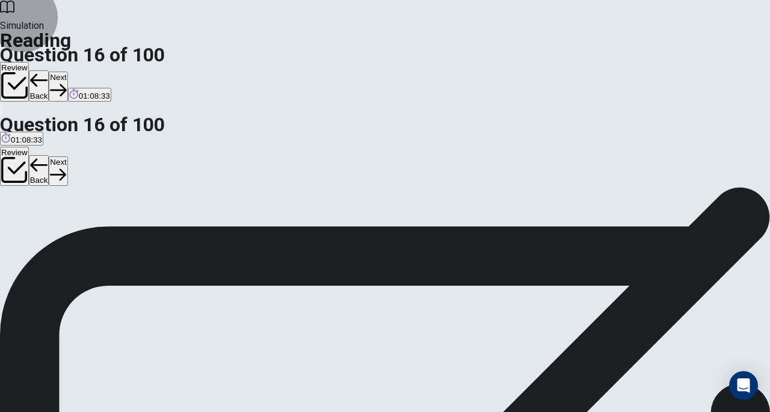
click at [67, 72] on button "Next" at bounding box center [58, 86] width 19 height 29
drag, startPoint x: 272, startPoint y: 147, endPoint x: 409, endPoint y: 147, distance: 136.5
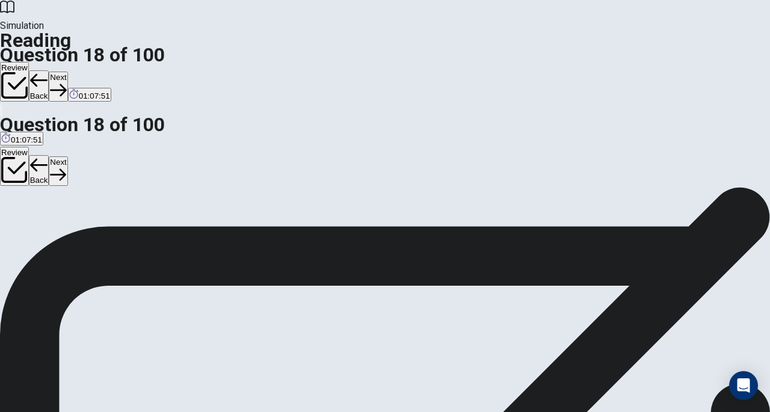
click at [67, 72] on button "Next" at bounding box center [58, 86] width 19 height 29
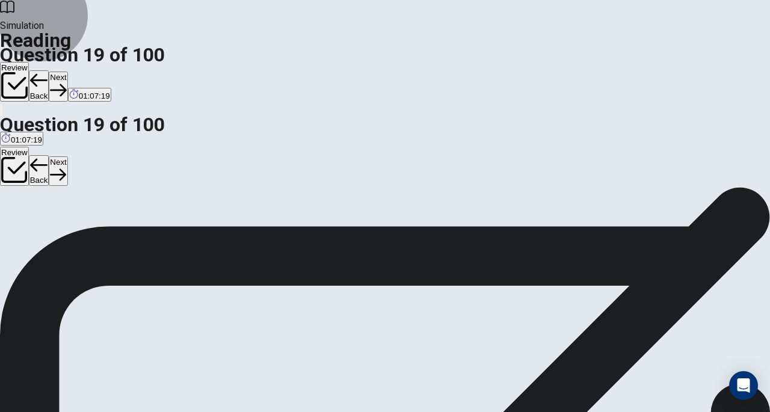
click at [67, 72] on button "Next" at bounding box center [58, 86] width 19 height 29
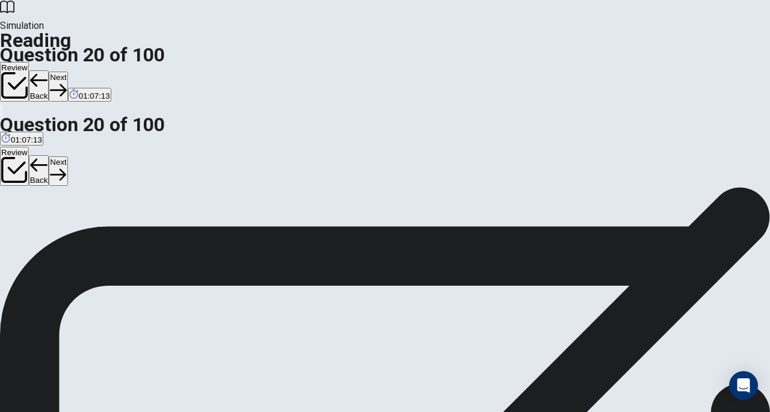
click at [67, 72] on button "Next" at bounding box center [58, 86] width 19 height 29
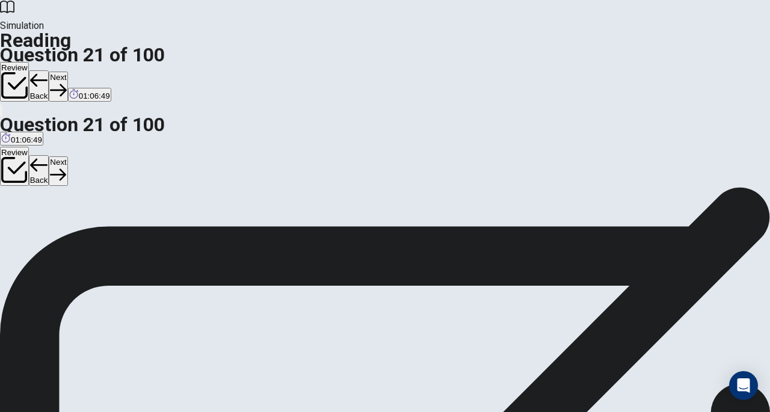
click at [67, 72] on button "Next" at bounding box center [58, 86] width 19 height 29
drag, startPoint x: 322, startPoint y: 147, endPoint x: 324, endPoint y: 164, distance: 16.9
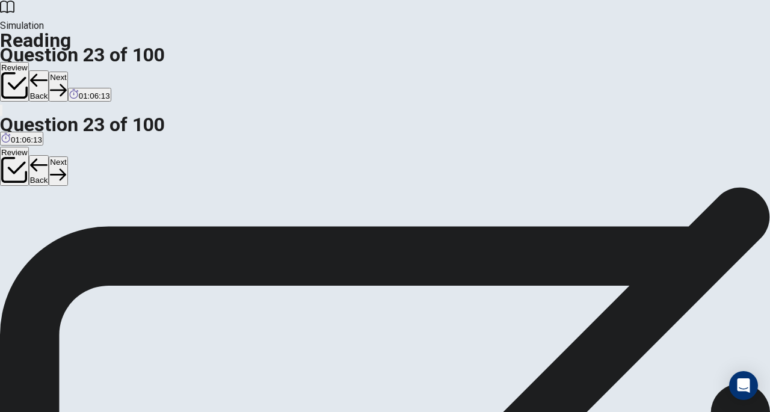
click at [66, 82] on icon "button" at bounding box center [58, 90] width 16 height 16
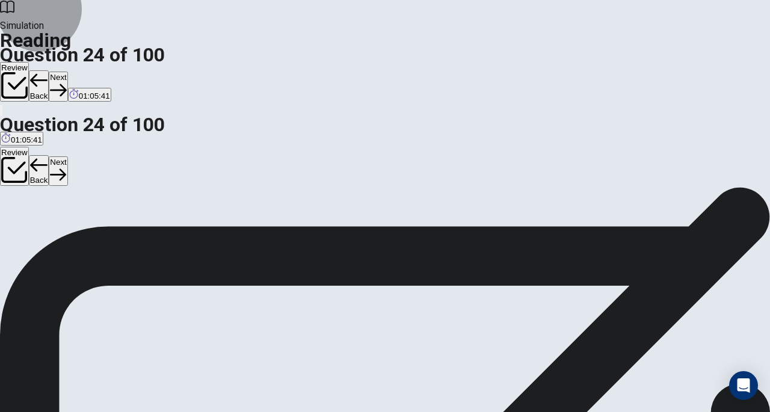
click at [66, 82] on icon "button" at bounding box center [58, 90] width 16 height 16
drag, startPoint x: 283, startPoint y: 145, endPoint x: 304, endPoint y: 239, distance: 96.2
click at [67, 72] on button "Next" at bounding box center [58, 86] width 19 height 29
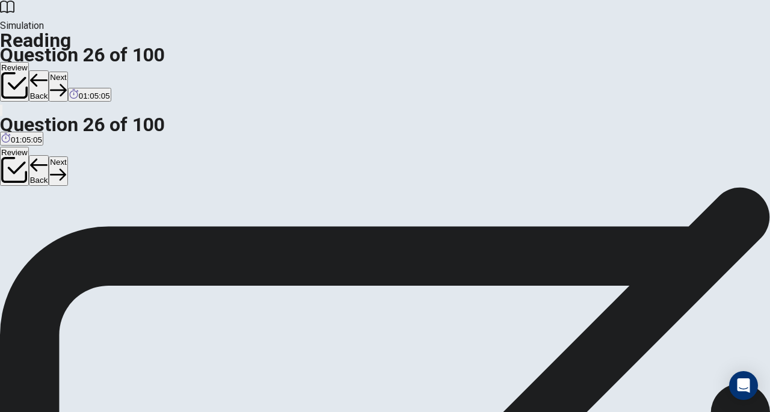
click at [67, 72] on button "Next" at bounding box center [58, 86] width 19 height 29
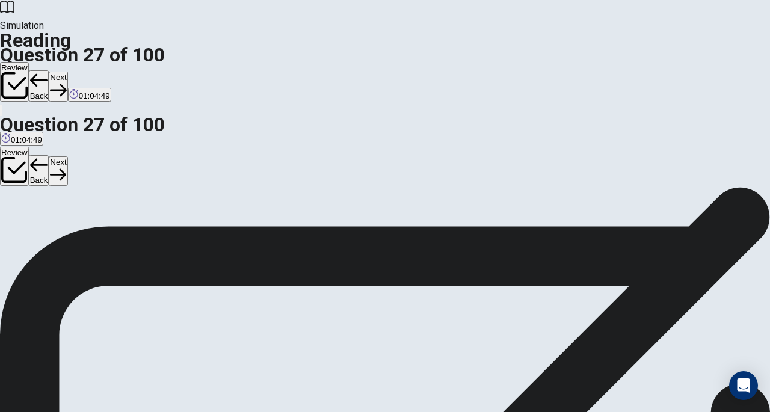
click at [67, 72] on button "Next" at bounding box center [58, 86] width 19 height 29
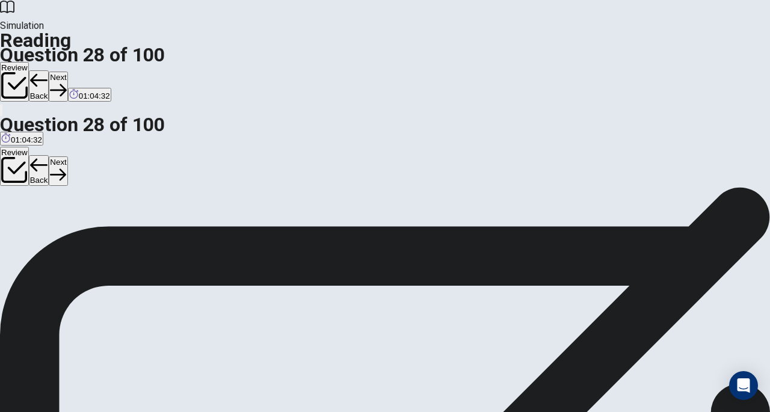
click at [66, 82] on icon "button" at bounding box center [58, 90] width 16 height 16
click at [67, 72] on button "Next" at bounding box center [58, 86] width 19 height 29
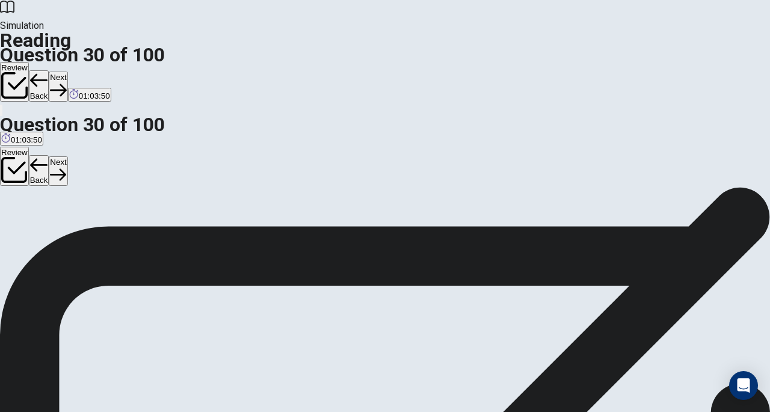
click at [67, 72] on button "Next" at bounding box center [58, 86] width 19 height 29
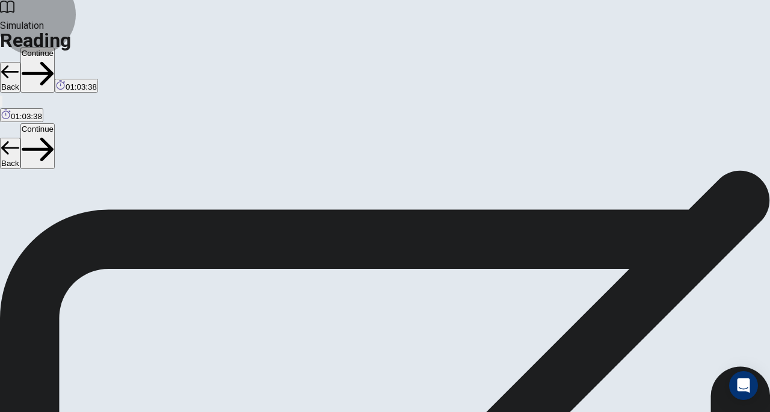
click at [55, 48] on button "Continue" at bounding box center [37, 70] width 34 height 45
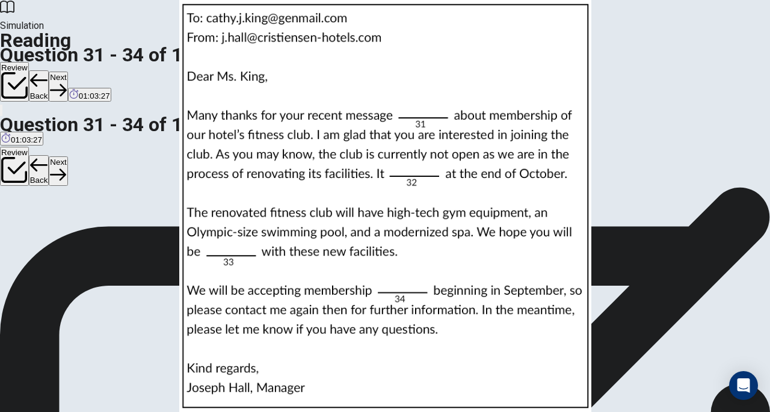
scroll to position [0, 0]
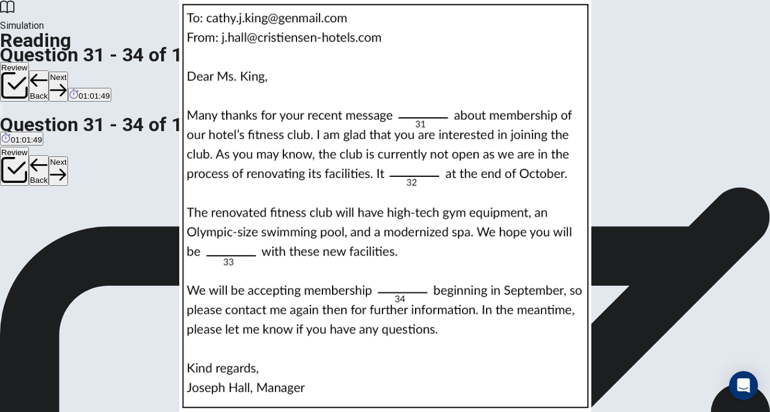
scroll to position [103, 0]
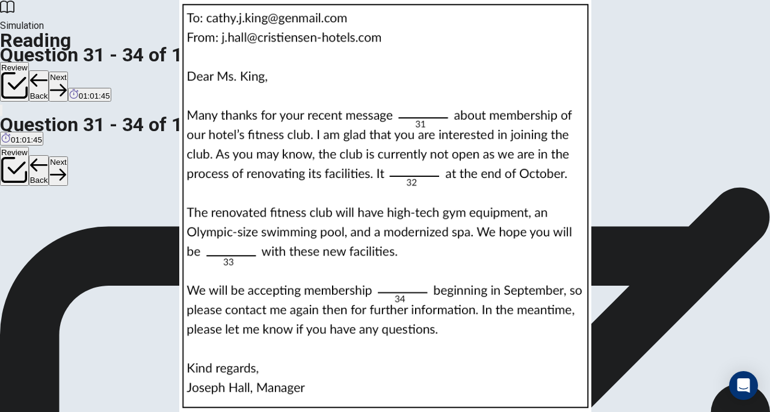
click at [66, 84] on icon "button" at bounding box center [58, 90] width 16 height 12
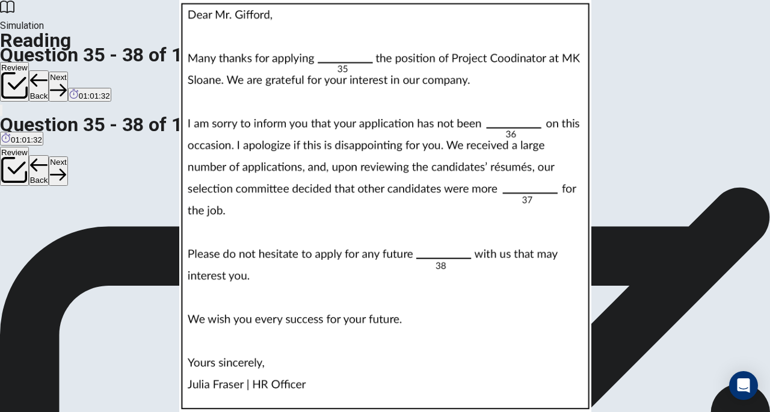
scroll to position [0, 0]
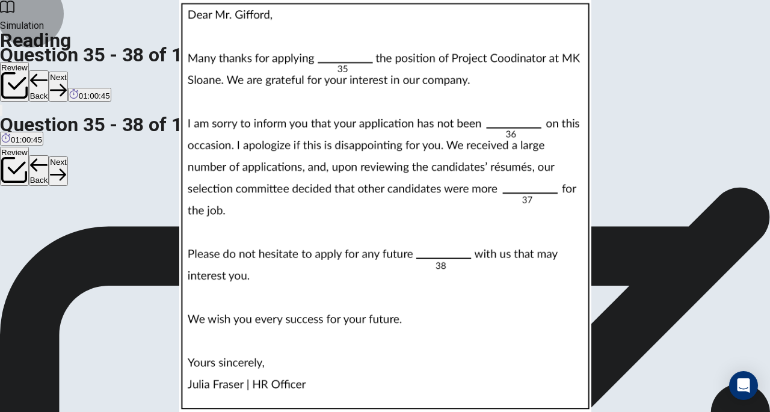
click at [67, 72] on button "Next" at bounding box center [58, 86] width 19 height 29
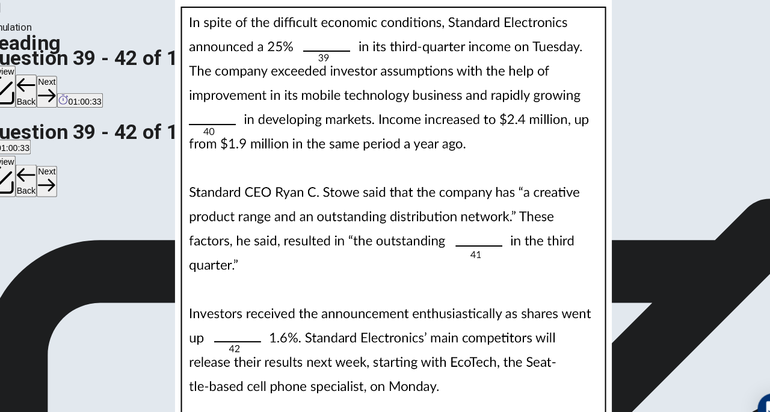
scroll to position [0, 0]
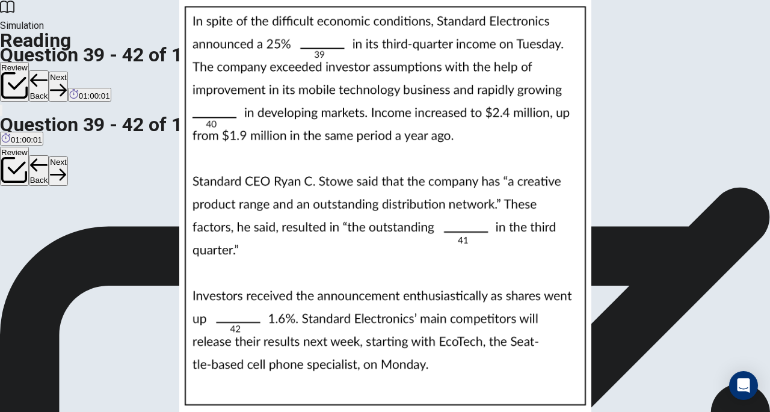
scroll to position [79, 0]
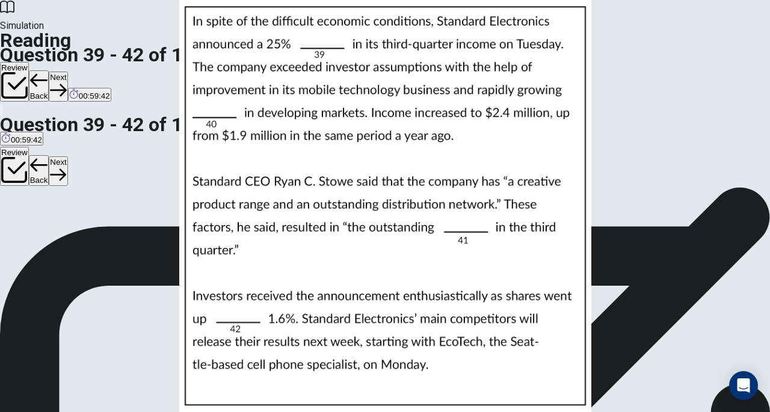
scroll to position [242, 0]
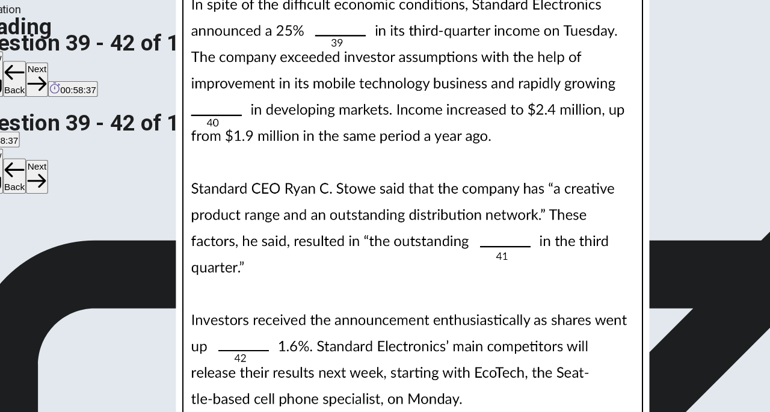
scroll to position [54, 0]
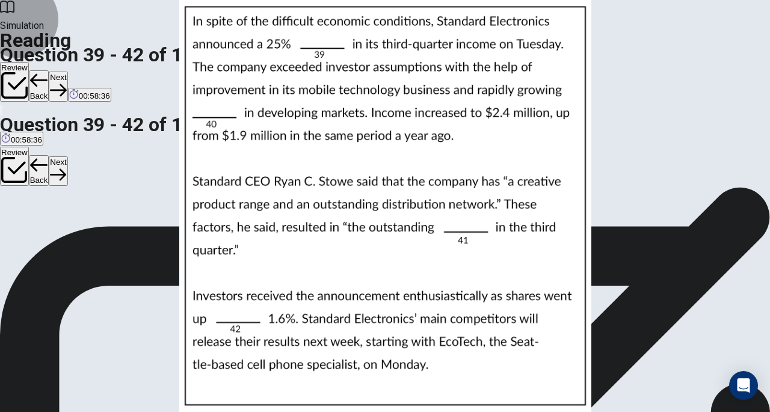
click at [67, 72] on button "Next" at bounding box center [58, 86] width 19 height 29
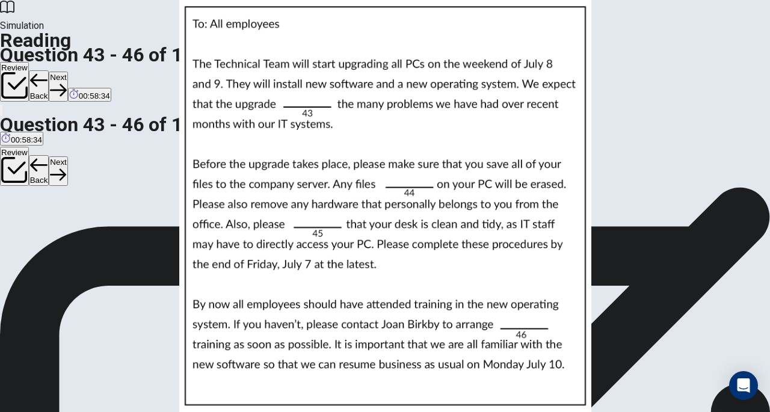
scroll to position [0, 0]
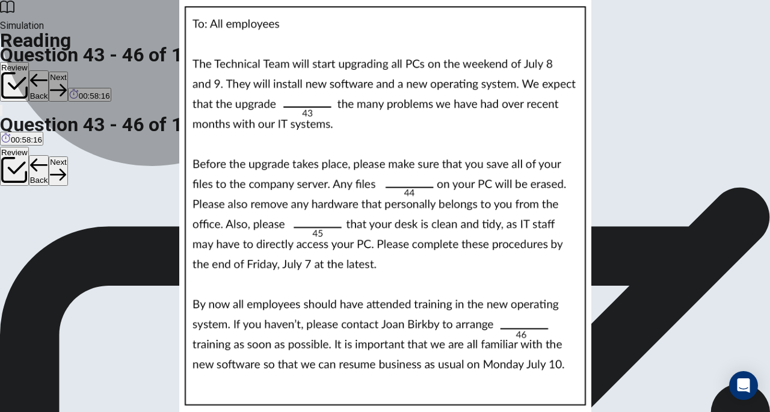
drag, startPoint x: 192, startPoint y: 188, endPoint x: 164, endPoint y: 196, distance: 29.9
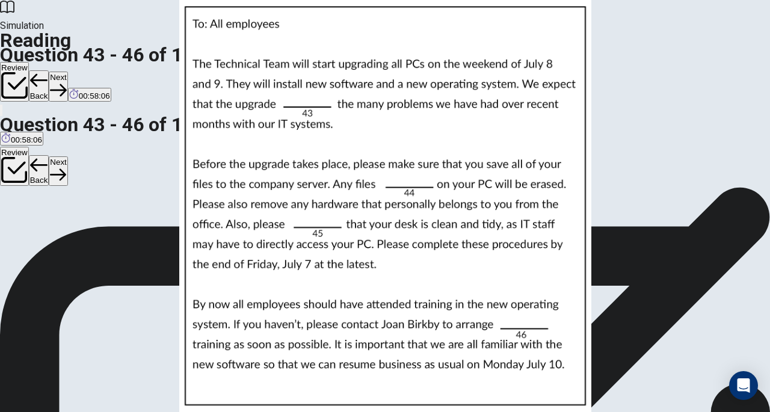
scroll to position [87, 0]
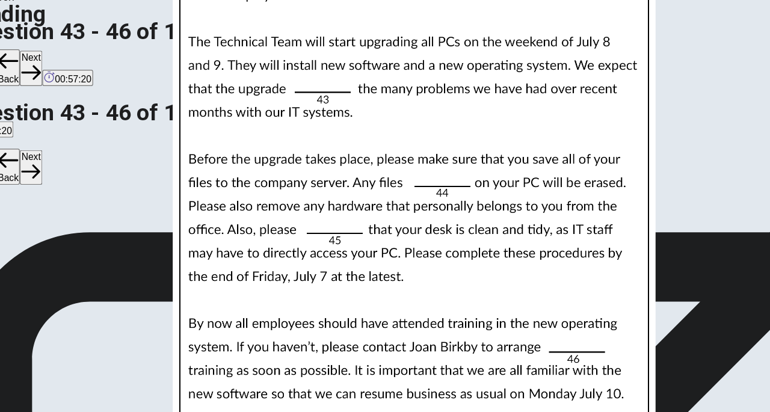
scroll to position [250, 0]
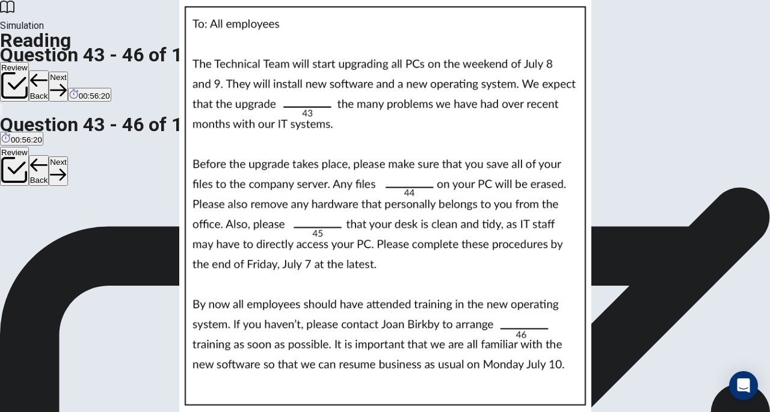
scroll to position [0, 0]
click at [67, 72] on button "Next" at bounding box center [58, 86] width 19 height 29
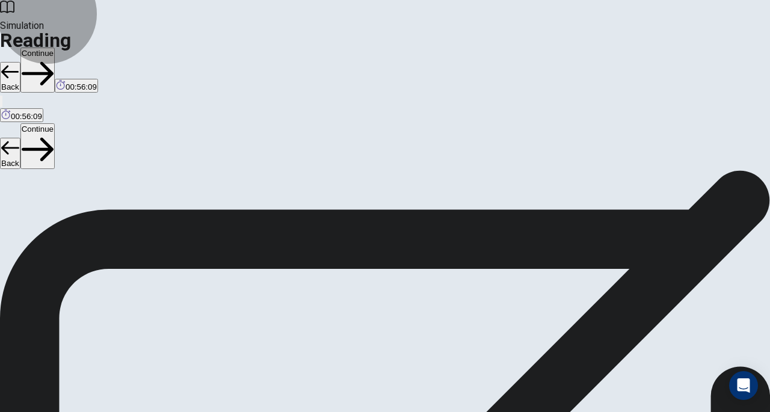
click at [55, 48] on button "Continue" at bounding box center [37, 70] width 34 height 45
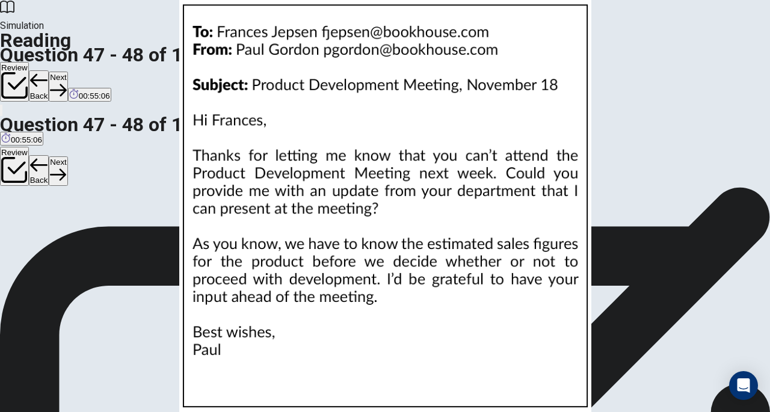
click at [66, 82] on icon "button" at bounding box center [58, 90] width 16 height 16
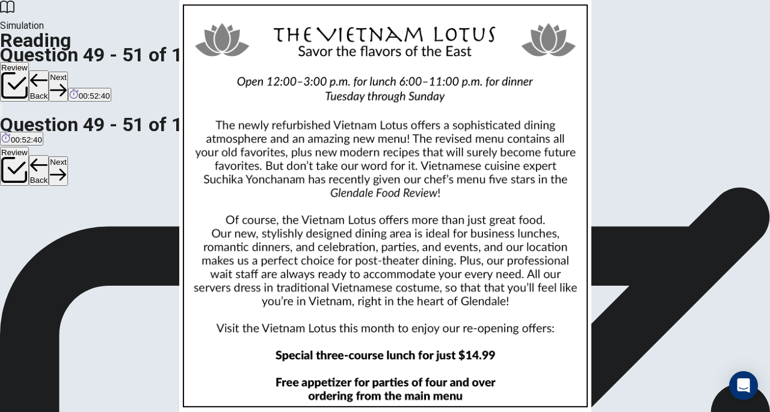
scroll to position [4, 0]
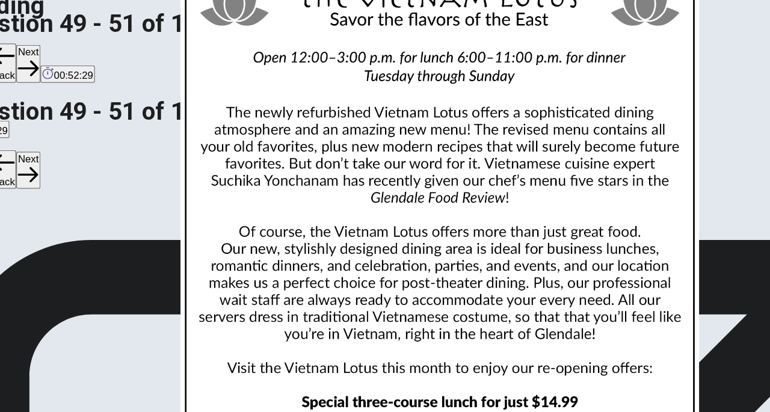
scroll to position [94, 0]
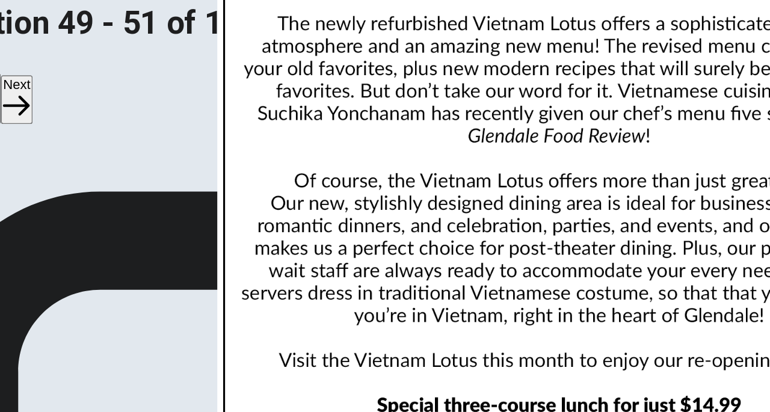
scroll to position [76, 0]
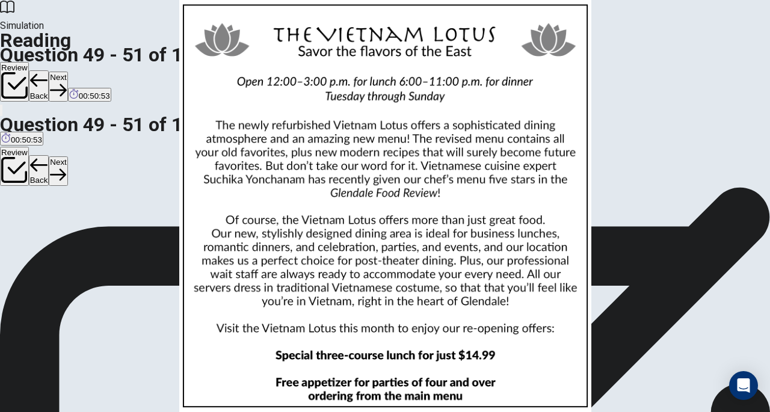
click at [67, 72] on button "Next" at bounding box center [58, 86] width 19 height 29
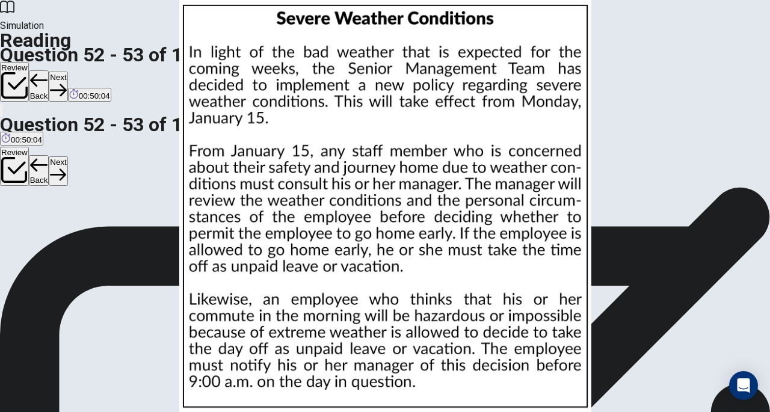
click at [67, 72] on button "Next" at bounding box center [58, 86] width 19 height 29
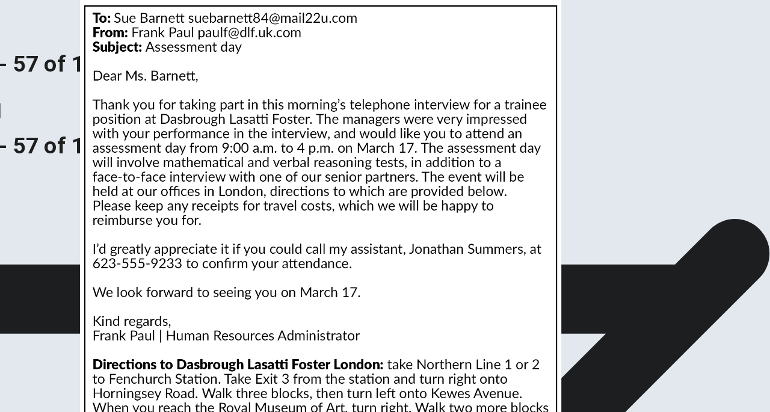
scroll to position [0, 0]
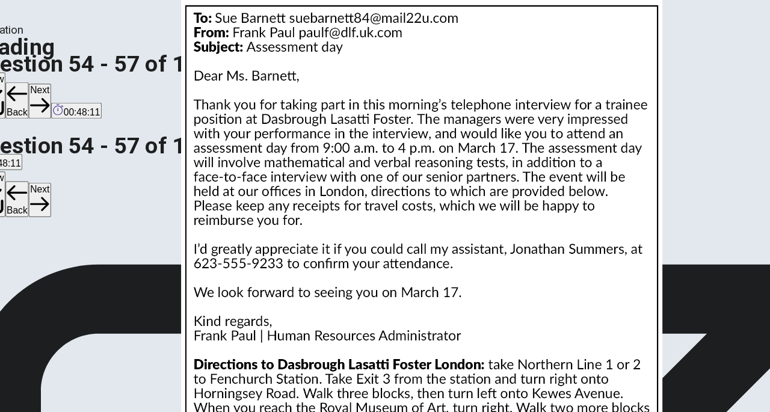
scroll to position [13, 0]
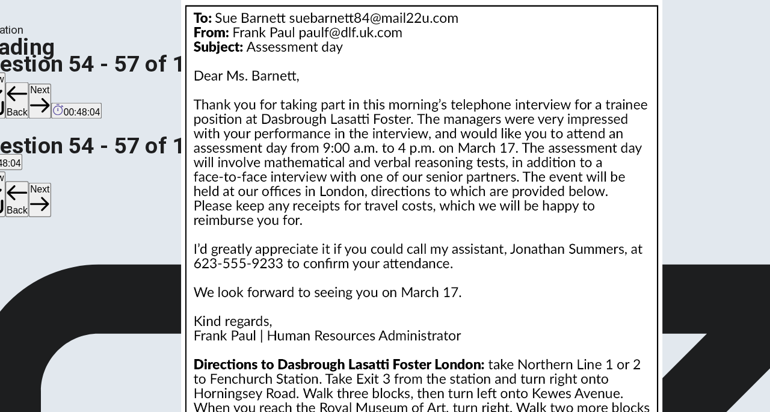
scroll to position [276, 0]
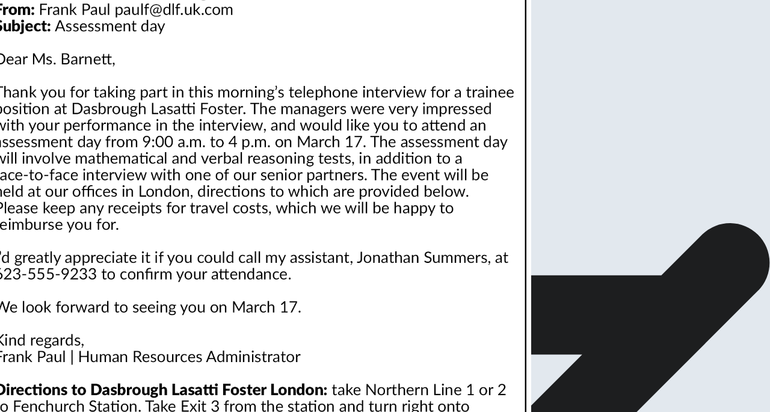
scroll to position [0, 0]
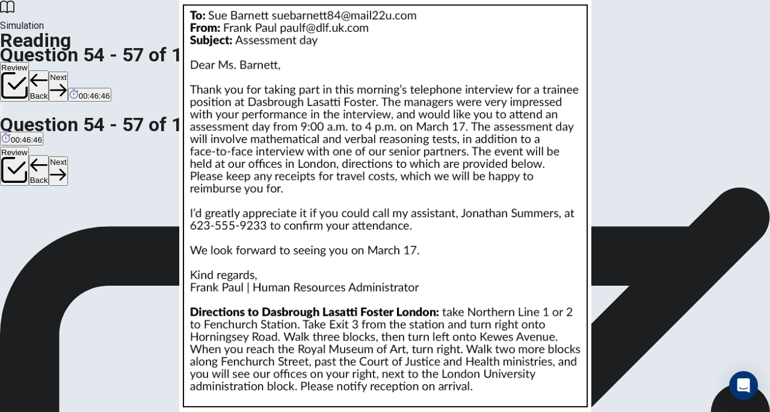
click at [67, 72] on button "Next" at bounding box center [58, 86] width 19 height 29
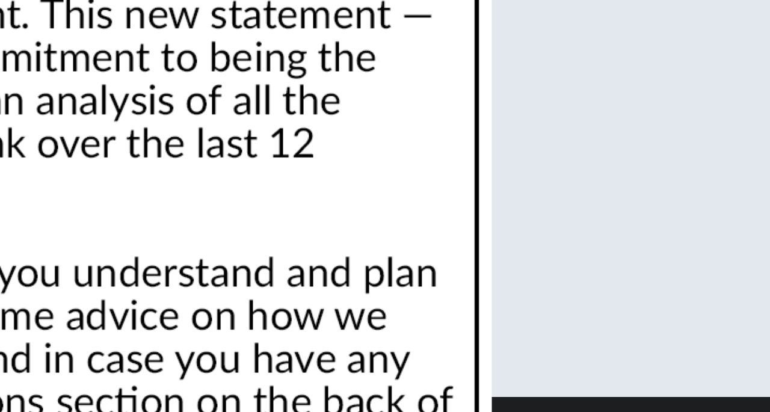
click at [520, 192] on img at bounding box center [385, 206] width 770 height 412
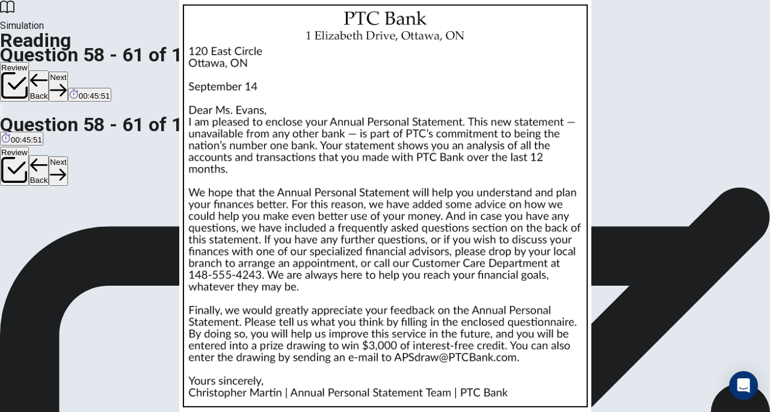
click at [757, 411] on div at bounding box center [385, 412] width 770 height 0
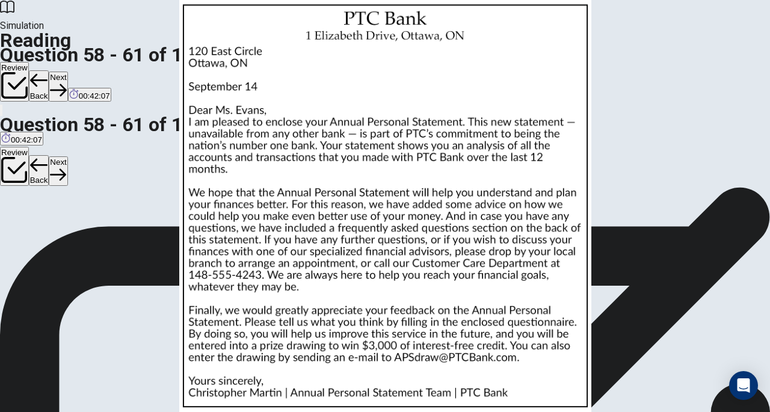
scroll to position [68, 0]
click at [67, 72] on button "Next" at bounding box center [58, 86] width 19 height 29
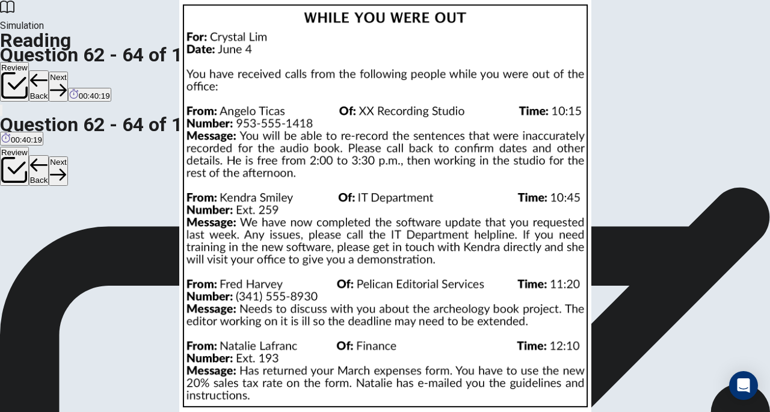
scroll to position [50, 0]
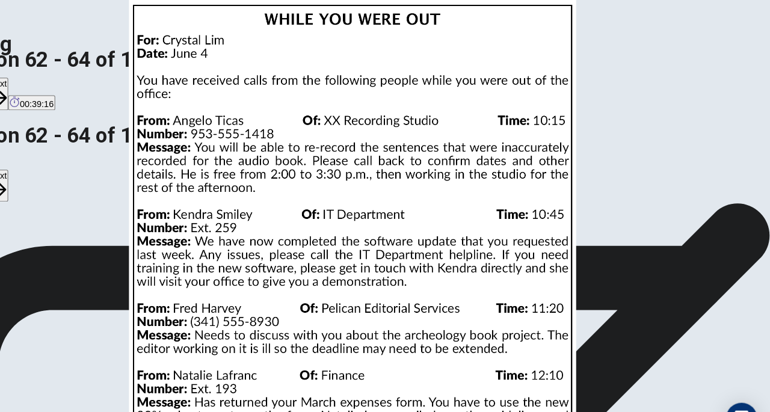
scroll to position [31, 0]
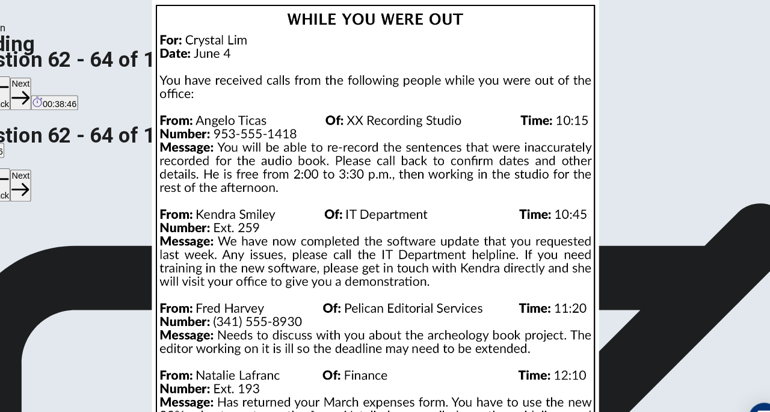
scroll to position [85, 0]
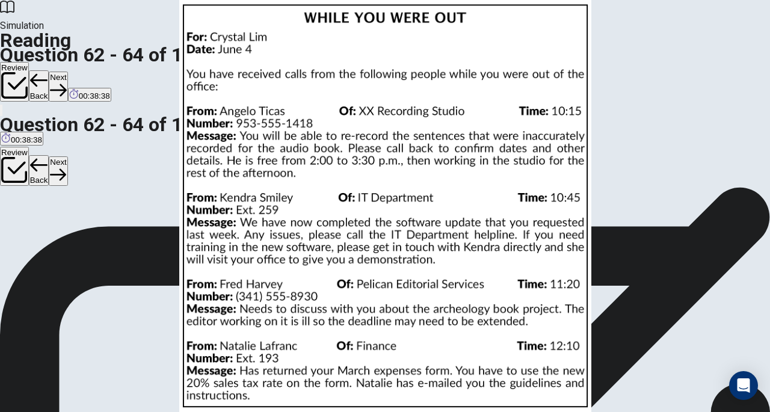
click at [67, 72] on button "Next" at bounding box center [58, 86] width 19 height 29
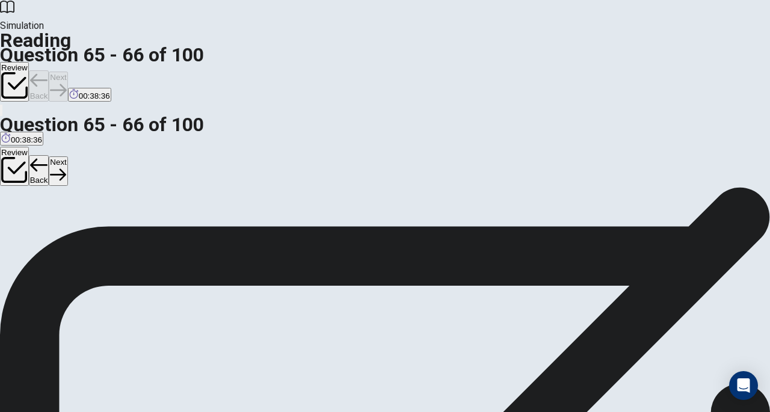
scroll to position [0, 0]
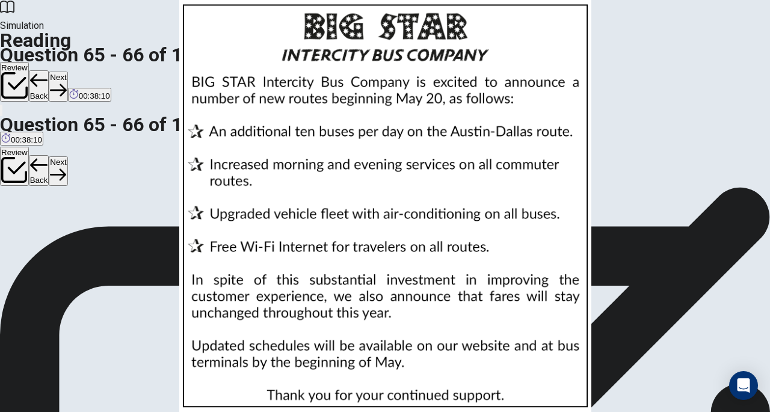
scroll to position [55, 0]
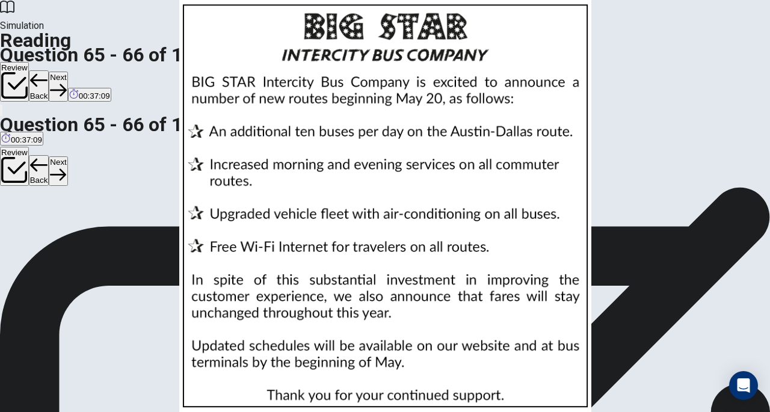
click at [67, 72] on button "Next" at bounding box center [58, 86] width 19 height 29
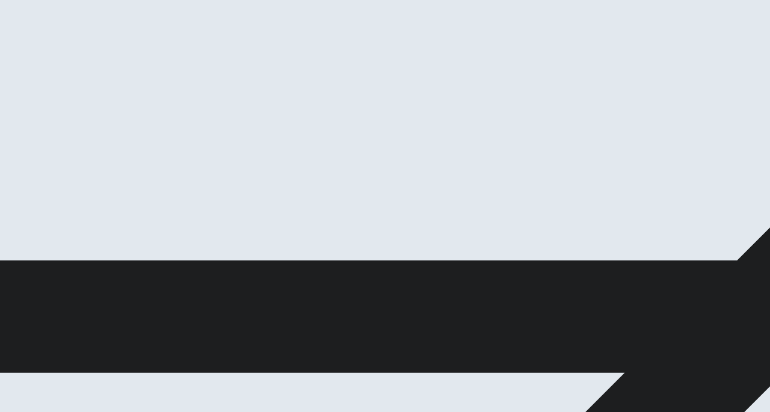
scroll to position [21, 0]
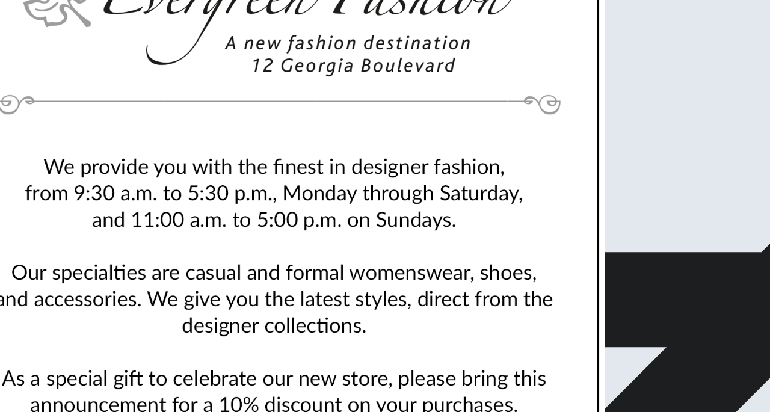
drag, startPoint x: 590, startPoint y: 185, endPoint x: 558, endPoint y: 197, distance: 33.9
click at [558, 197] on img at bounding box center [385, 206] width 770 height 412
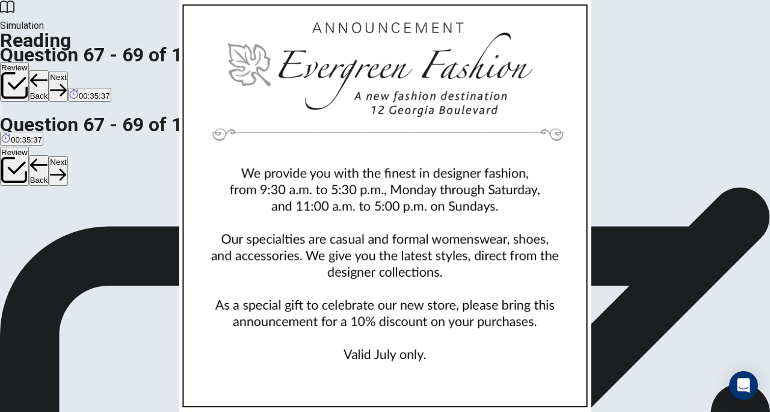
click at [762, 411] on div at bounding box center [385, 412] width 770 height 0
click at [67, 72] on button "Next" at bounding box center [58, 86] width 19 height 29
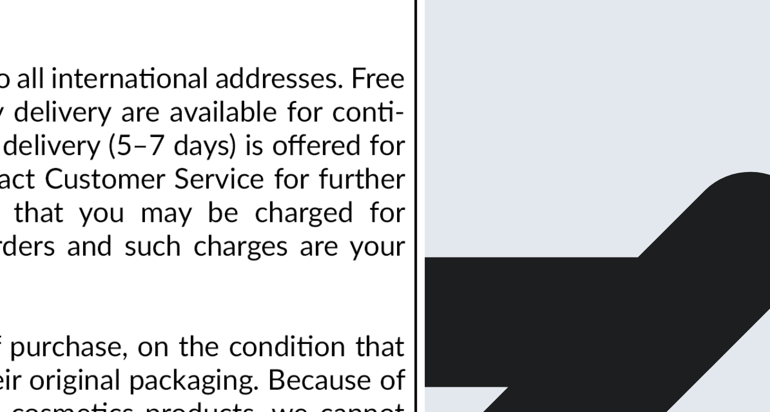
scroll to position [28, 0]
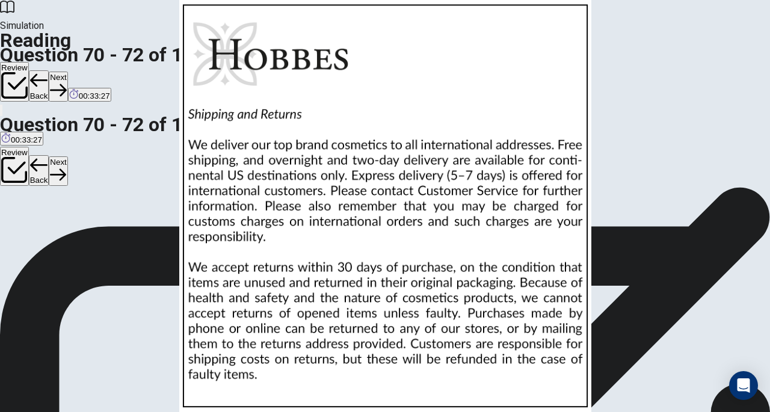
scroll to position [82, 0]
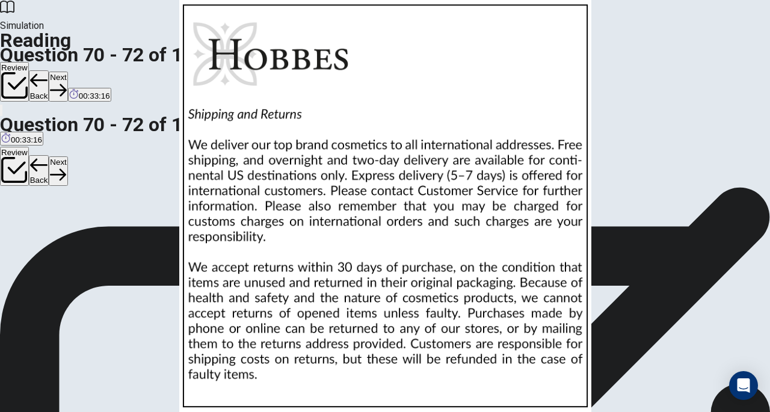
scroll to position [107, 0]
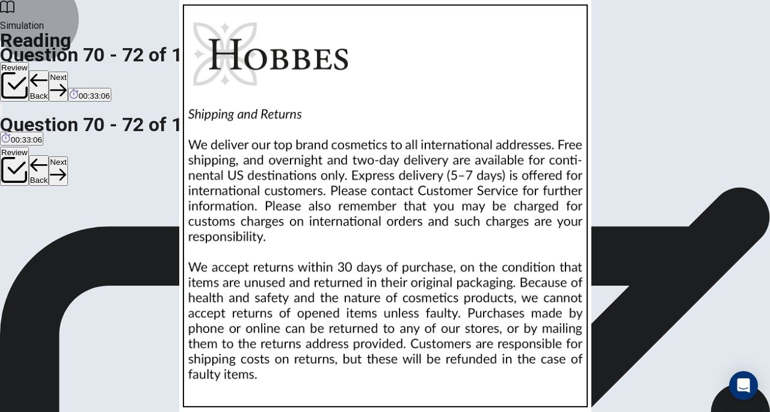
click at [67, 72] on button "Next" at bounding box center [58, 86] width 19 height 29
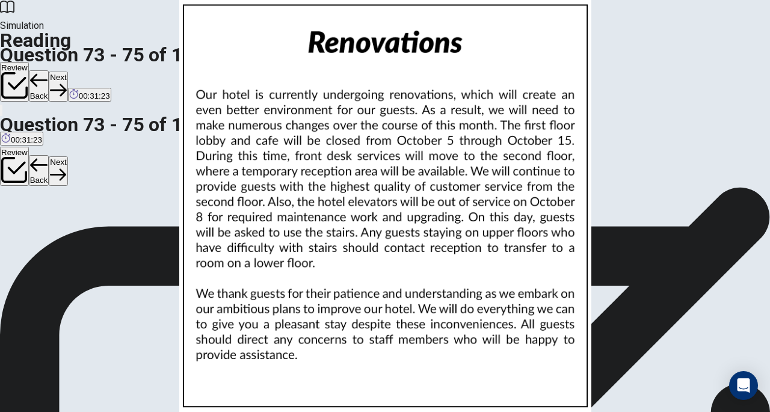
scroll to position [0, 0]
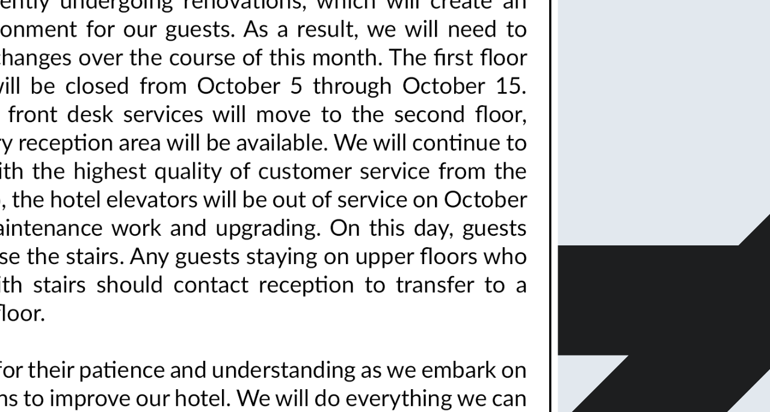
scroll to position [50, 0]
click at [631, 166] on img at bounding box center [385, 206] width 770 height 412
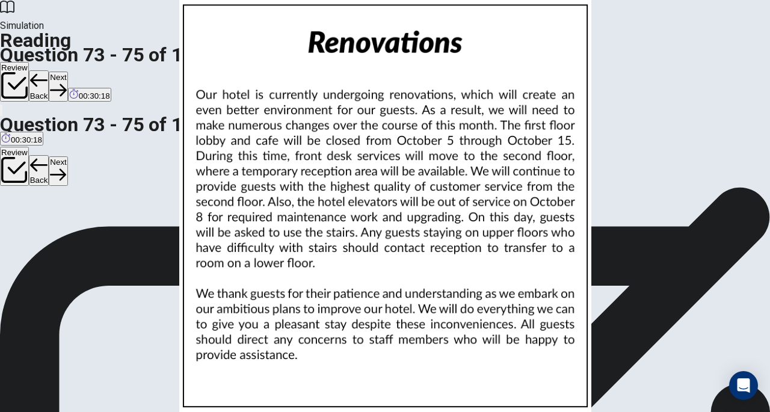
click at [764, 411] on div at bounding box center [385, 412] width 770 height 0
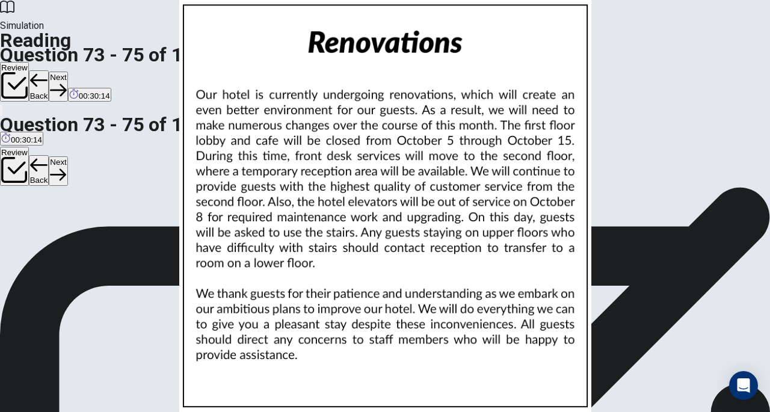
click at [67, 72] on button "Next" at bounding box center [58, 86] width 19 height 29
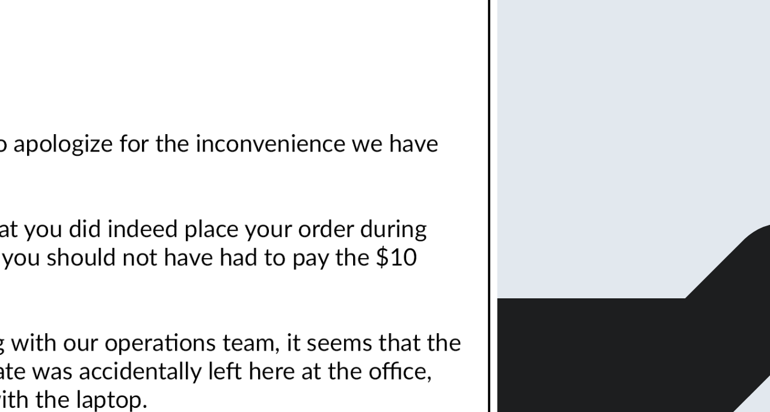
scroll to position [11, 0]
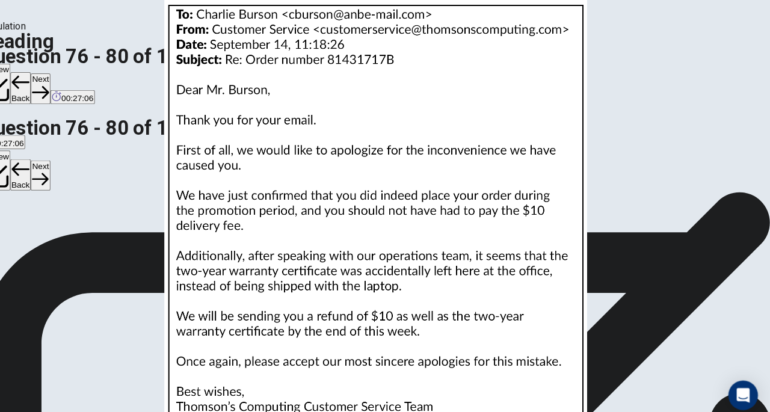
scroll to position [0, 0]
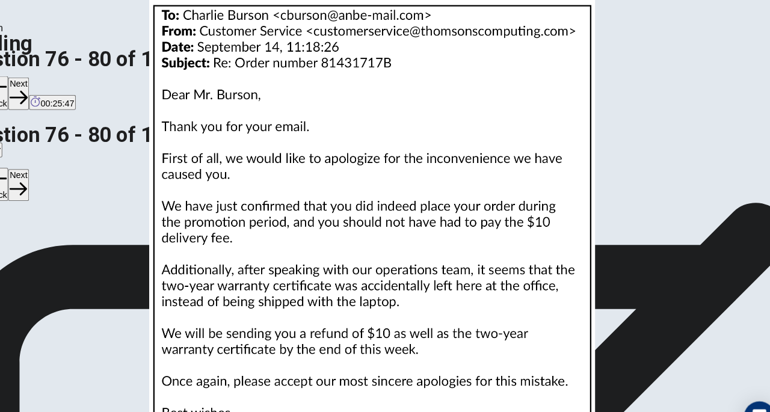
scroll to position [410, 0]
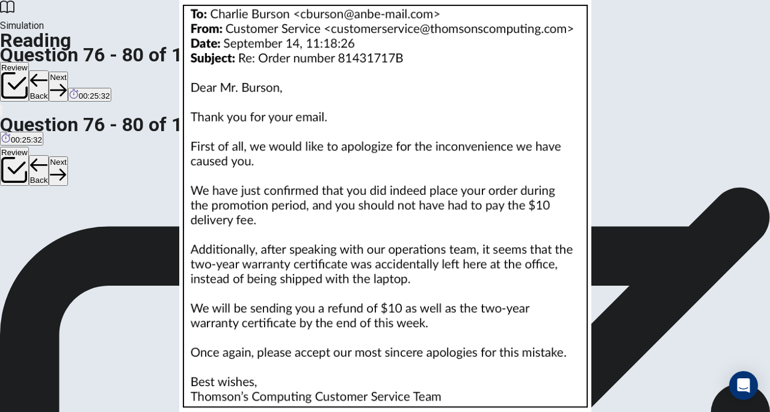
scroll to position [443, 0]
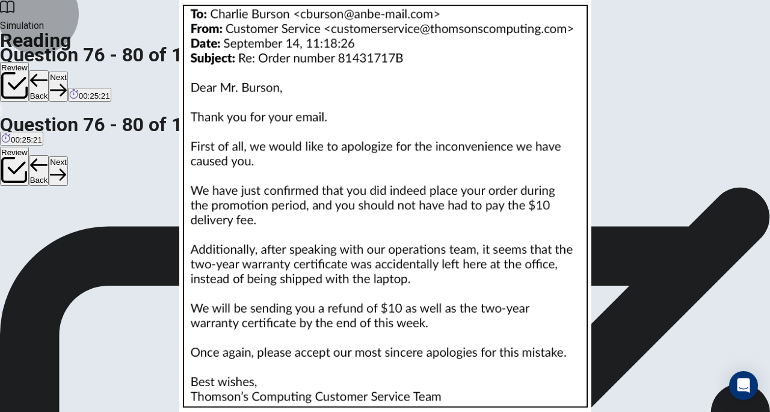
click at [66, 82] on icon "button" at bounding box center [58, 90] width 16 height 16
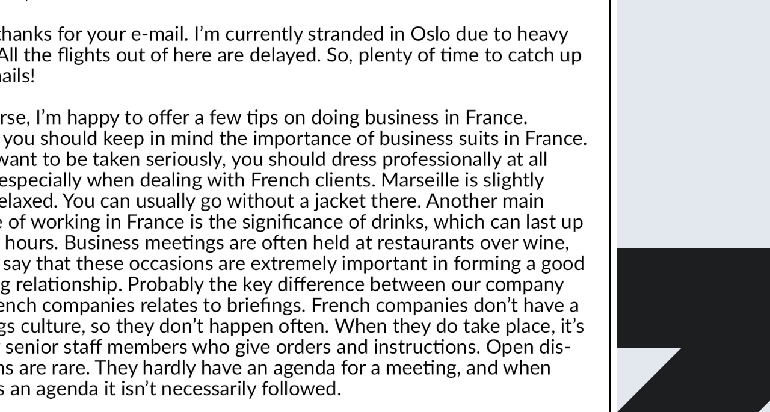
scroll to position [19, 0]
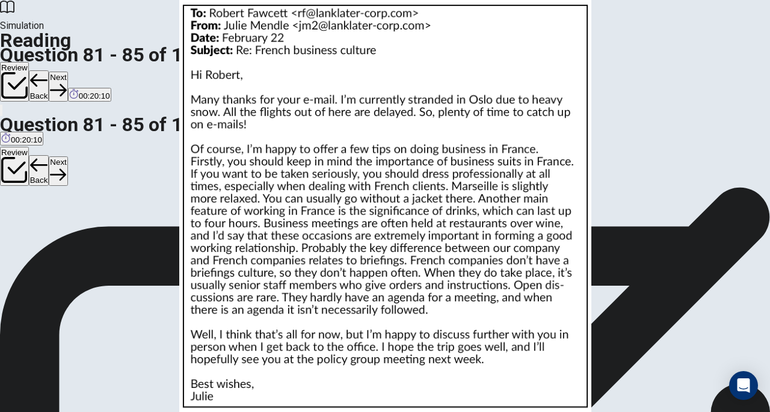
scroll to position [89, 0]
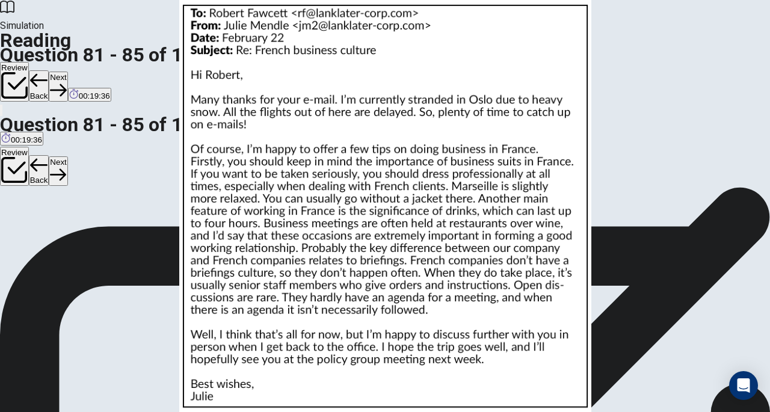
click at [576, 62] on div "Review Back Next 00:19:36" at bounding box center [385, 82] width 770 height 41
click at [67, 72] on button "Next" at bounding box center [58, 86] width 19 height 29
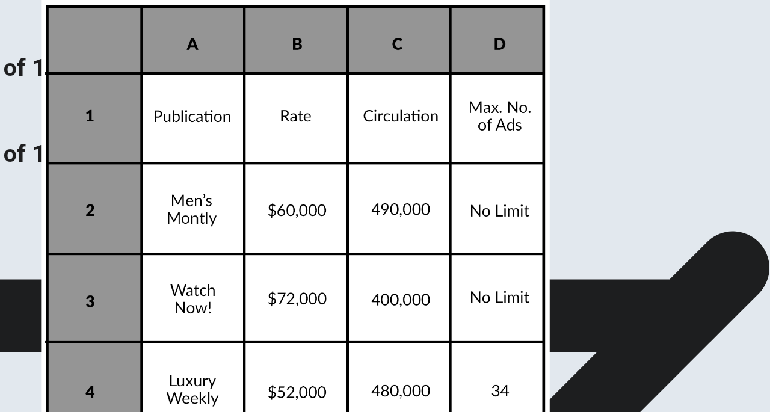
scroll to position [1, 0]
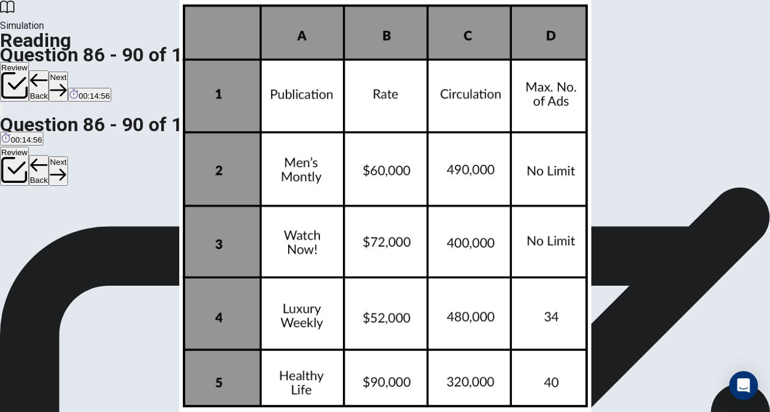
scroll to position [179, 0]
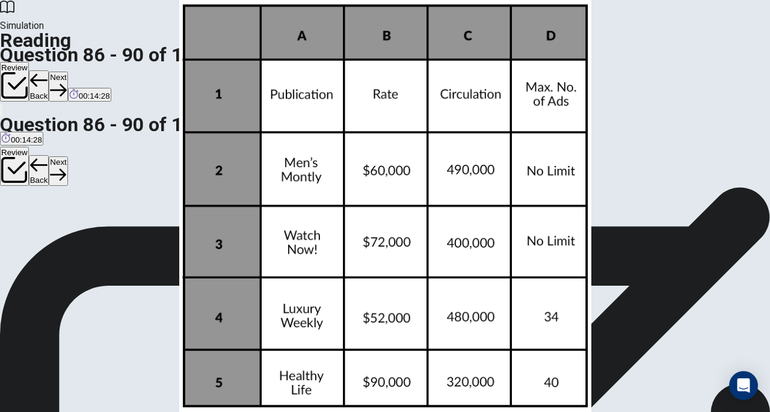
click at [66, 82] on icon "button" at bounding box center [58, 90] width 16 height 16
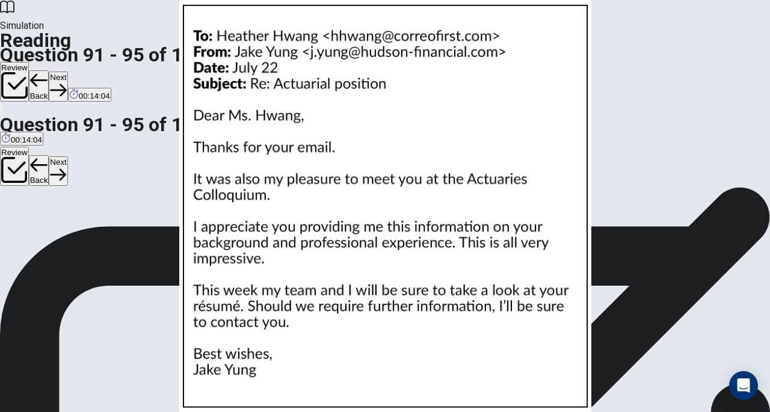
scroll to position [222, 0]
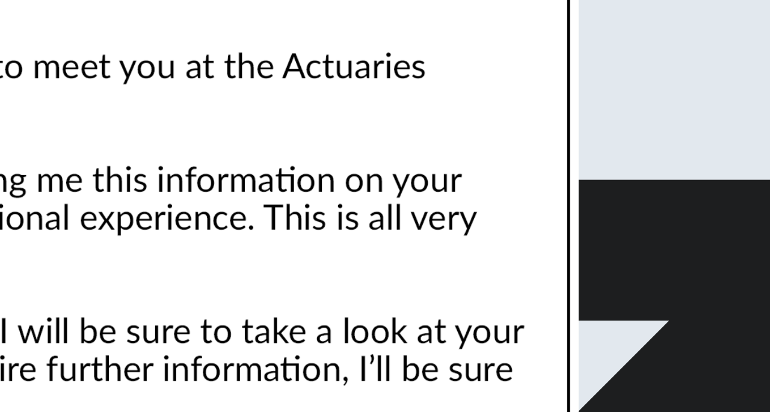
scroll to position [291, 0]
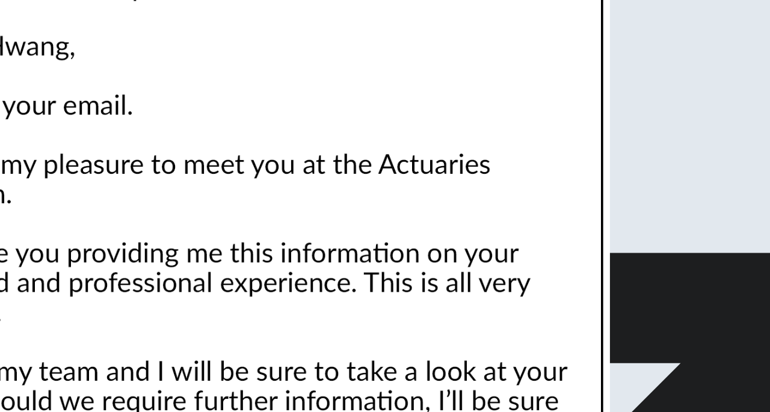
scroll to position [218, 0]
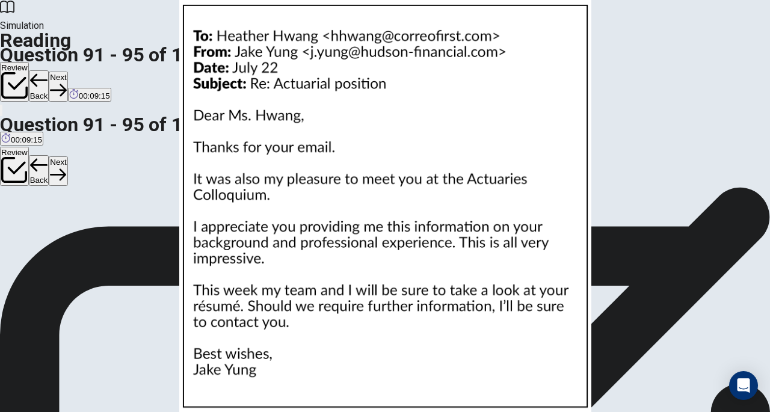
scroll to position [131, 0]
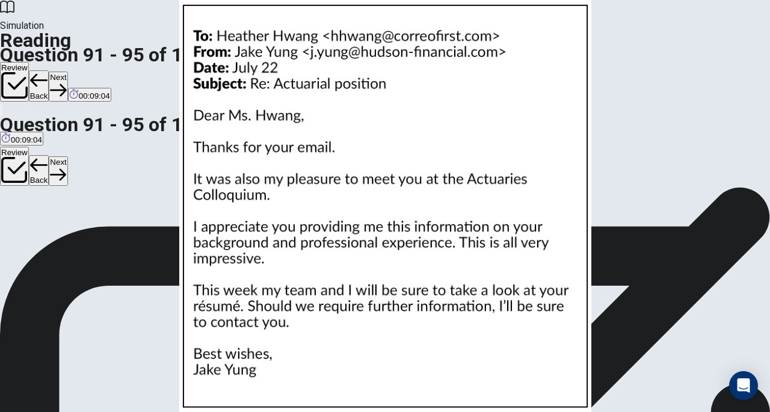
scroll to position [229, 0]
click at [67, 72] on button "Next" at bounding box center [58, 86] width 19 height 29
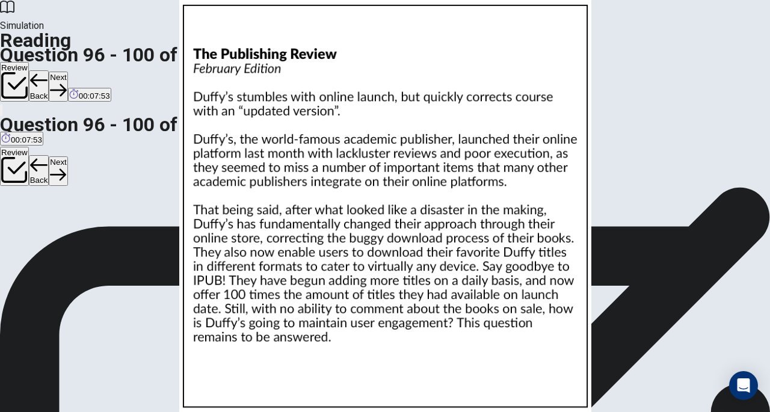
scroll to position [0, 0]
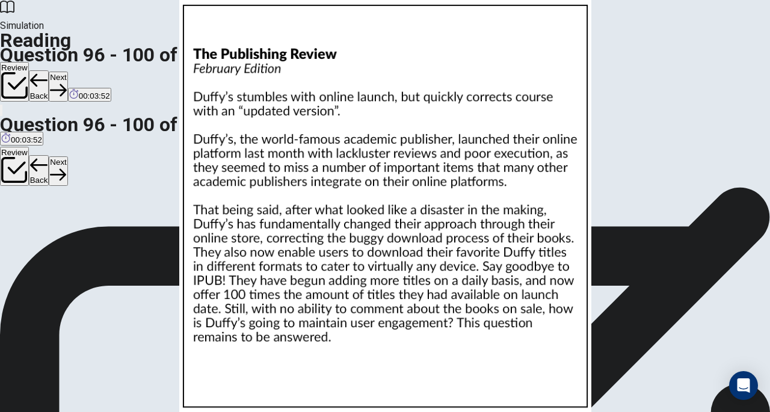
scroll to position [493, 0]
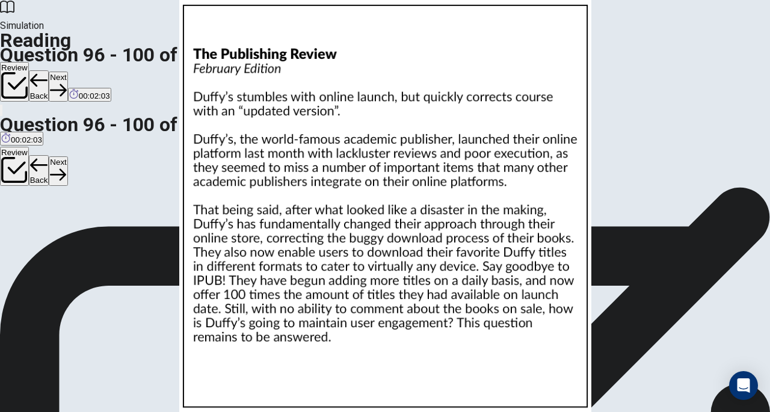
scroll to position [0, 0]
click at [67, 72] on button "Next" at bounding box center [58, 86] width 19 height 29
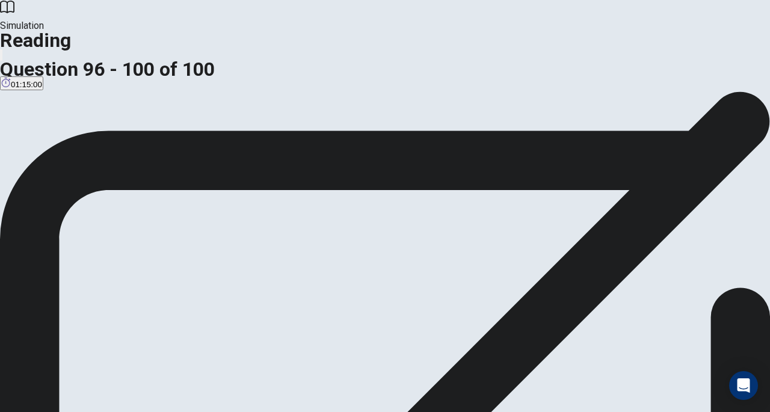
scroll to position [25, 0]
